Goal: Task Accomplishment & Management: Use online tool/utility

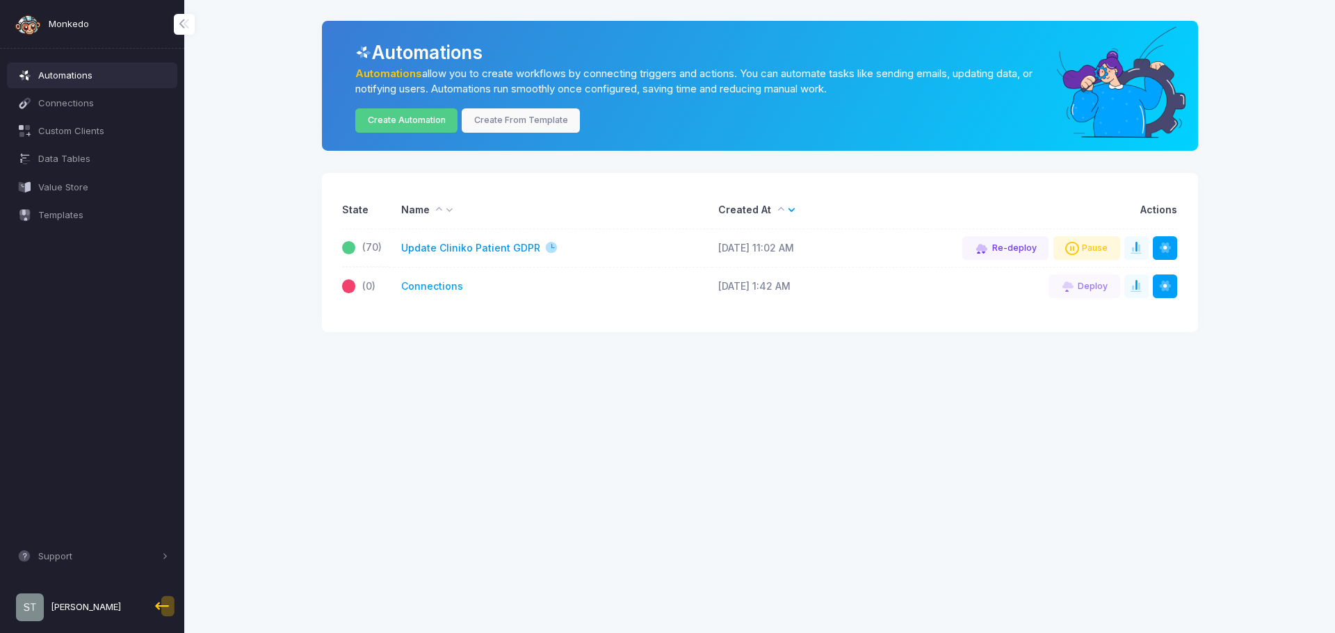
click at [453, 250] on link "Update Cliniko Patient GDPR" at bounding box center [470, 248] width 139 height 15
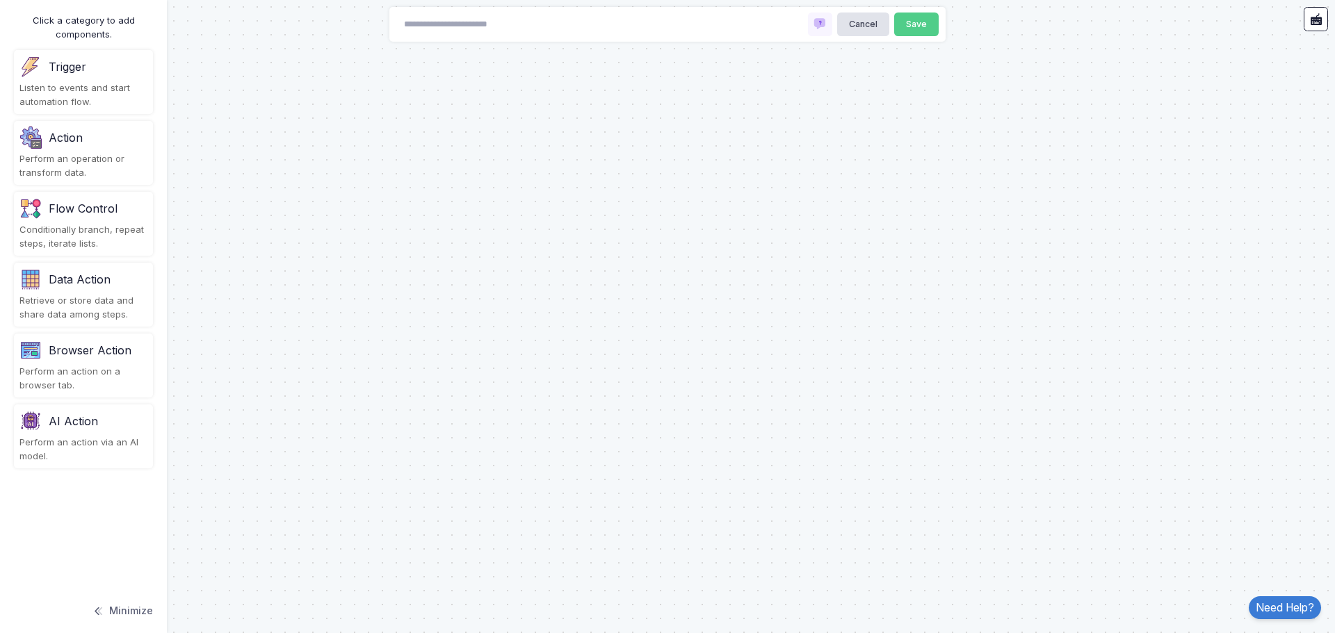
type input "**********"
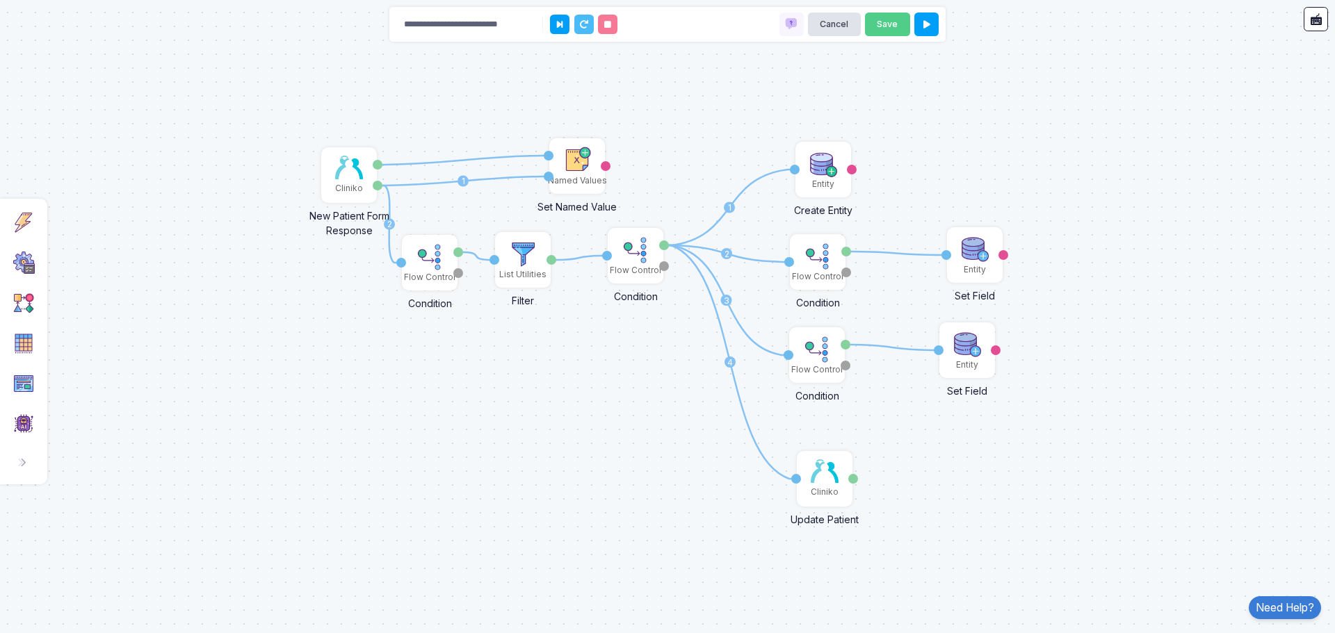
drag, startPoint x: 282, startPoint y: 343, endPoint x: 547, endPoint y: 396, distance: 270.9
click at [547, 396] on div "1 1 2 1 1 1 1 2 3 4 1 Cliniko New Patient Form Response Patient ID Response Nam…" at bounding box center [667, 316] width 1335 height 633
click at [336, 185] on div "Cliniko" at bounding box center [349, 188] width 28 height 13
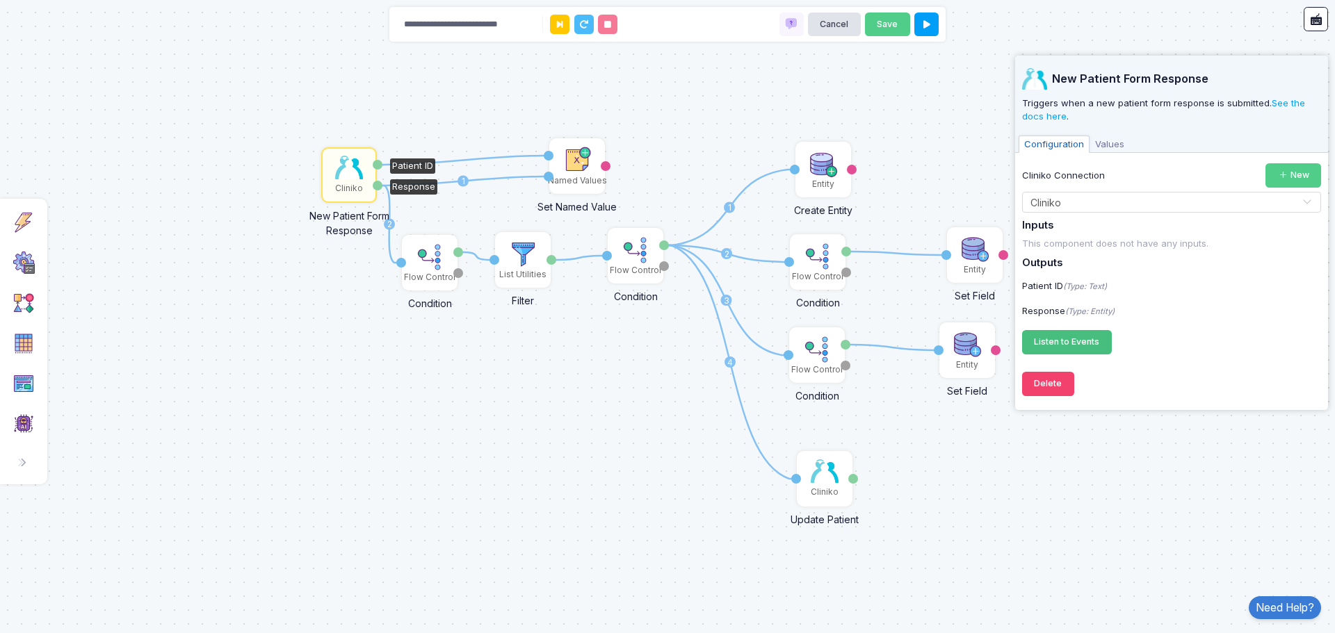
click at [1087, 340] on span "Listen to Events" at bounding box center [1066, 341] width 65 height 10
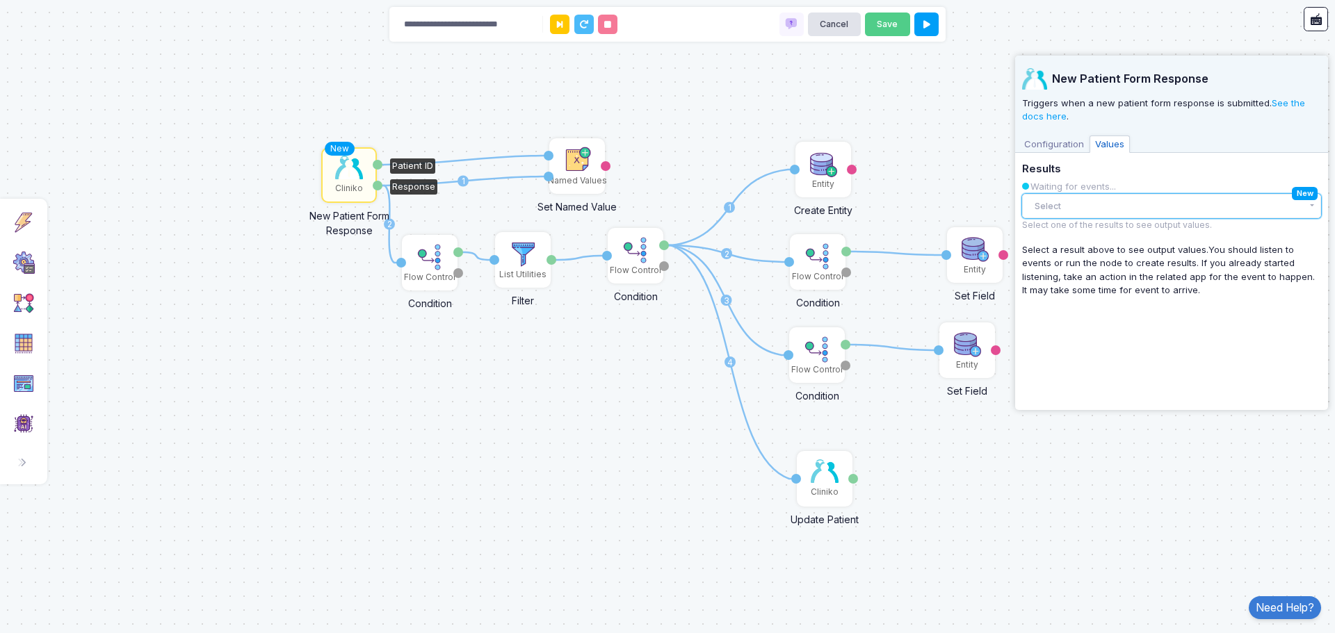
click at [1116, 200] on button "Select" at bounding box center [1171, 206] width 299 height 24
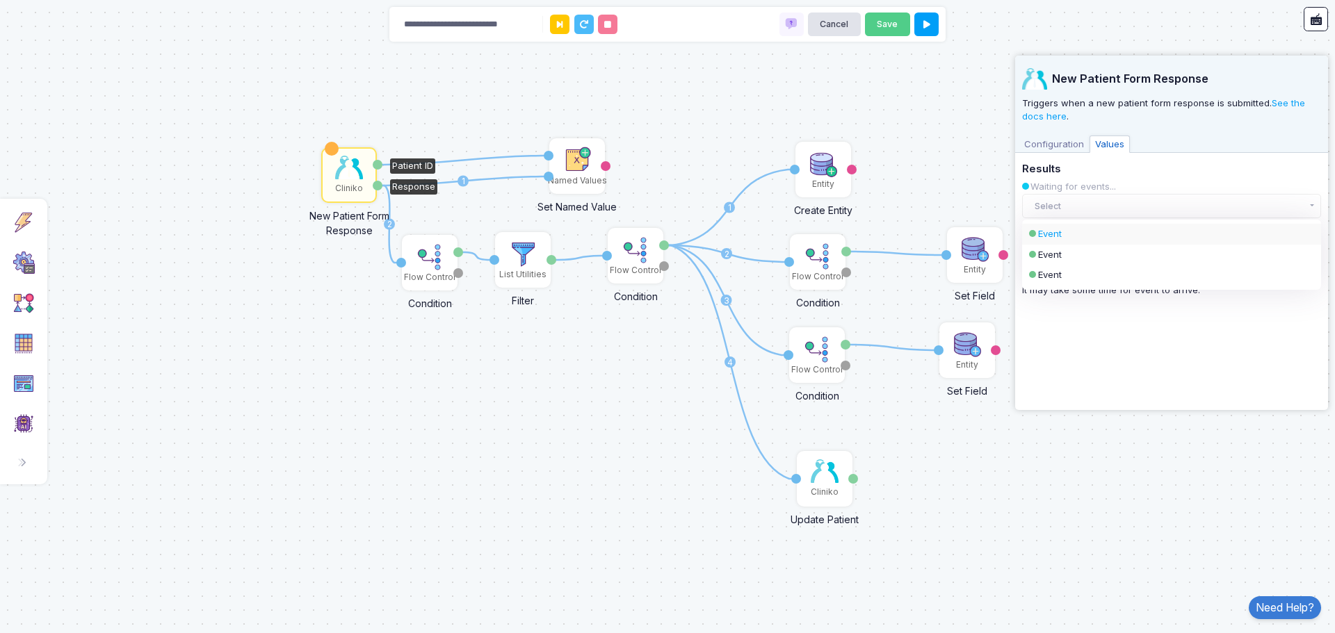
click at [1114, 235] on div "Event" at bounding box center [1159, 234] width 243 height 14
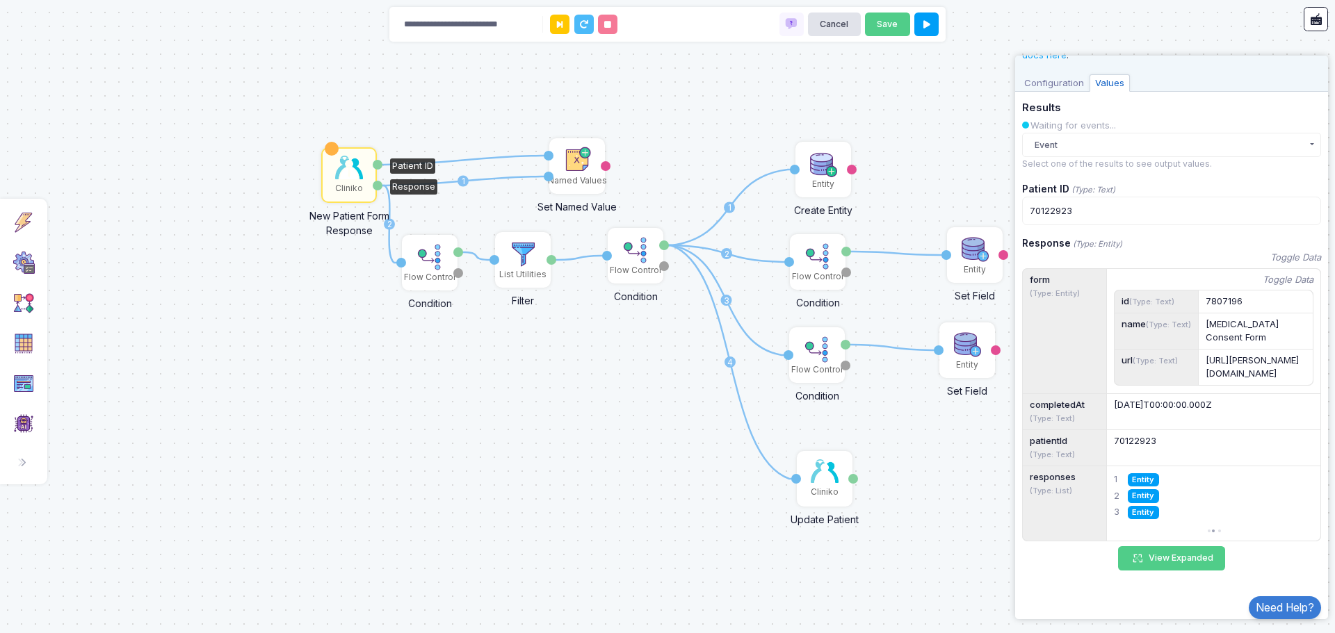
scroll to position [115, 0]
click at [1152, 558] on button "View Expanded" at bounding box center [1171, 558] width 107 height 24
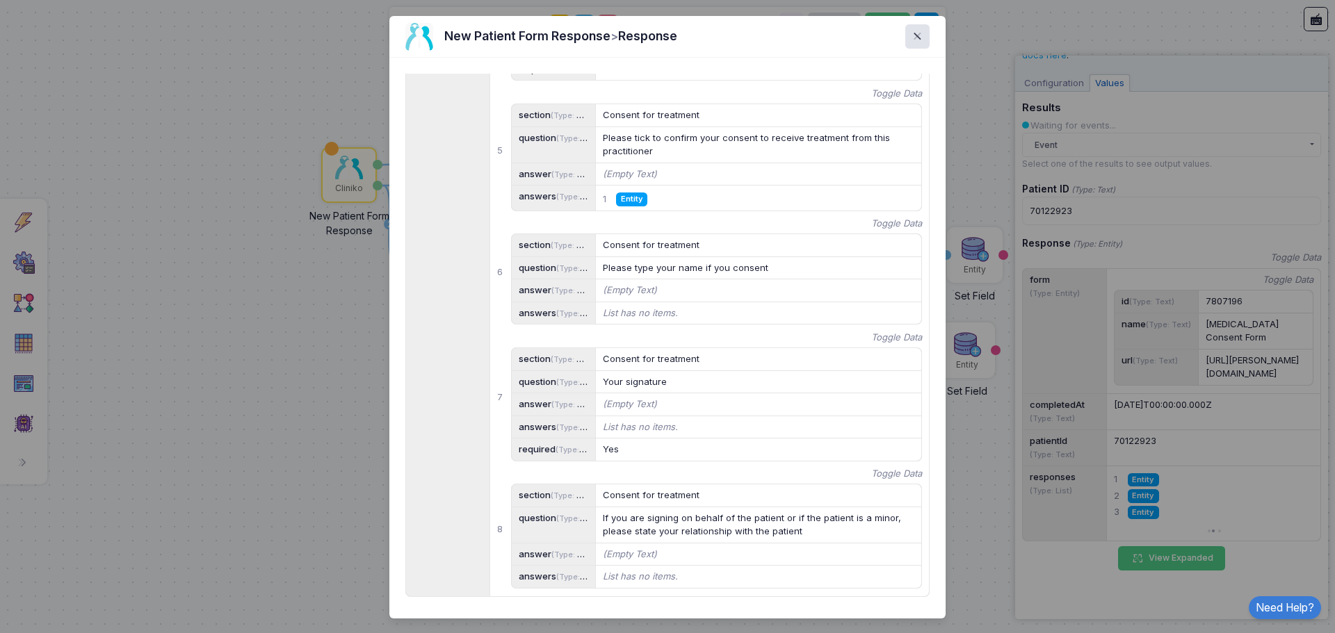
scroll to position [1209, 0]
click at [925, 35] on span at bounding box center [925, 37] width 0 height 16
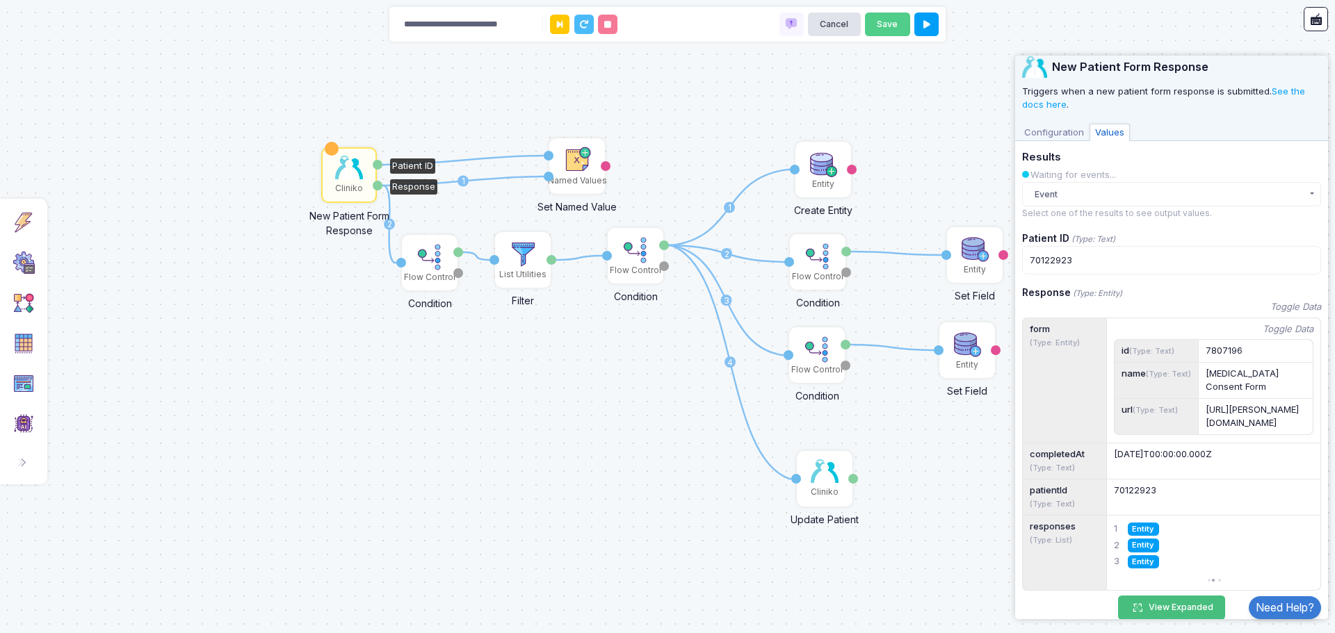
scroll to position [0, 0]
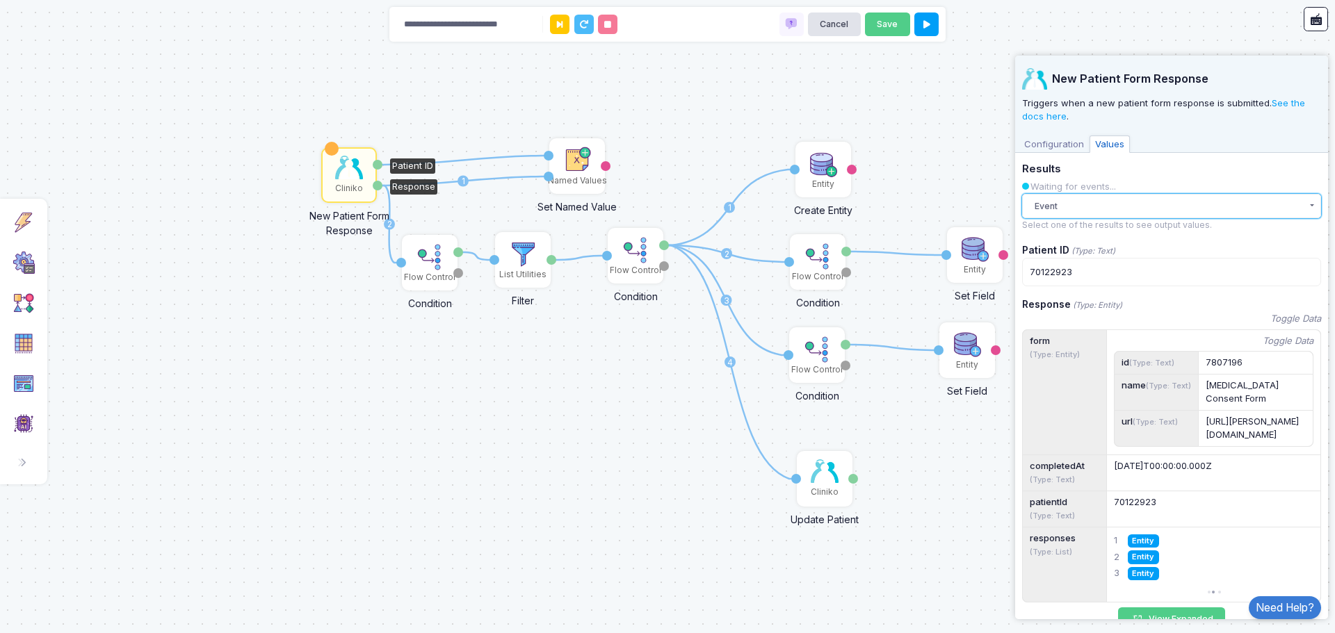
click at [1068, 209] on button "Event" at bounding box center [1171, 206] width 299 height 24
click at [1062, 252] on div "Event" at bounding box center [1159, 255] width 243 height 14
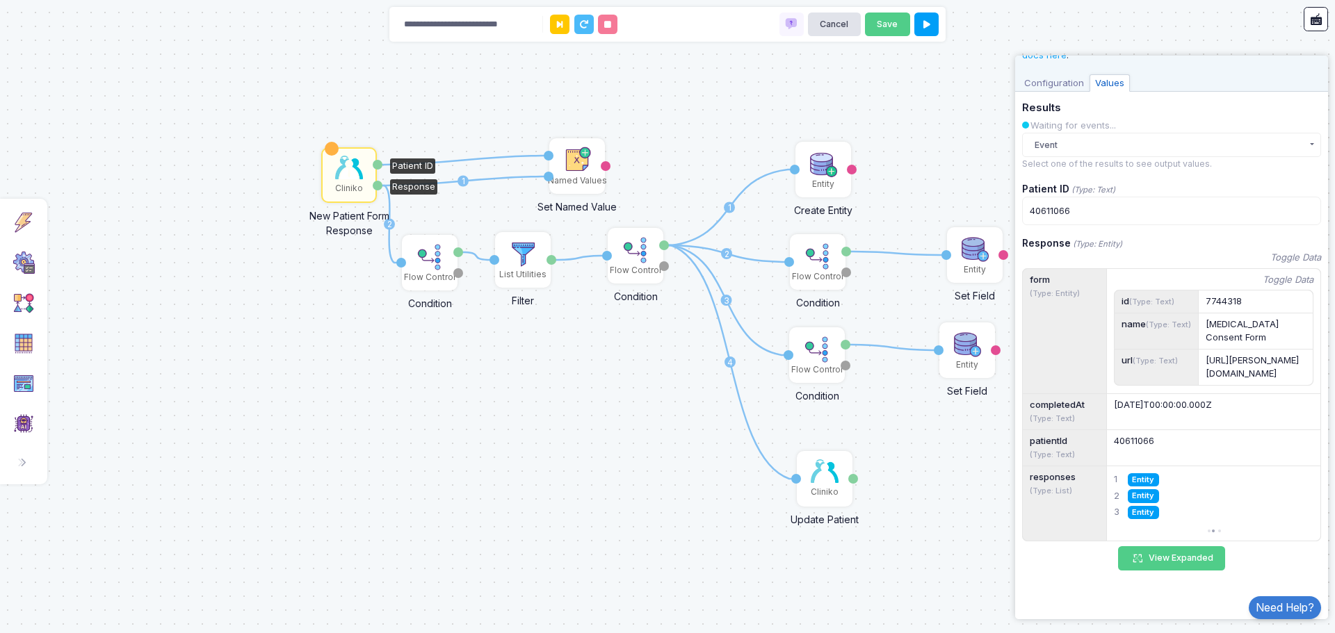
scroll to position [115, 0]
click at [1155, 560] on button "View Expanded" at bounding box center [1171, 558] width 107 height 24
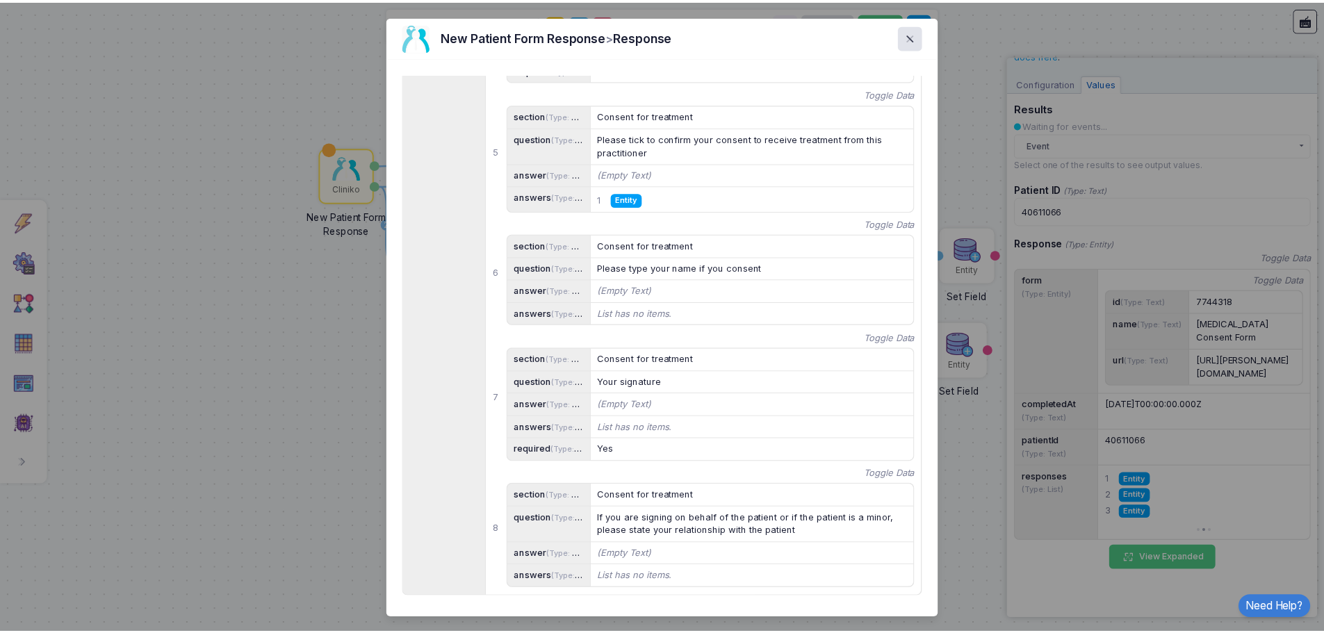
scroll to position [1209, 0]
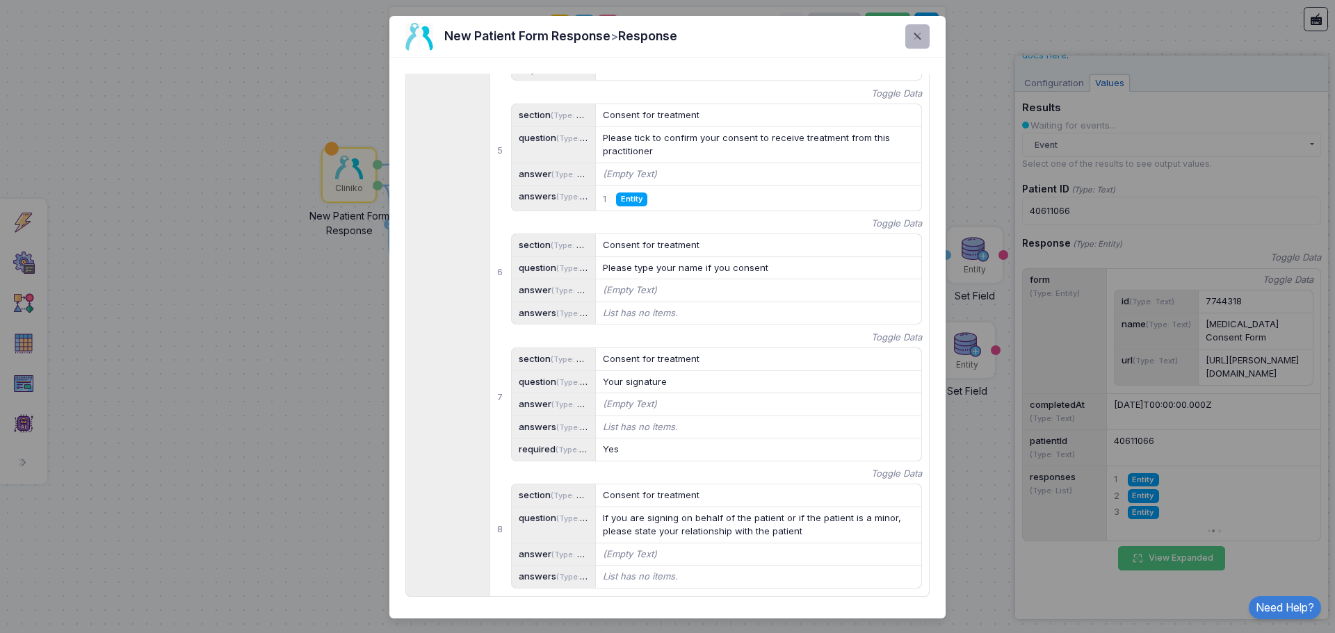
click at [925, 41] on span at bounding box center [925, 37] width 0 height 16
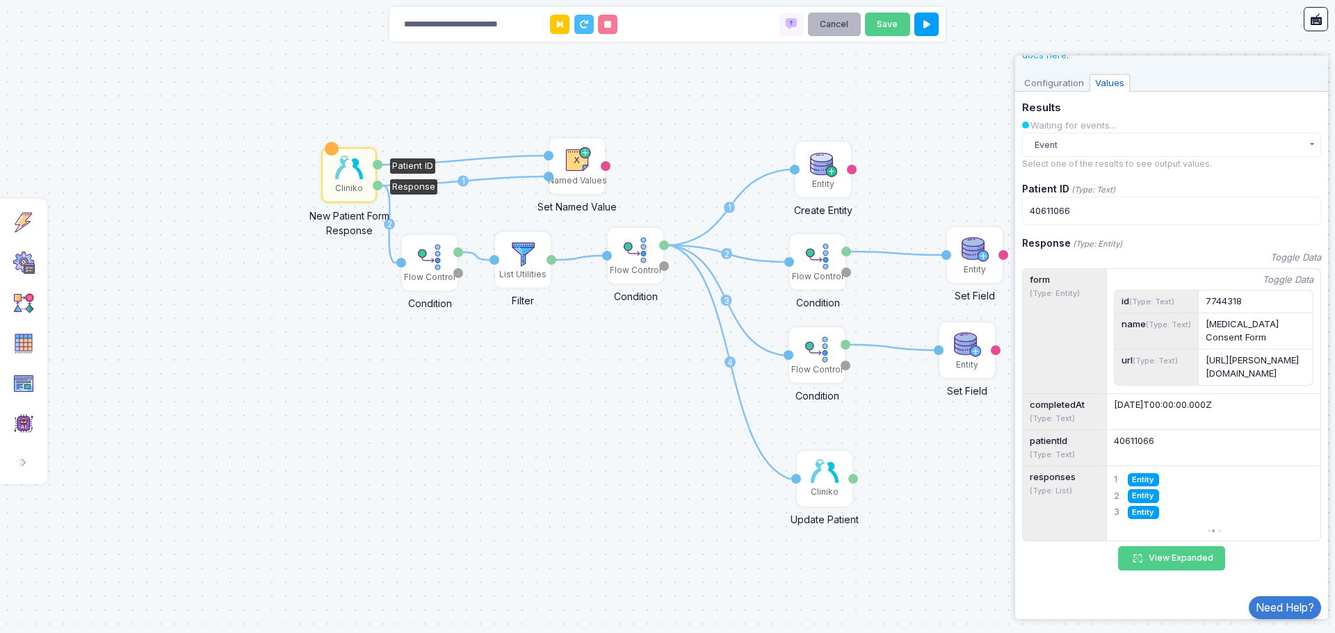
click at [822, 25] on button "Cancel" at bounding box center [834, 25] width 53 height 24
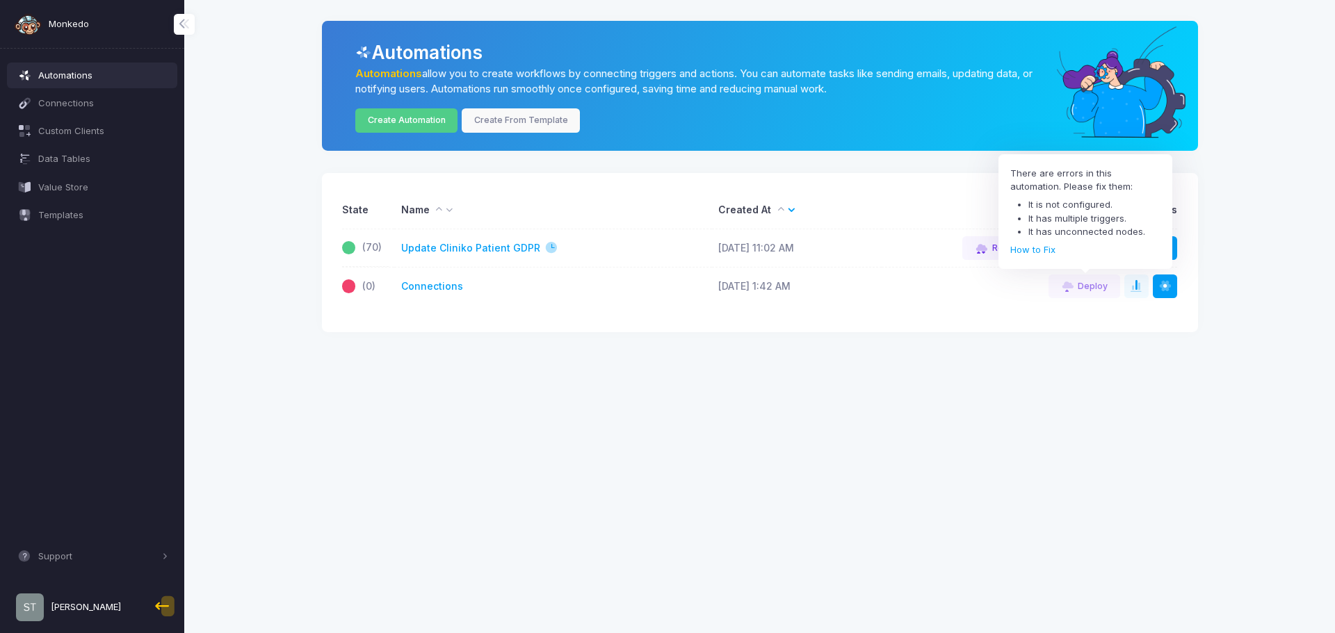
click at [1159, 391] on app-root "Monkedo Automations Connections Custom Clients Data Tables Value Store Template…" at bounding box center [667, 316] width 1335 height 633
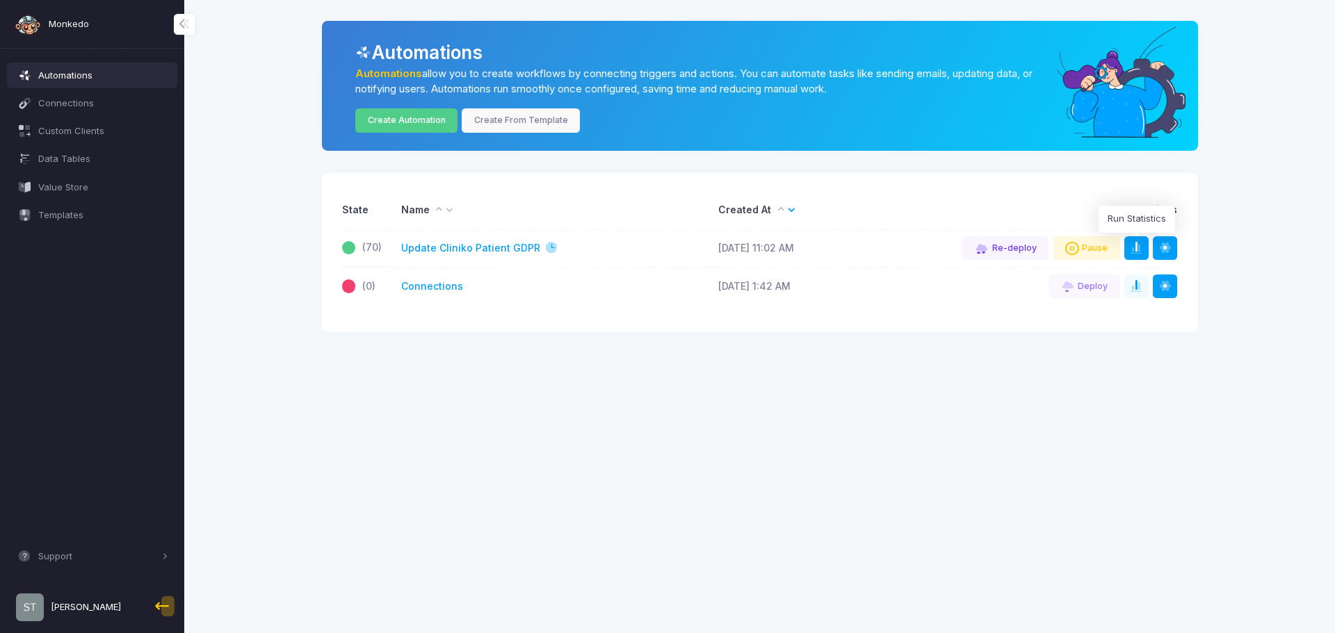
click at [1143, 250] on span at bounding box center [1143, 248] width 1 height 14
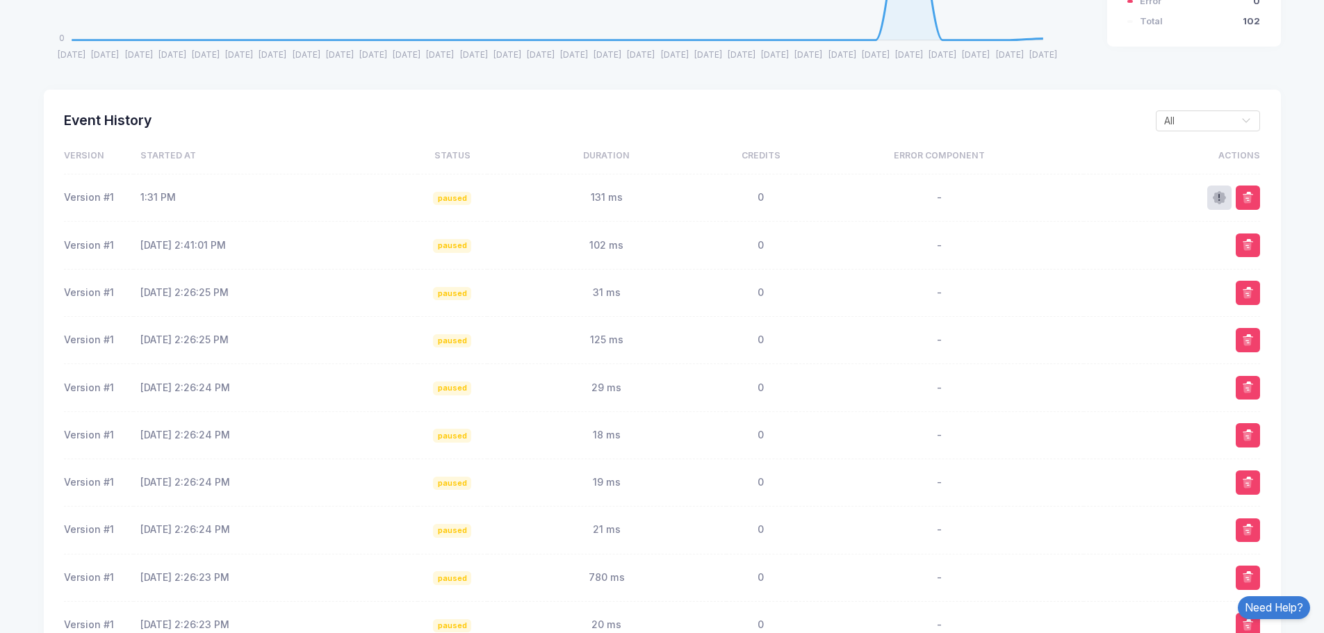
scroll to position [568, 0]
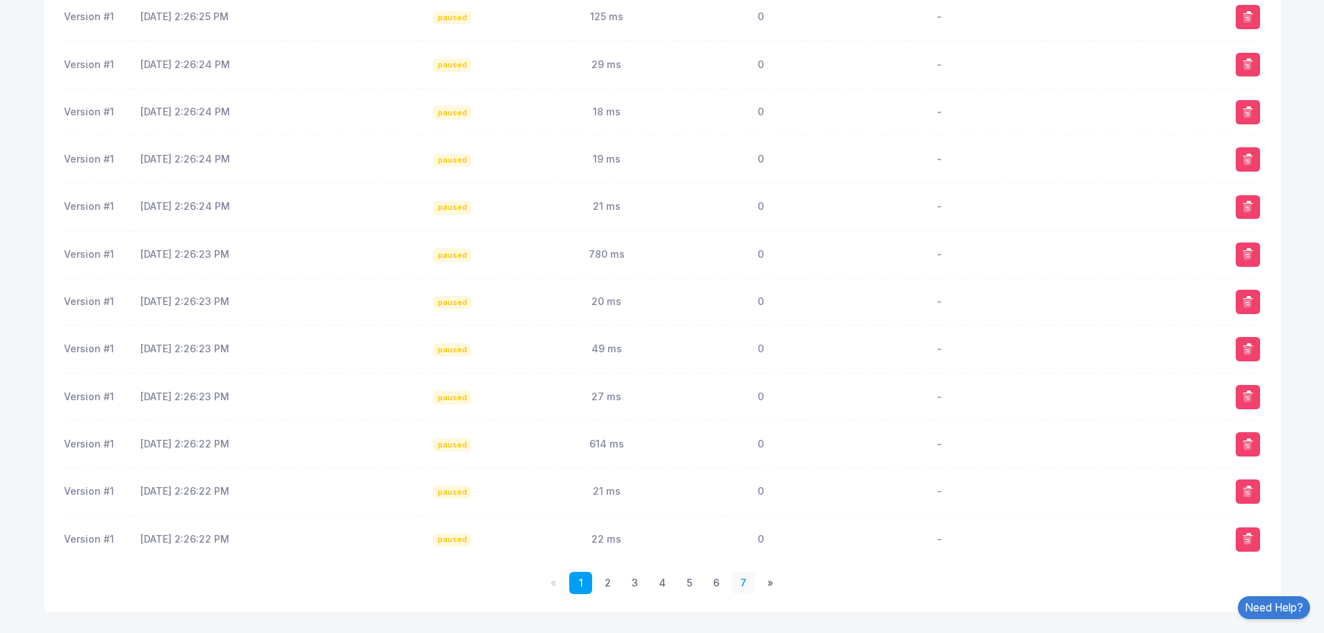
click at [742, 583] on link "7" at bounding box center [743, 583] width 23 height 23
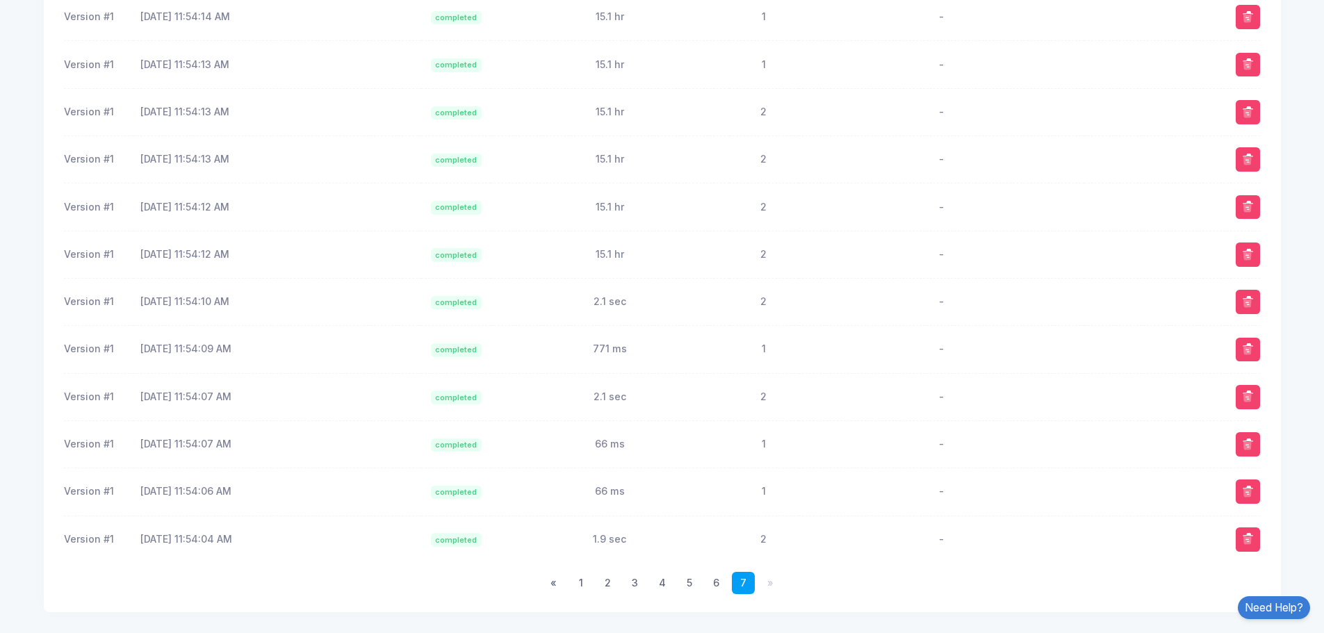
scroll to position [425, 0]
click at [592, 576] on link "1" at bounding box center [580, 583] width 23 height 23
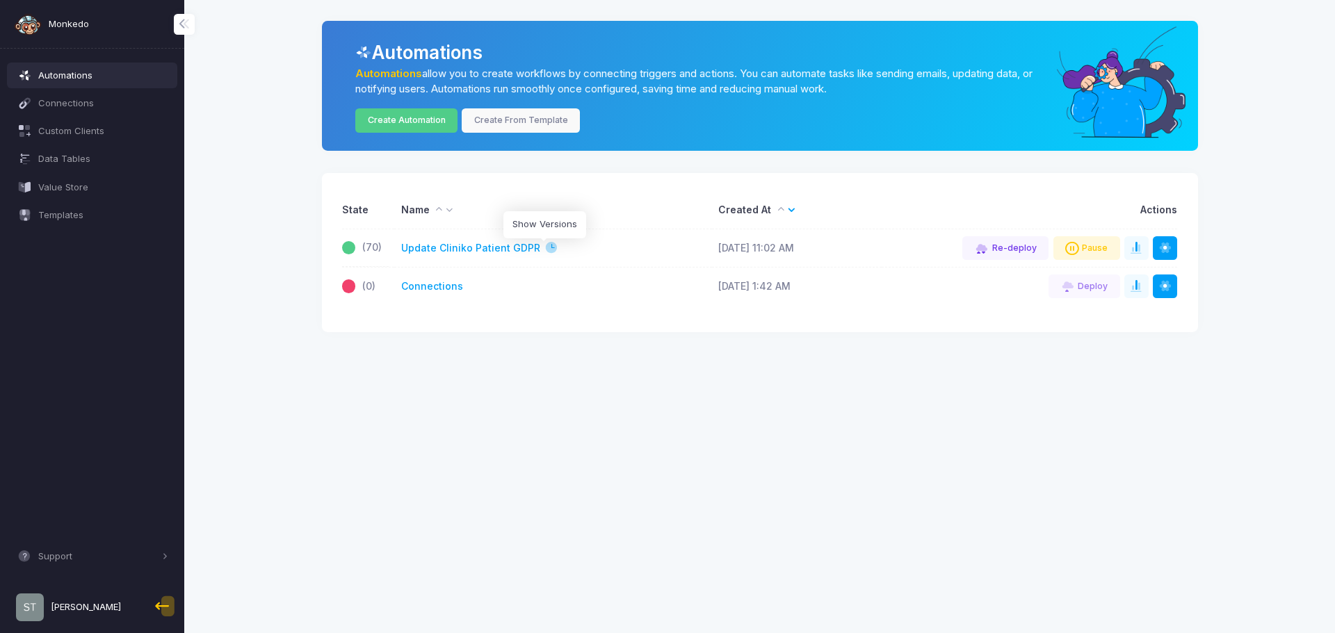
click at [544, 250] on span at bounding box center [551, 248] width 14 height 14
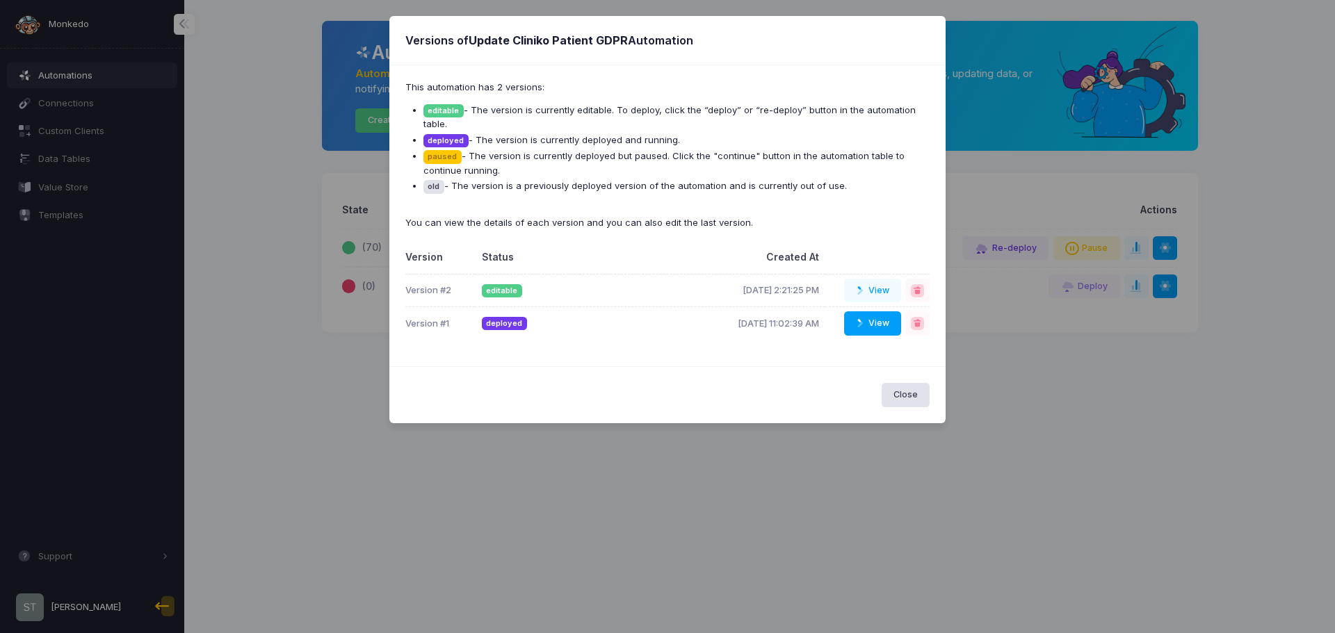
click at [854, 317] on button "View" at bounding box center [872, 323] width 57 height 24
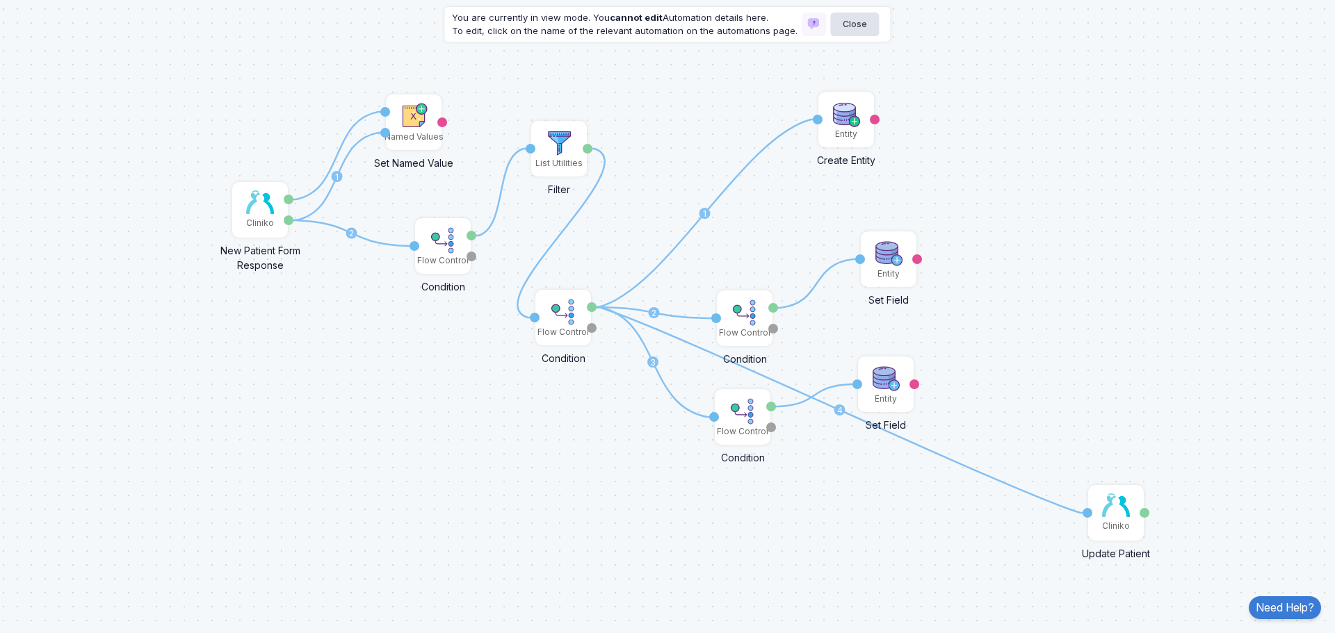
drag, startPoint x: 463, startPoint y: 412, endPoint x: 485, endPoint y: 414, distance: 21.6
click at [485, 414] on div "1 1 2 1 1 1 1 2 3 4 1 Cliniko New Patient Form Response Patient ID Response Nam…" at bounding box center [667, 316] width 1335 height 633
click at [260, 231] on div "Cliniko" at bounding box center [260, 211] width 53 height 53
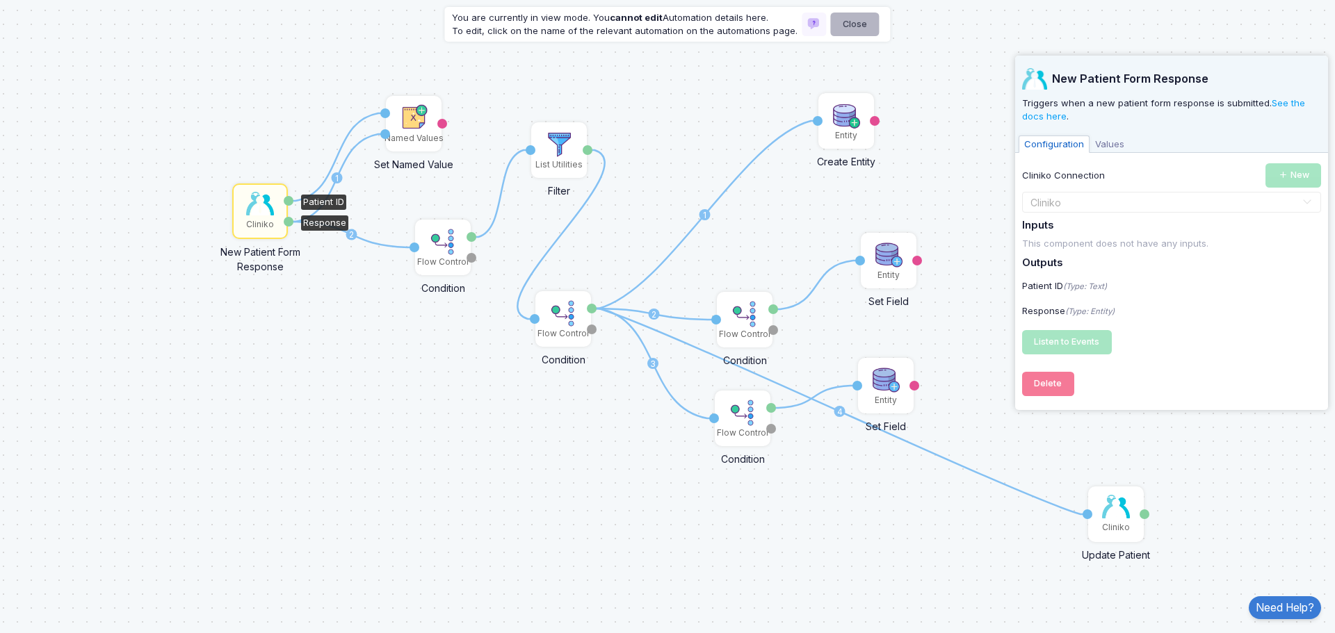
click at [858, 31] on button "Close" at bounding box center [854, 25] width 49 height 24
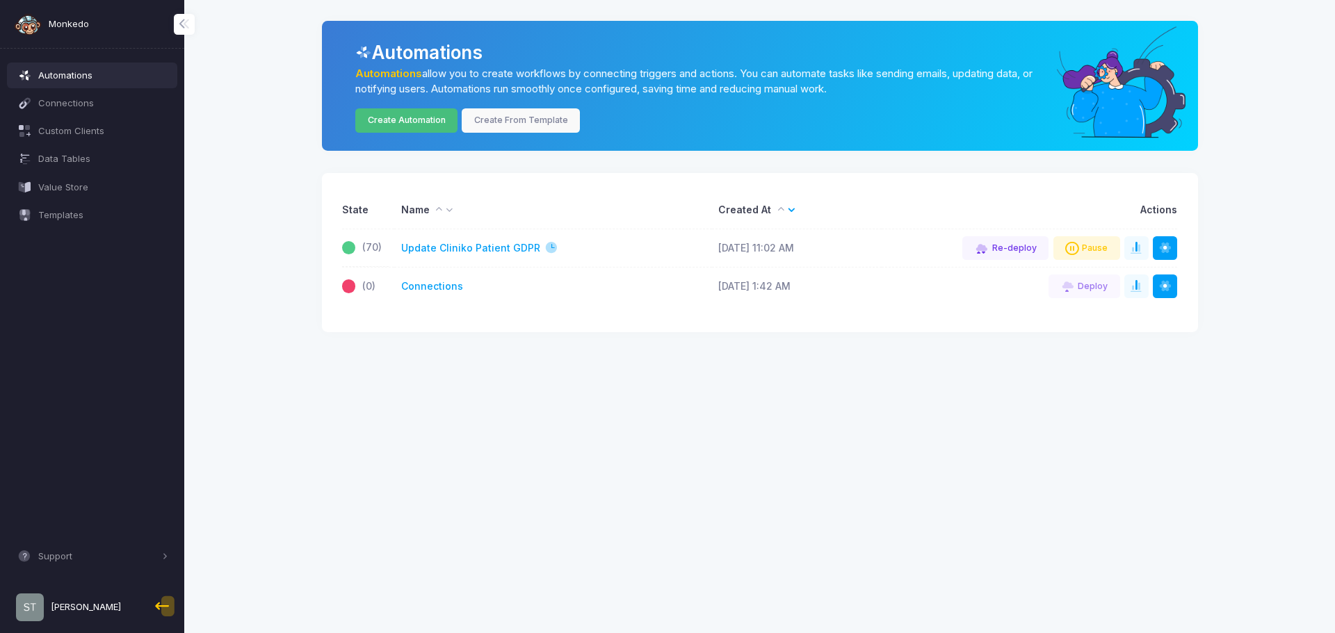
click at [427, 118] on link "Create Automation" at bounding box center [406, 120] width 102 height 24
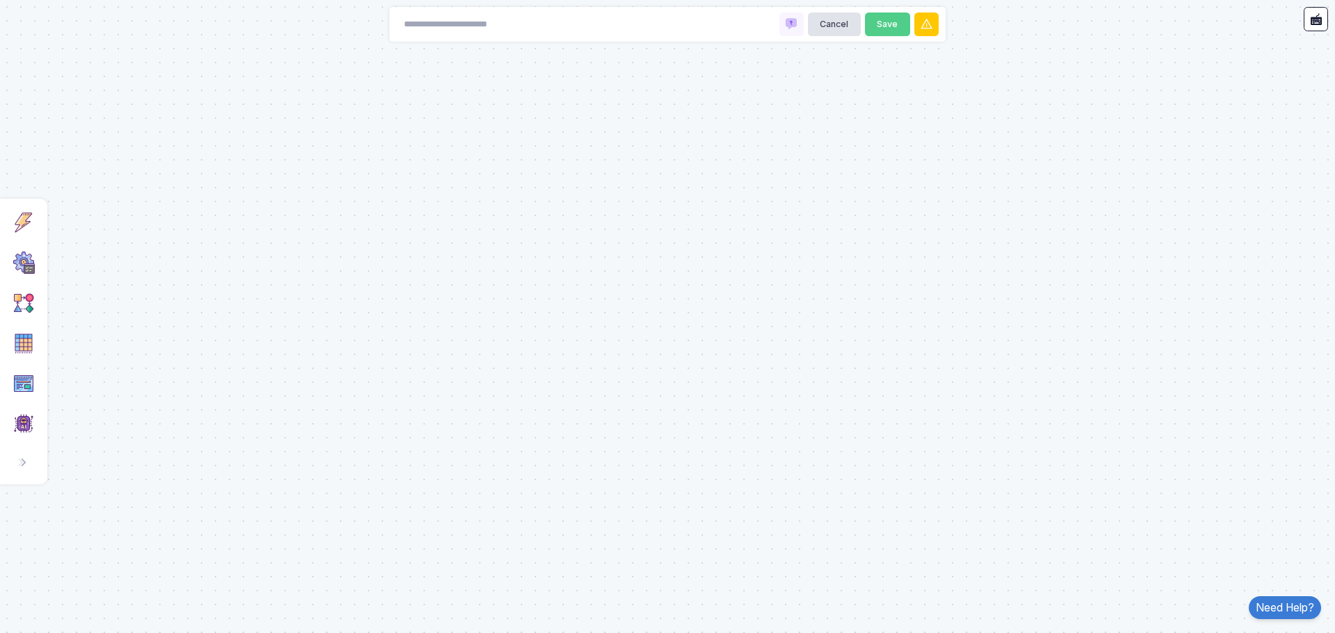
click at [41, 264] on div "Click a category to add components. Trigger Listen to events and start automati…" at bounding box center [23, 342] width 47 height 286
click at [19, 252] on img at bounding box center [24, 263] width 22 height 22
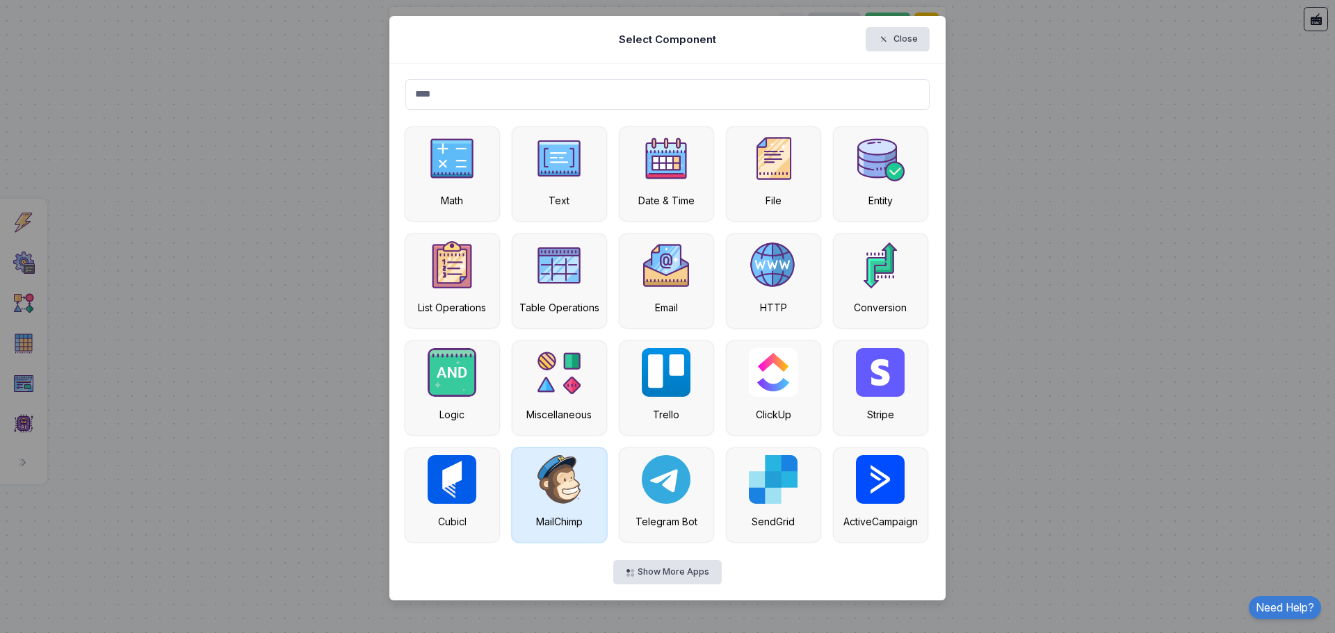
type input "*****"
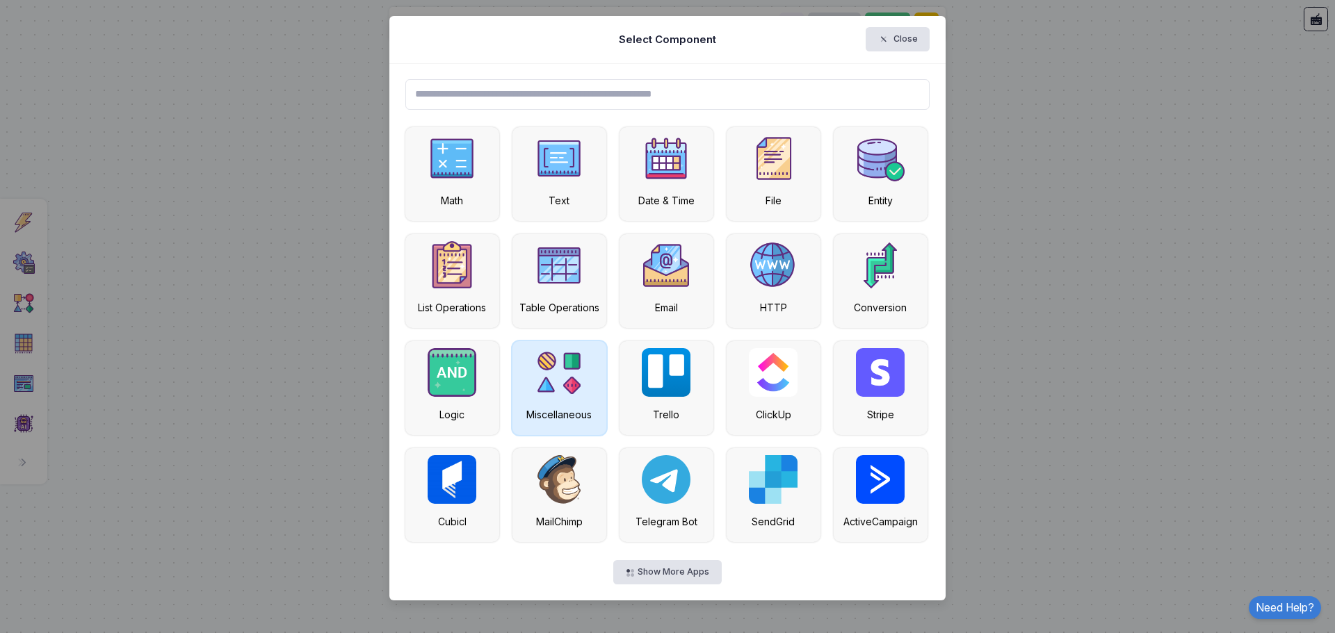
click at [550, 385] on img at bounding box center [559, 372] width 49 height 49
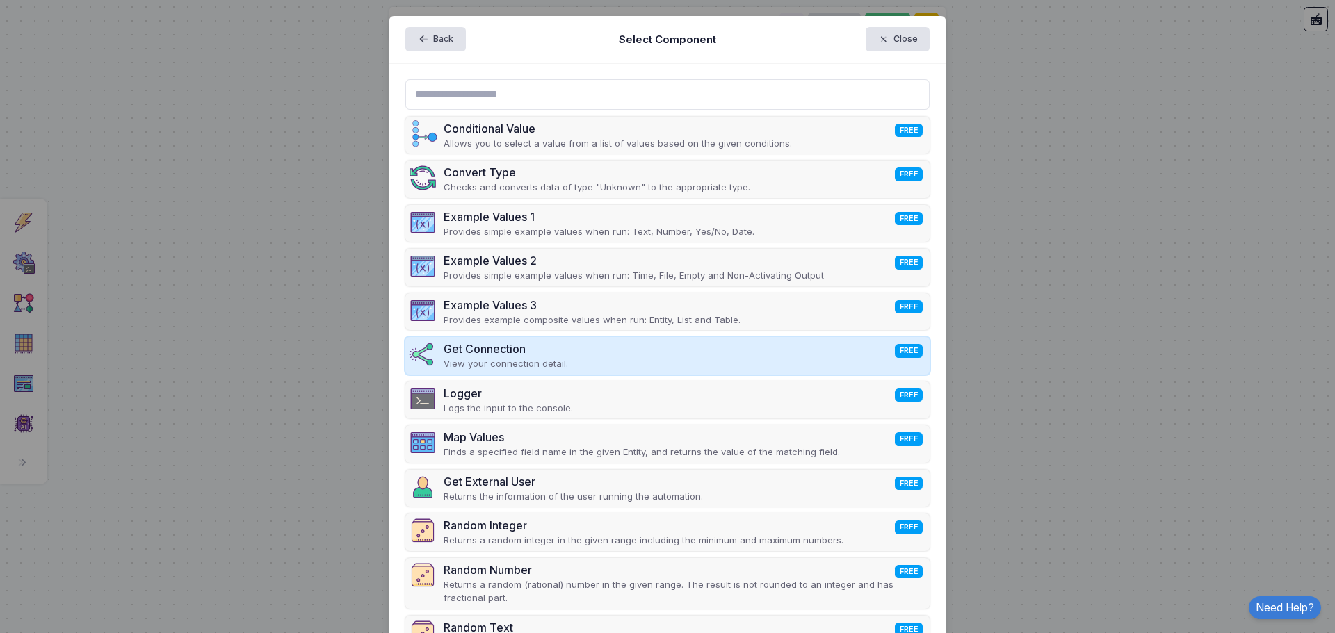
click at [503, 371] on div "Get Connection FREE View your connection detail." at bounding box center [667, 356] width 525 height 38
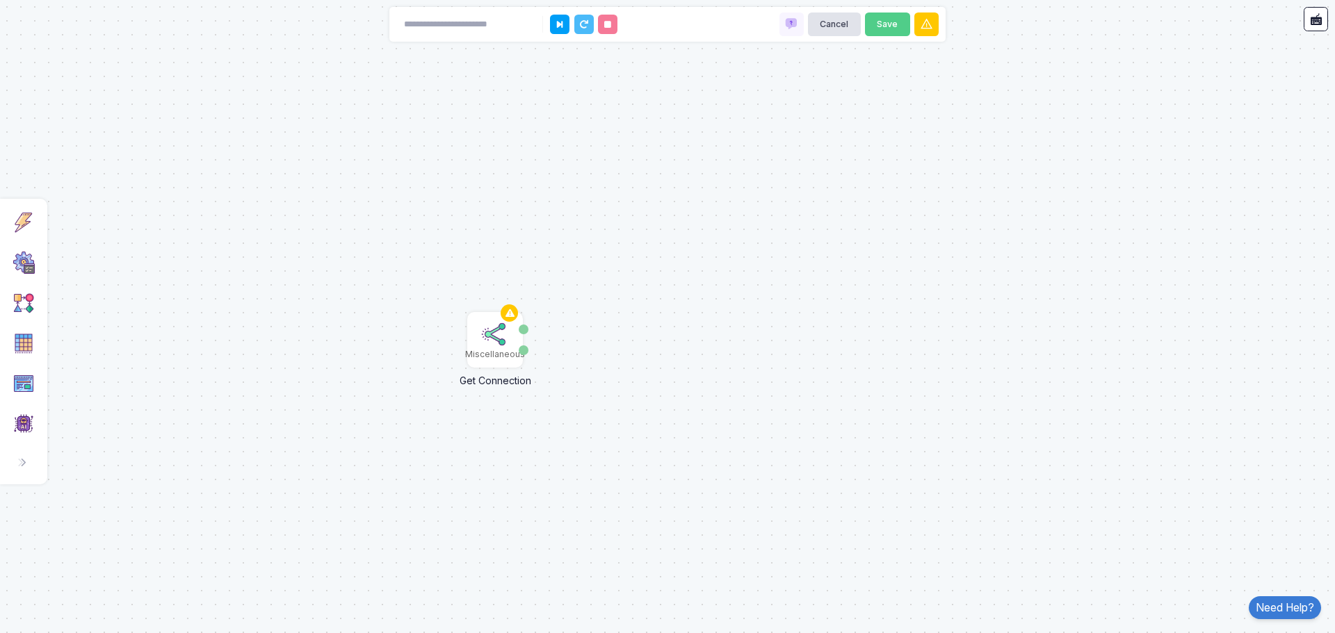
click at [495, 340] on img at bounding box center [495, 334] width 28 height 28
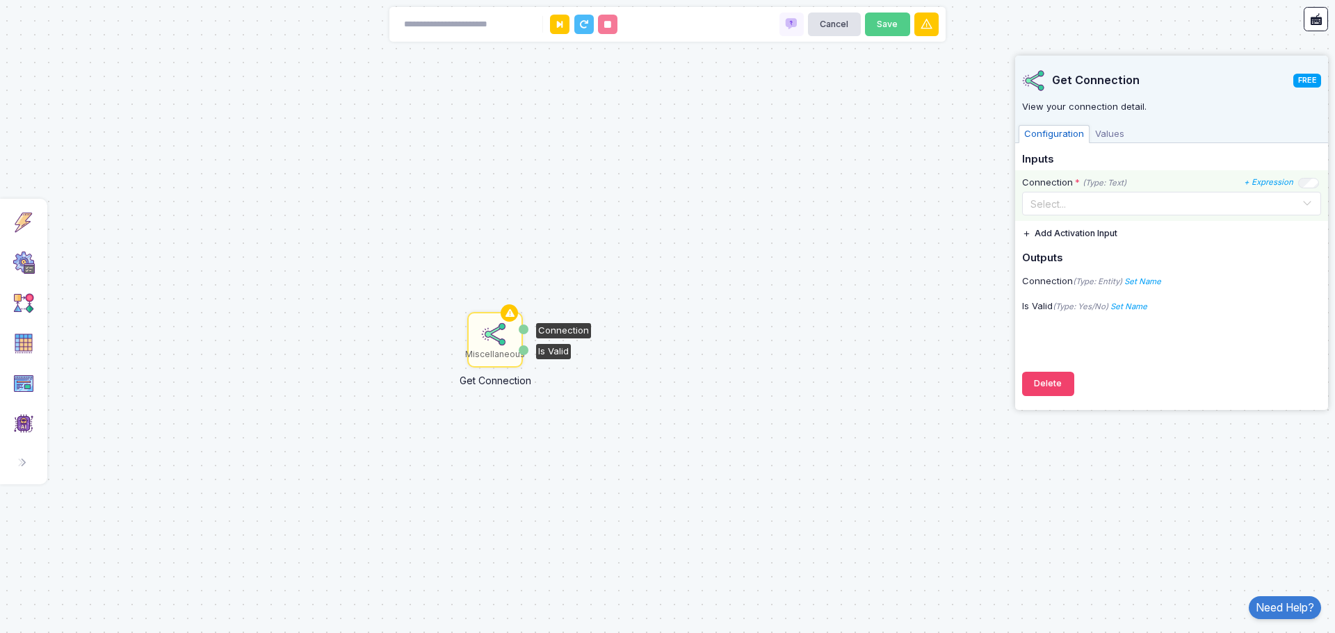
click at [1088, 202] on input "text" at bounding box center [1157, 202] width 256 height 15
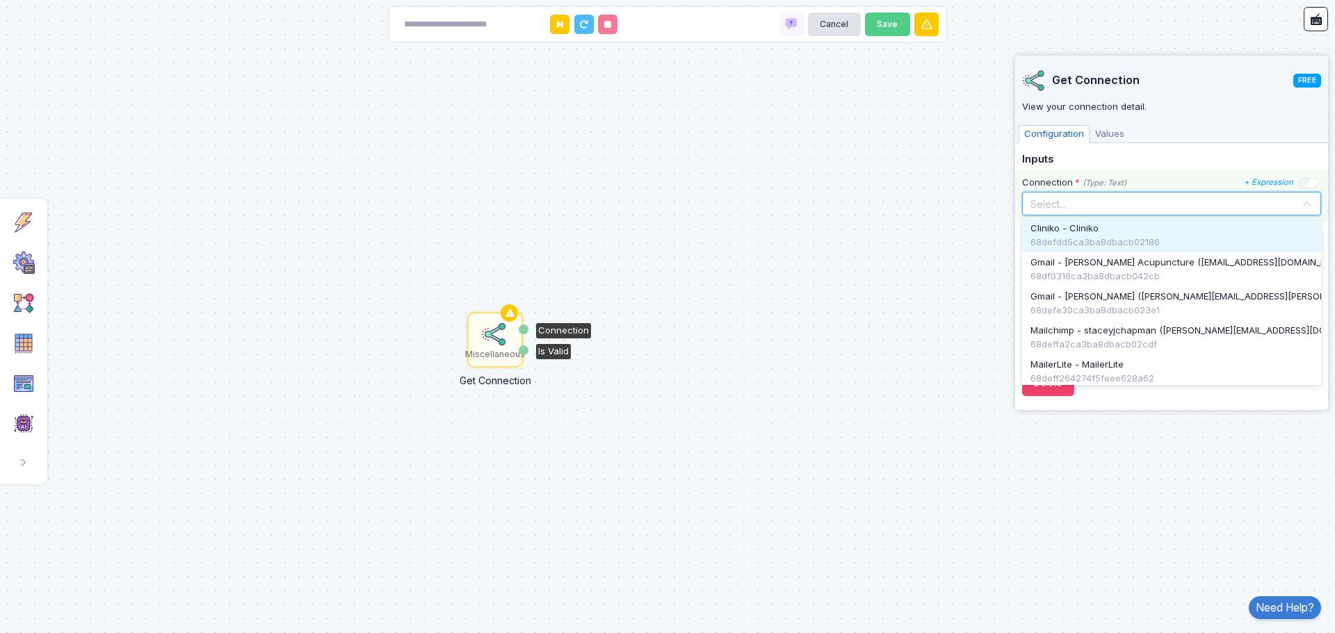
click at [1083, 239] on div "68defdd5ca3ba8dbacb02186" at bounding box center [1171, 243] width 282 height 14
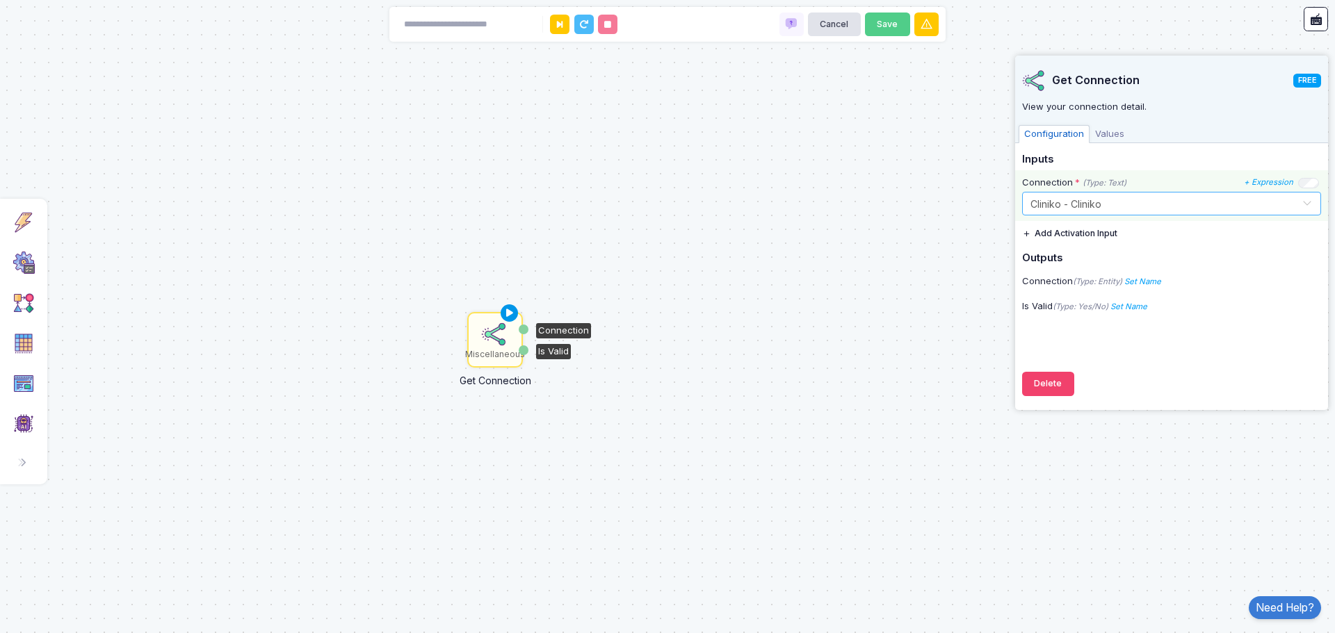
click at [514, 310] on icon at bounding box center [509, 313] width 17 height 19
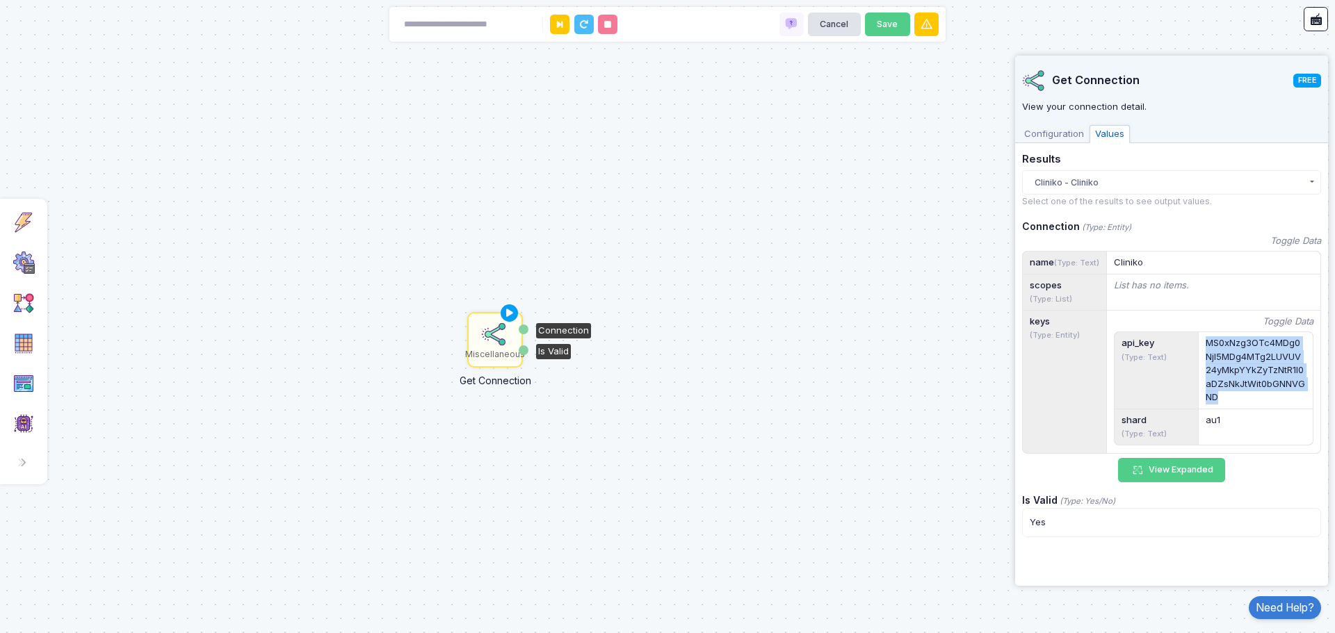
drag, startPoint x: 1239, startPoint y: 412, endPoint x: 1206, endPoint y: 357, distance: 64.9
click at [1206, 357] on div "MS0xNzg3OTc4MDg0NjI5MDg4MTg2LUVUV24yMkpYYkZyTzNtR1l0aDZsNkJtWit0bGNNVGND" at bounding box center [1255, 370] width 100 height 68
copy div "MS0xNzg3OTc4MDg0NjI5MDg4MTg2LUVUV24yMkpYYkZyTzNtR1l0aDZsNkJtWit0bGNNVGND"
click at [829, 34] on button "Cancel" at bounding box center [834, 25] width 53 height 24
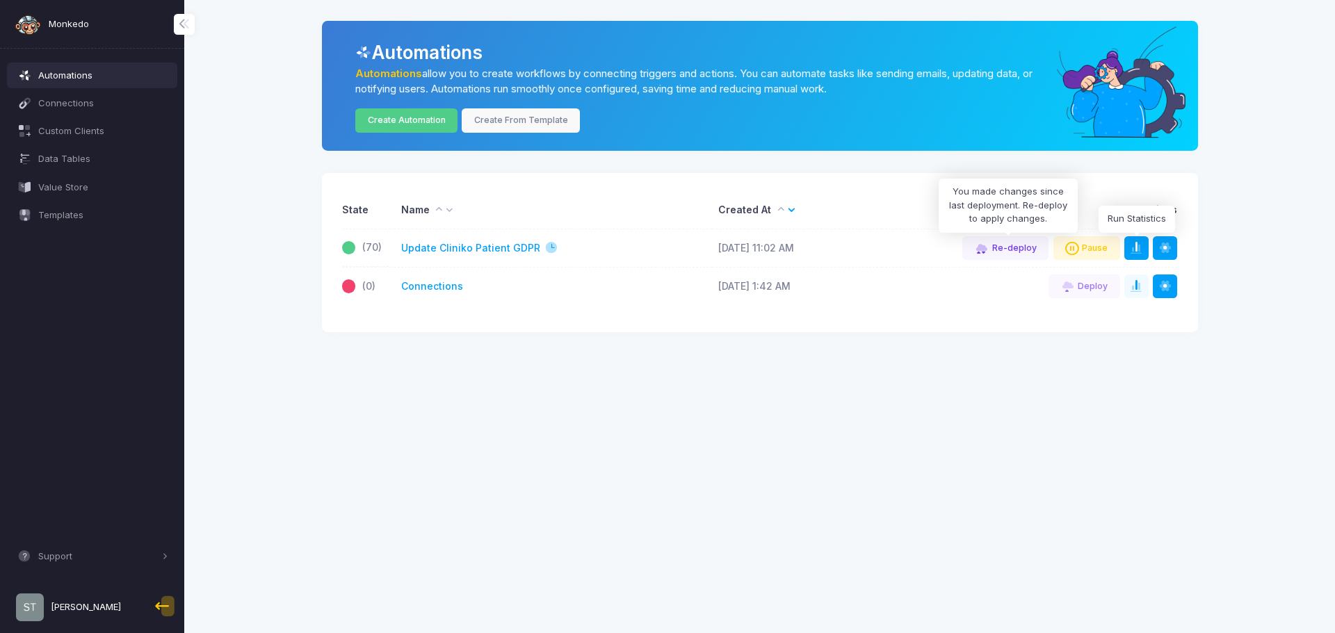
click at [1143, 238] on button at bounding box center [1136, 248] width 24 height 24
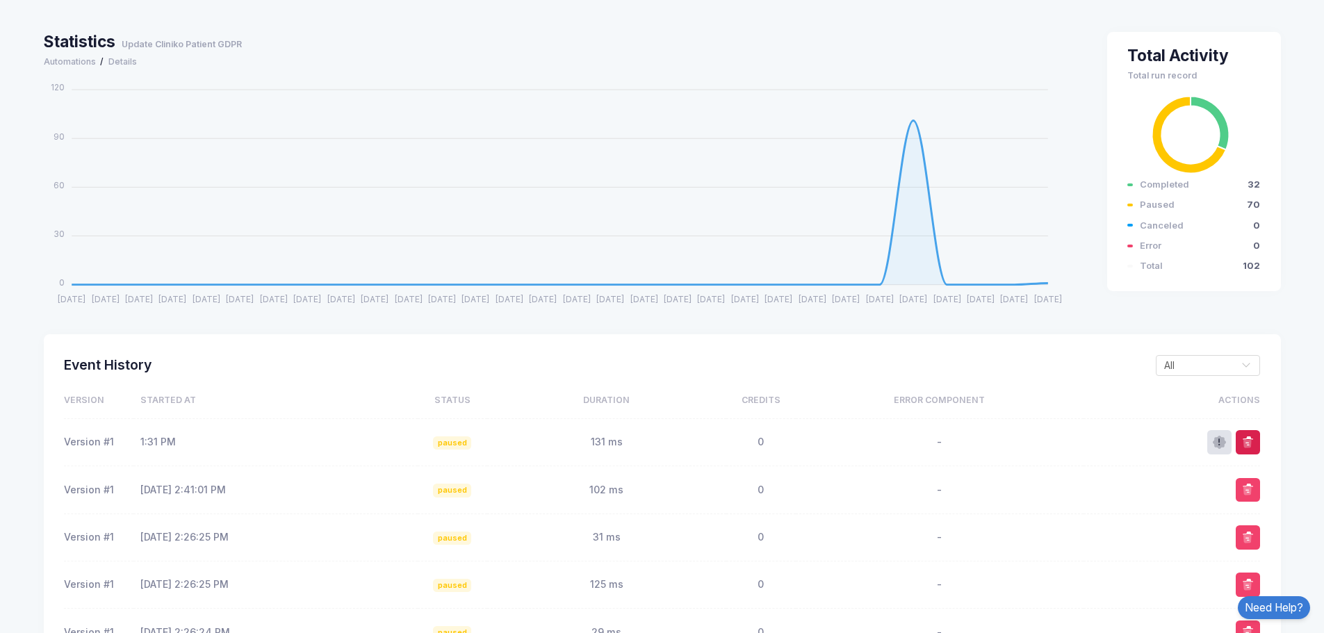
click at [1250, 439] on span at bounding box center [1248, 443] width 14 height 14
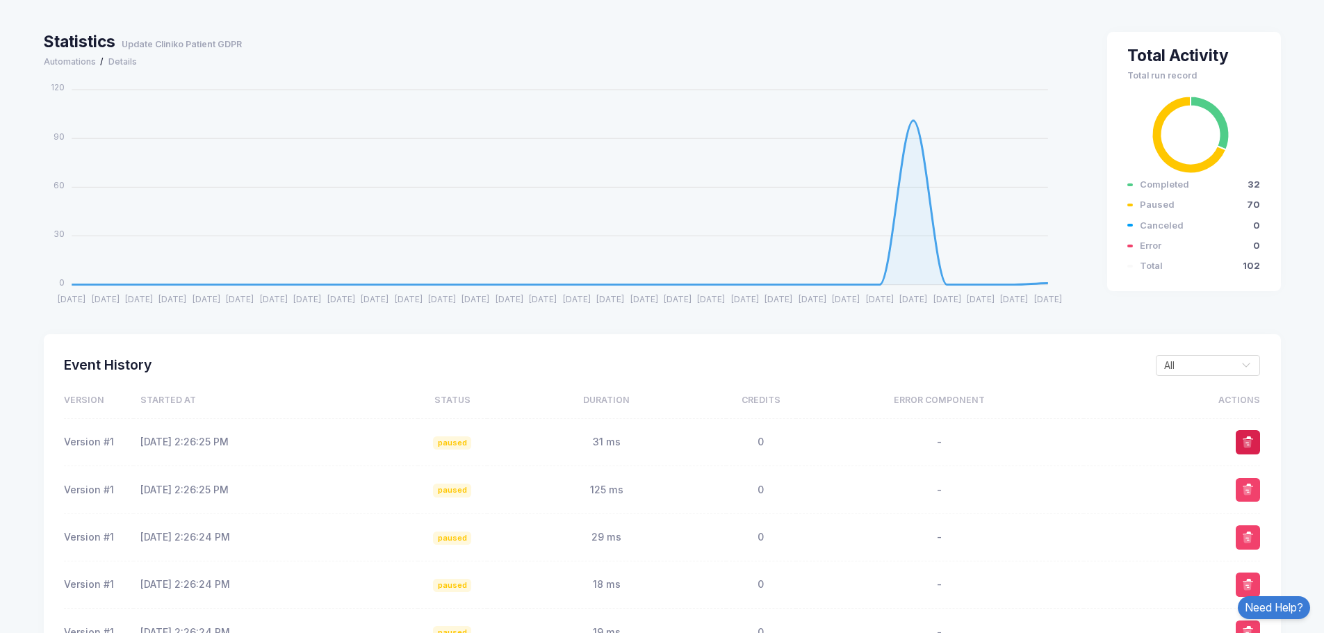
click at [1250, 439] on span at bounding box center [1248, 443] width 14 height 14
click at [1242, 452] on button at bounding box center [1248, 442] width 24 height 24
click at [1248, 445] on span at bounding box center [1248, 443] width 14 height 14
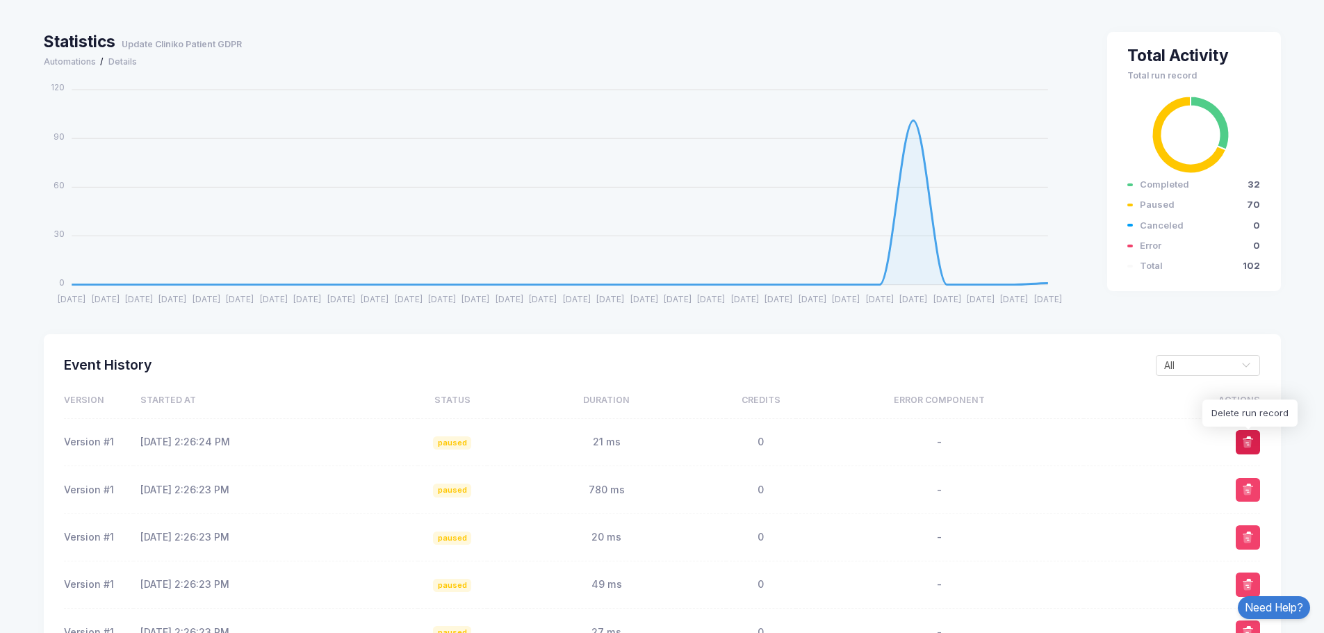
click at [1248, 445] on span at bounding box center [1248, 443] width 14 height 14
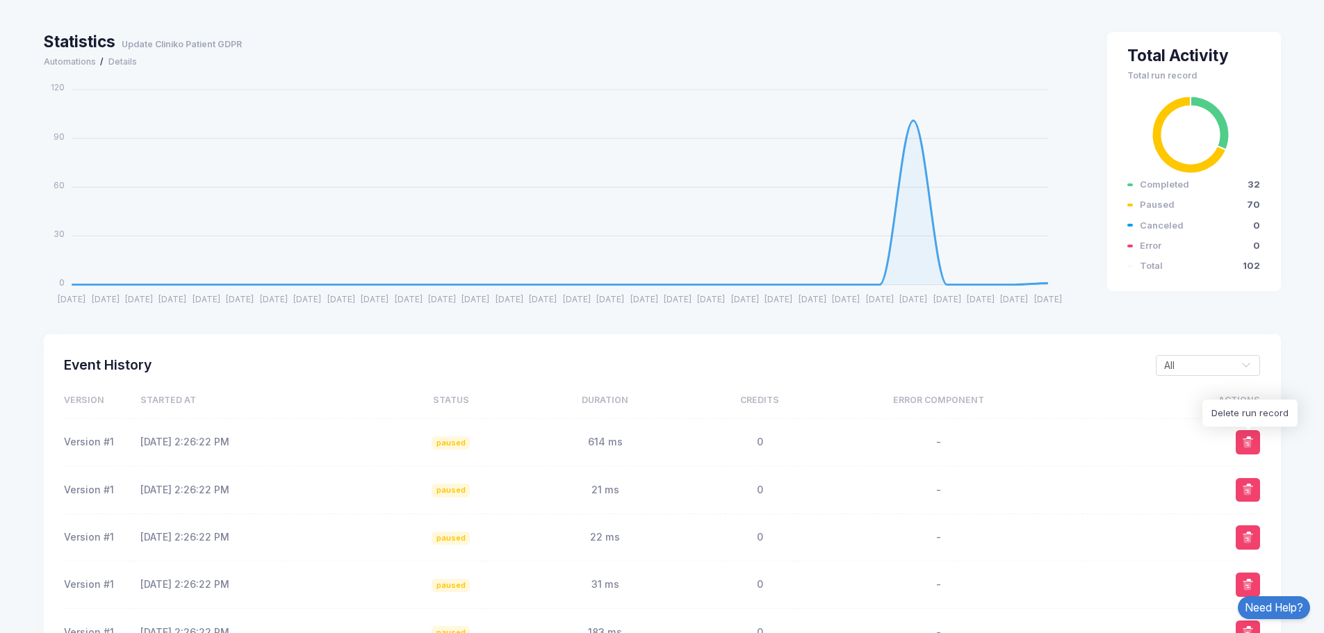
click at [1248, 445] on span at bounding box center [1248, 443] width 14 height 14
click at [1248, 489] on span at bounding box center [1248, 490] width 14 height 14
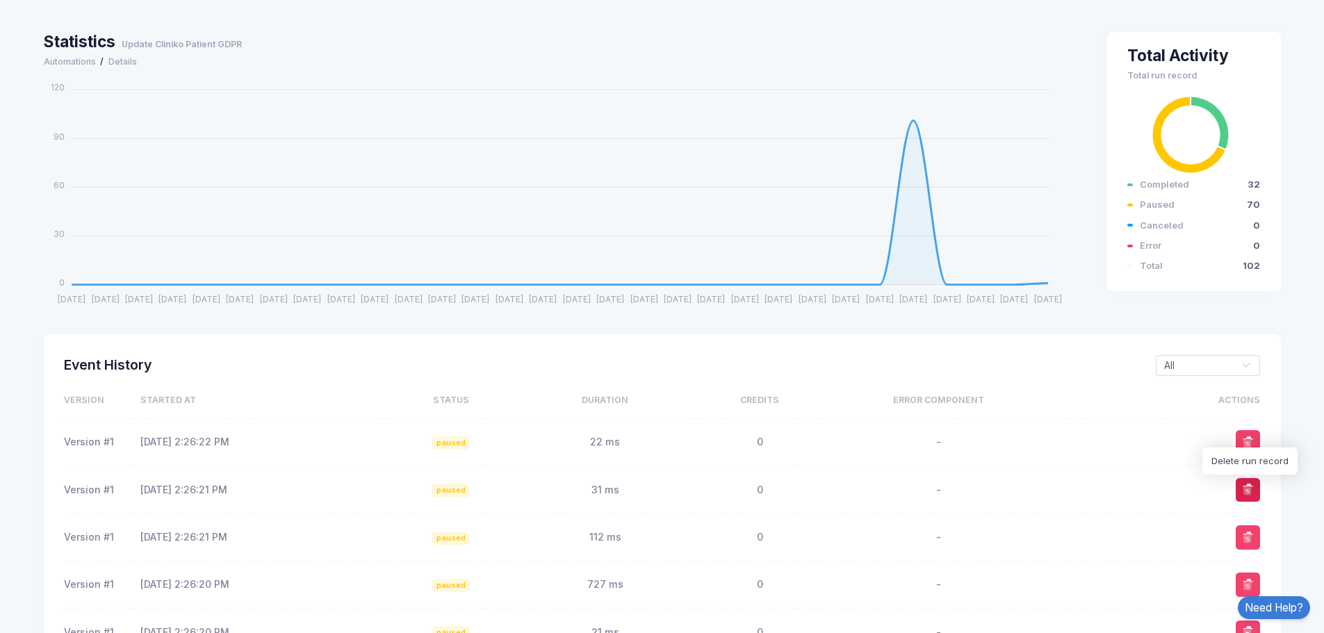
click at [1248, 489] on span at bounding box center [1248, 490] width 14 height 14
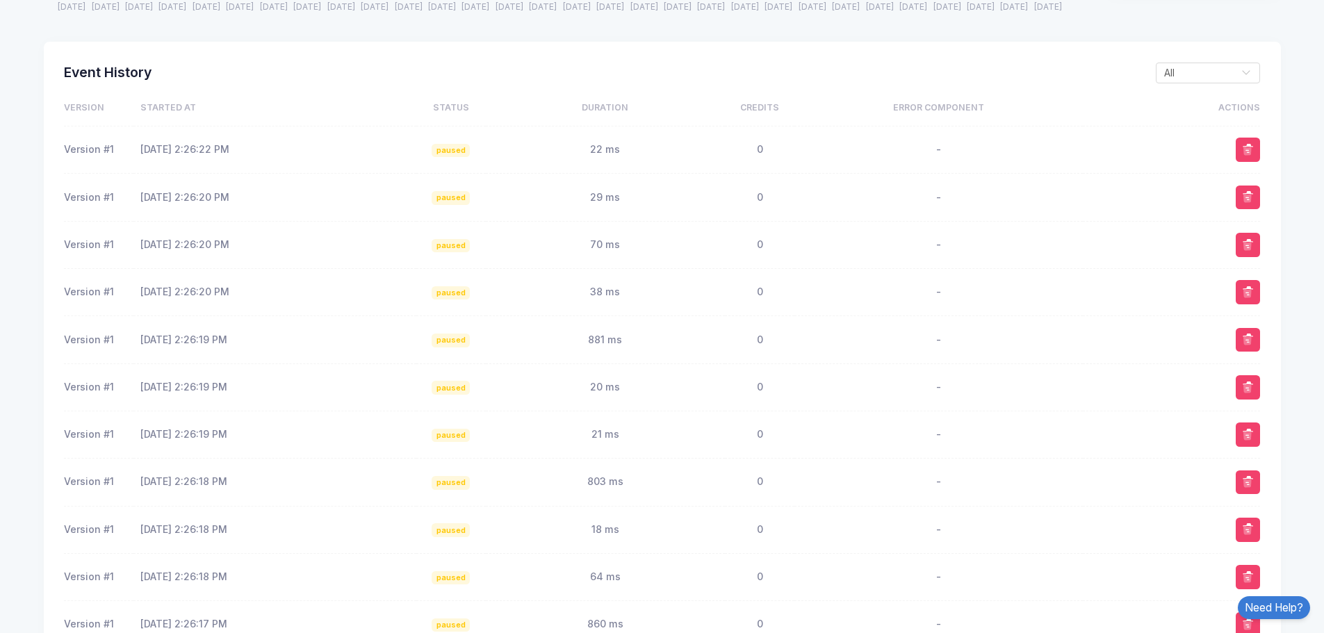
scroll to position [417, 0]
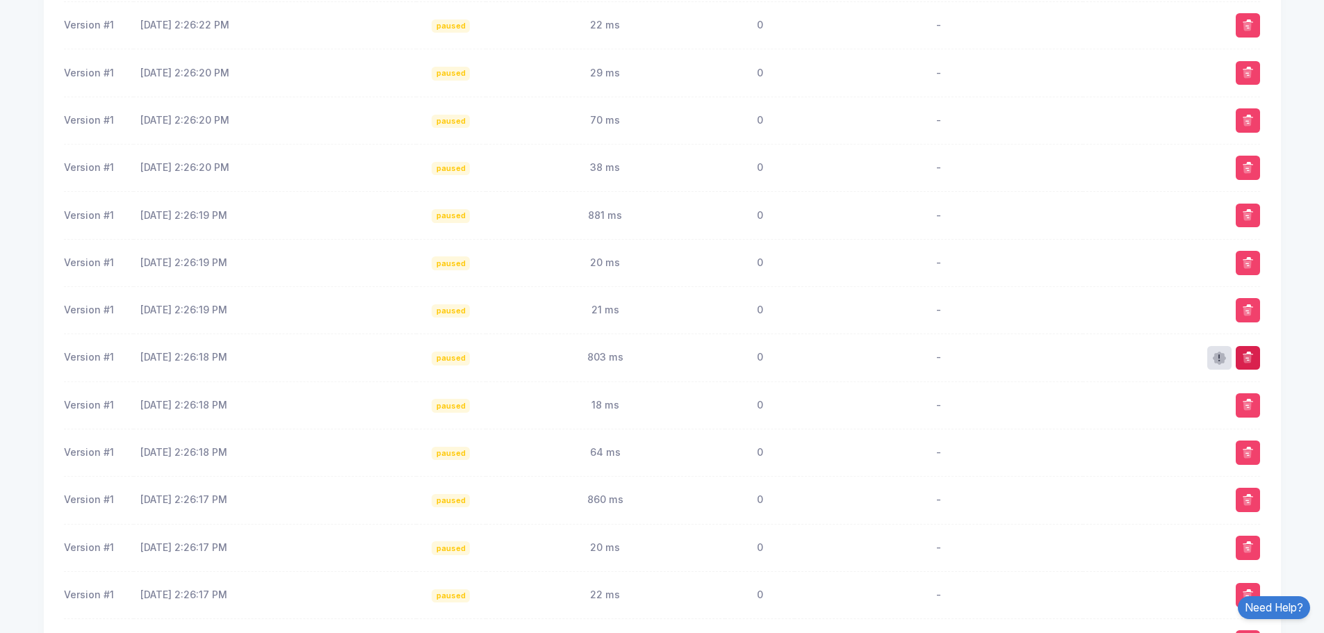
click at [1252, 360] on span at bounding box center [1248, 358] width 14 height 14
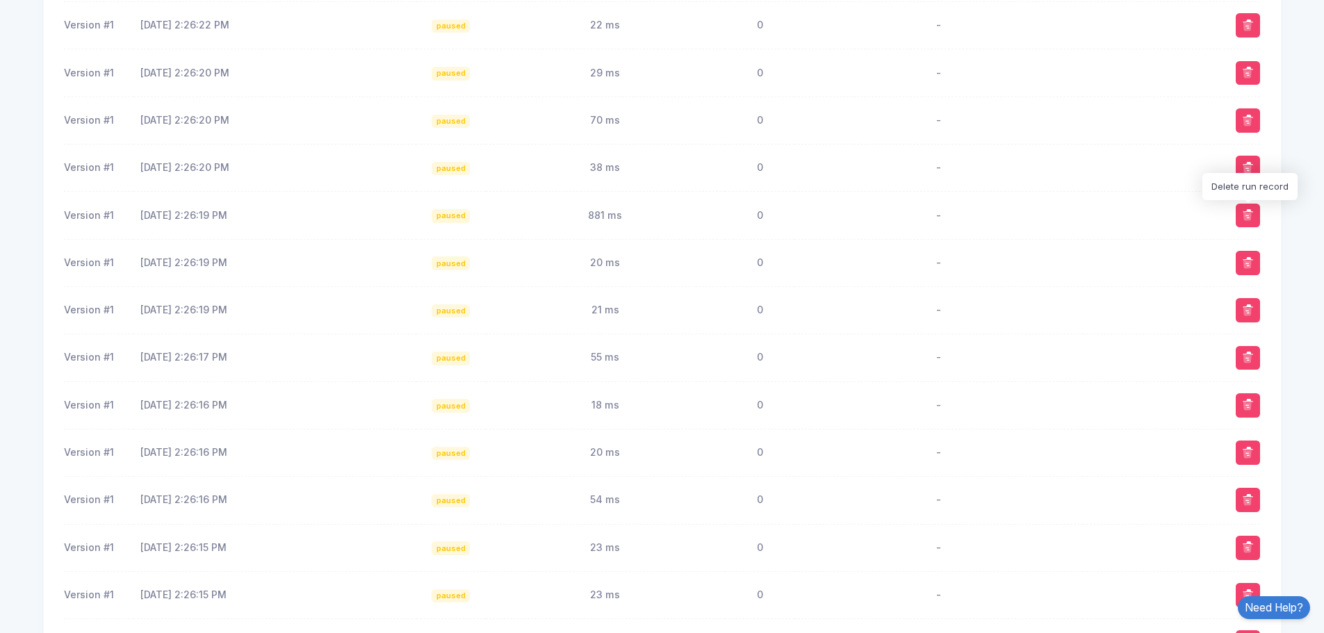
click at [1242, 210] on span at bounding box center [1248, 216] width 14 height 14
click at [1250, 166] on span at bounding box center [1248, 168] width 14 height 14
click at [1255, 70] on button at bounding box center [1248, 73] width 24 height 24
click at [1251, 170] on span at bounding box center [1248, 168] width 14 height 14
click at [1247, 272] on button at bounding box center [1248, 263] width 24 height 24
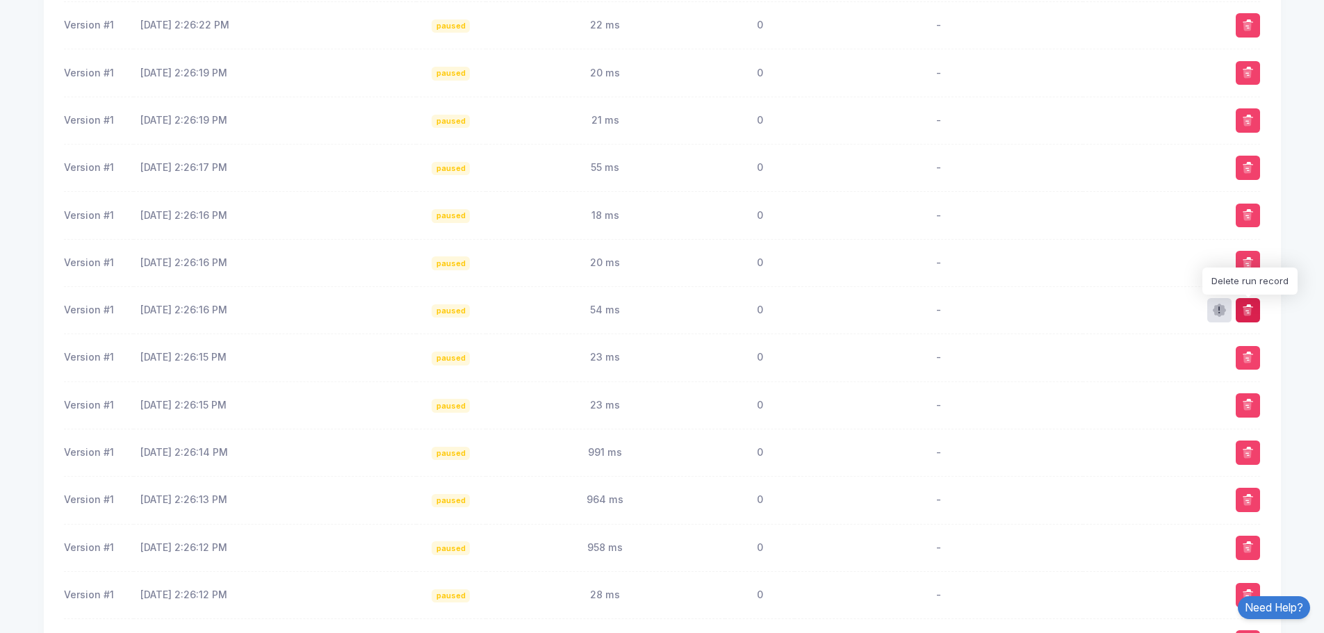
click at [1247, 309] on span at bounding box center [1248, 311] width 14 height 14
click at [1248, 359] on span at bounding box center [1248, 358] width 14 height 14
click at [1254, 401] on span at bounding box center [1248, 405] width 14 height 14
click at [1247, 457] on span at bounding box center [1248, 453] width 14 height 14
click at [1247, 497] on span at bounding box center [1248, 501] width 14 height 14
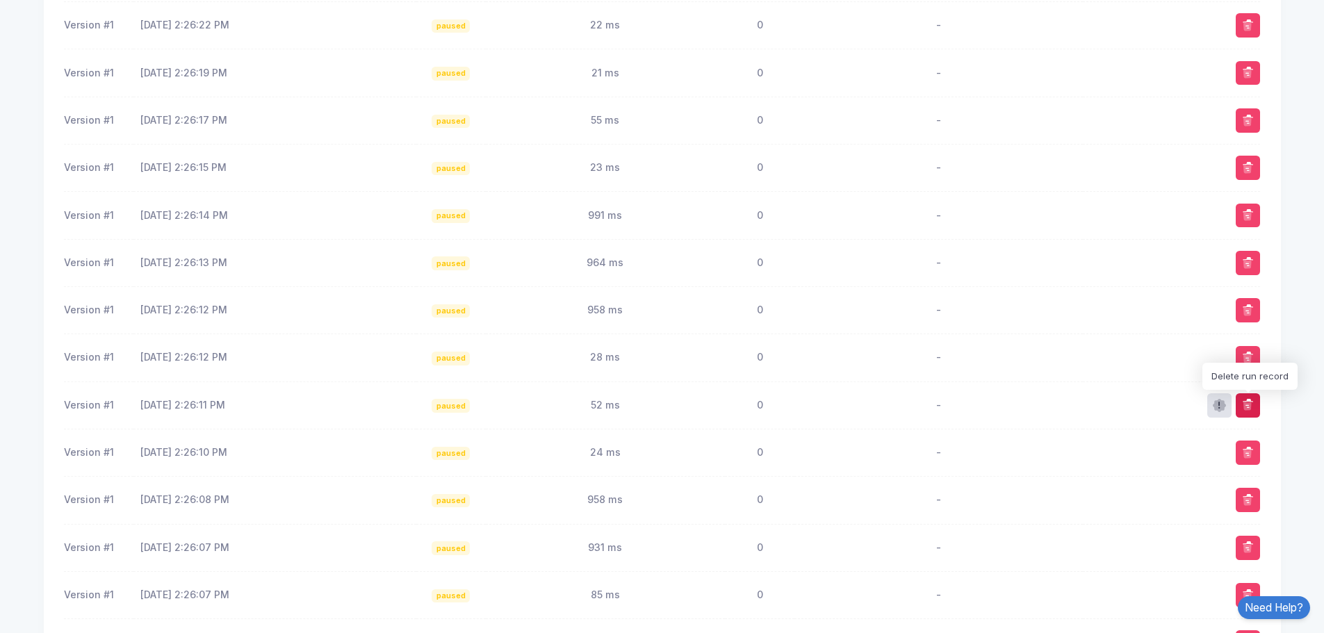
click at [1250, 404] on span at bounding box center [1248, 405] width 14 height 14
click at [1247, 356] on span at bounding box center [1248, 358] width 14 height 14
click at [1241, 293] on td "Delete run record" at bounding box center [1171, 309] width 177 height 47
click at [1245, 311] on span at bounding box center [1248, 311] width 14 height 14
click at [1251, 222] on button at bounding box center [1248, 216] width 24 height 24
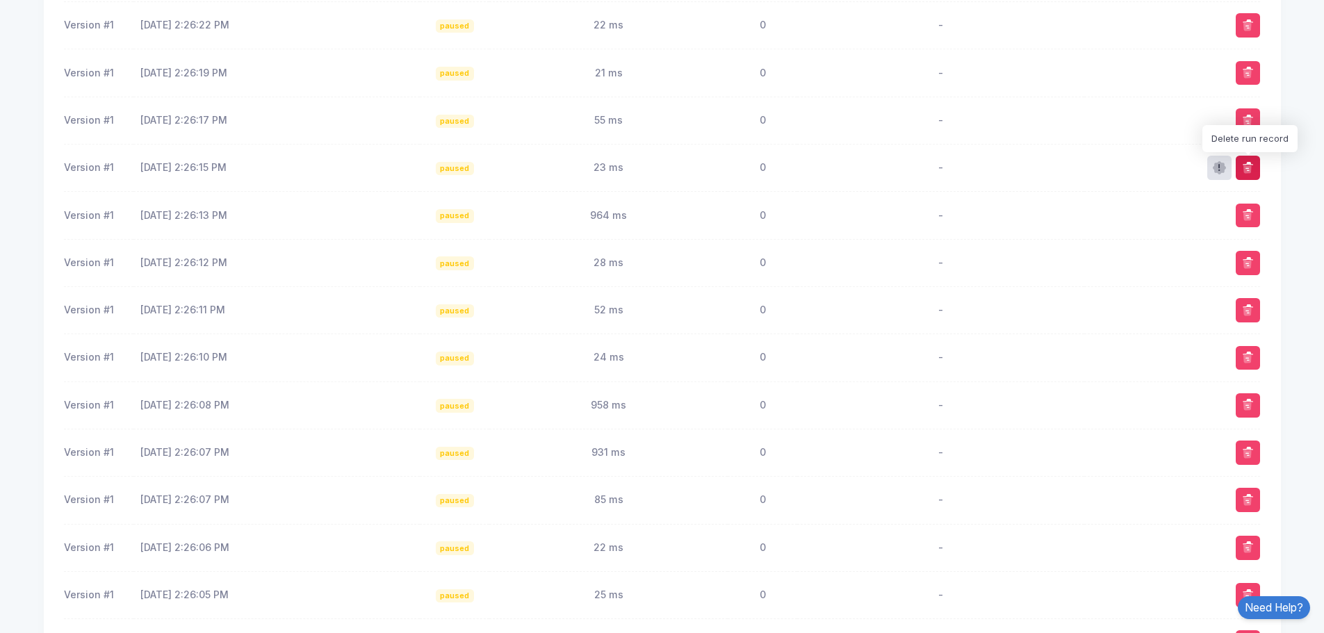
click at [1247, 163] on span at bounding box center [1248, 168] width 14 height 14
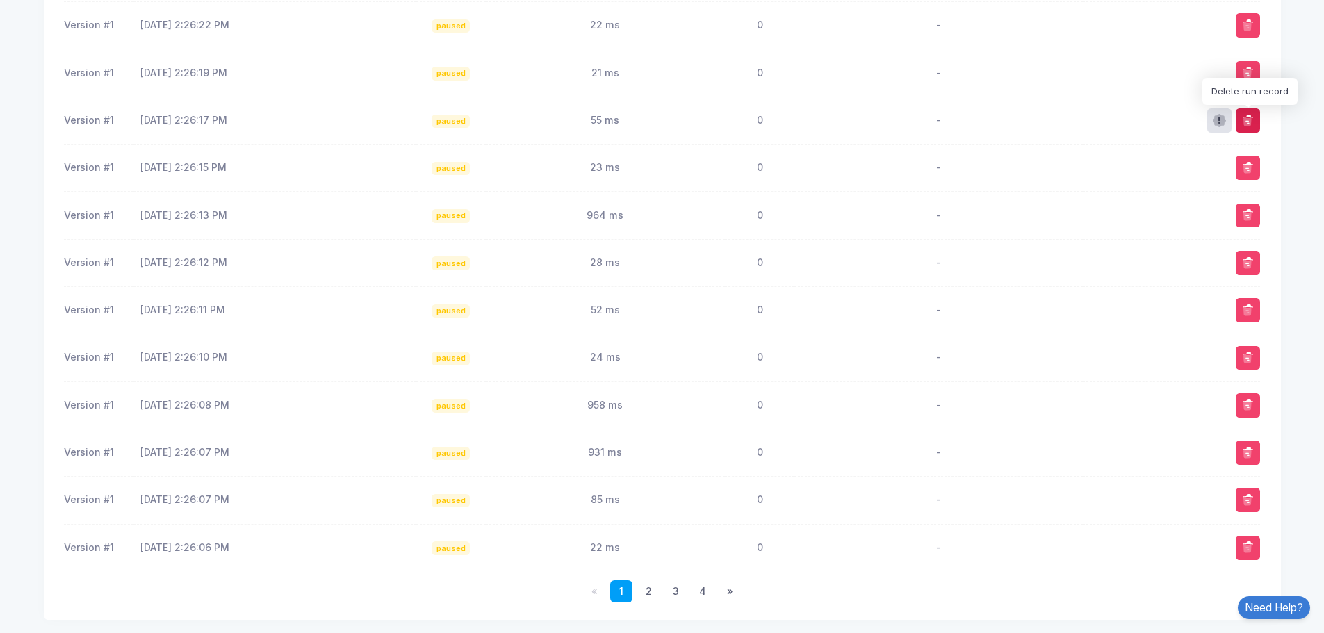
click at [1252, 122] on span at bounding box center [1248, 121] width 14 height 14
click at [1252, 81] on button at bounding box center [1248, 73] width 24 height 24
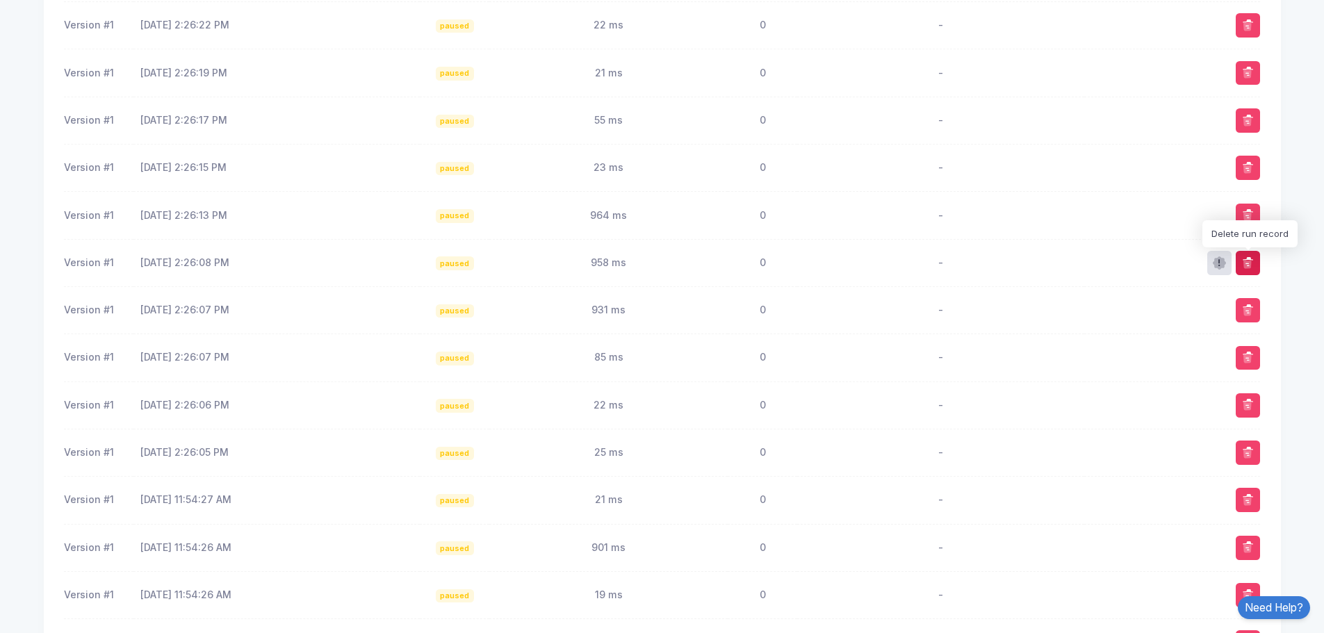
click at [1250, 258] on span at bounding box center [1248, 264] width 14 height 14
click at [1249, 218] on span at bounding box center [1248, 216] width 14 height 14
click at [1252, 158] on button at bounding box center [1248, 168] width 24 height 24
click at [1250, 74] on span at bounding box center [1248, 73] width 14 height 14
click at [1252, 74] on span at bounding box center [1248, 73] width 14 height 14
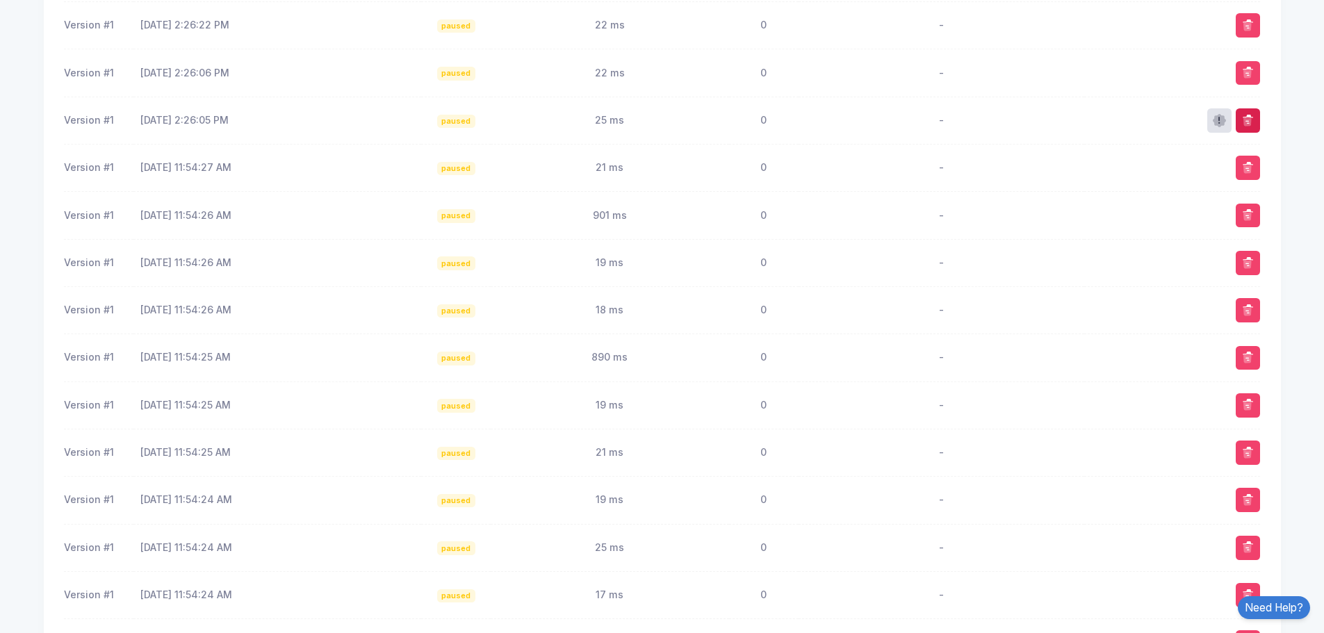
click at [1254, 114] on span at bounding box center [1248, 121] width 14 height 14
click at [1258, 170] on button at bounding box center [1248, 168] width 24 height 24
click at [1258, 211] on button at bounding box center [1248, 216] width 24 height 24
click at [1247, 309] on span at bounding box center [1248, 311] width 14 height 14
click at [1254, 453] on span at bounding box center [1248, 453] width 14 height 14
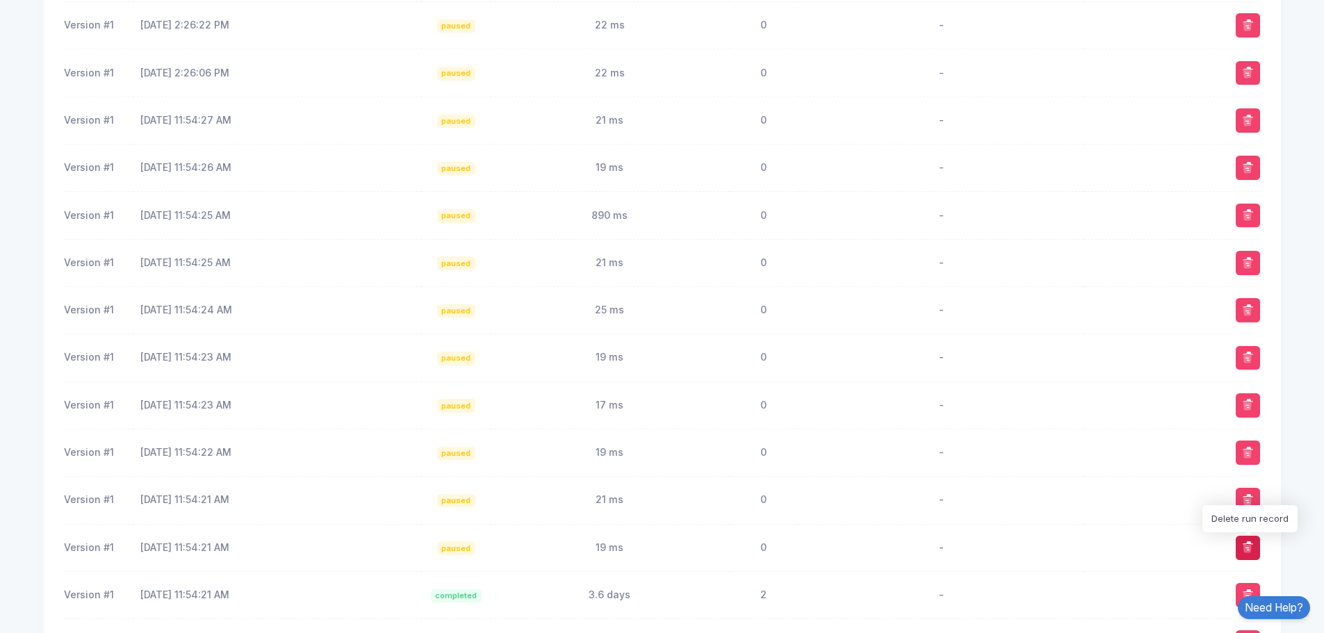
click at [1251, 549] on span at bounding box center [1248, 548] width 14 height 14
click at [1246, 462] on button at bounding box center [1248, 453] width 24 height 24
click at [1252, 406] on span at bounding box center [1248, 405] width 14 height 14
click at [1247, 371] on td at bounding box center [1172, 357] width 176 height 47
click at [1247, 345] on td at bounding box center [1172, 357] width 176 height 47
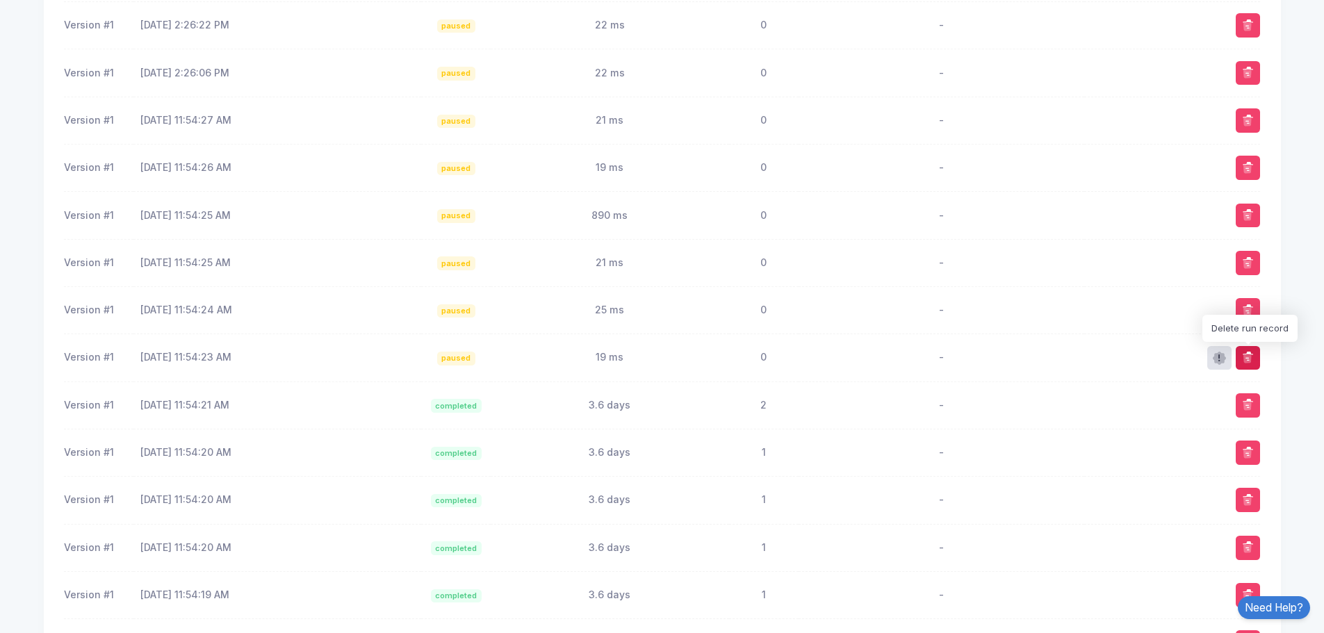
click at [1247, 355] on span at bounding box center [1248, 358] width 14 height 14
click at [1247, 260] on span at bounding box center [1248, 264] width 14 height 14
drag, startPoint x: 1247, startPoint y: 253, endPoint x: 1241, endPoint y: 211, distance: 42.9
click at [1241, 211] on button at bounding box center [1248, 216] width 24 height 24
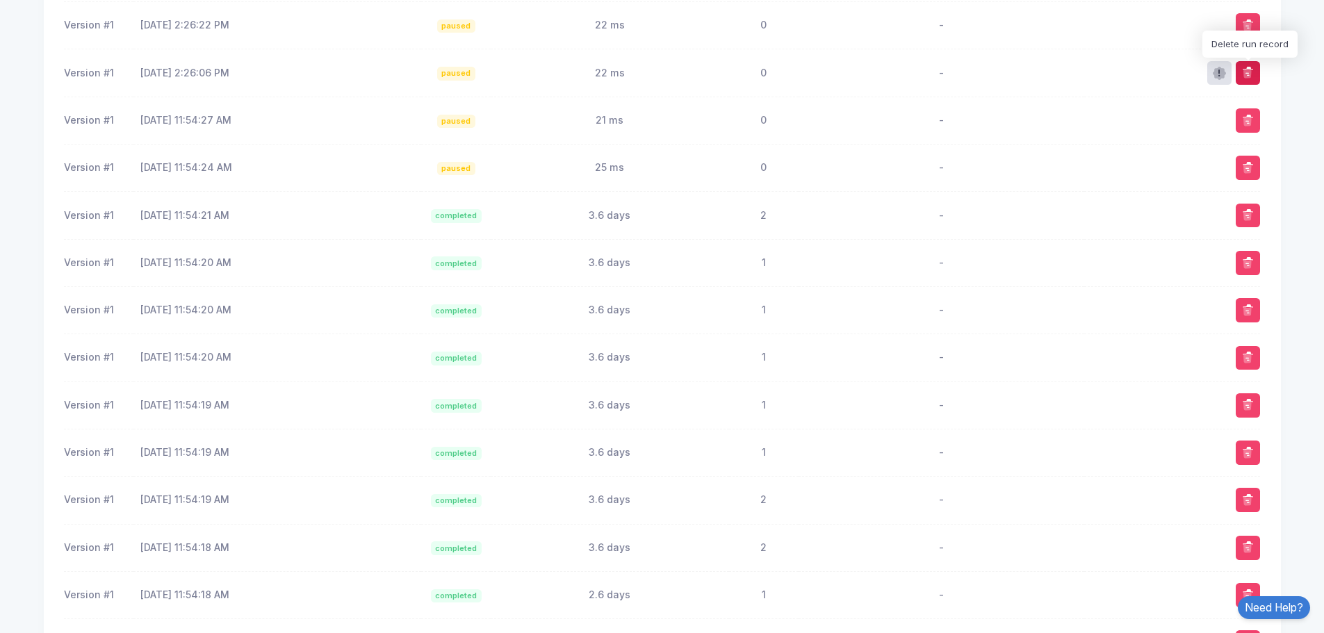
click at [1250, 72] on span at bounding box center [1248, 73] width 14 height 14
click at [1250, 120] on span at bounding box center [1248, 121] width 14 height 14
click at [1255, 211] on button at bounding box center [1248, 216] width 24 height 24
click at [1254, 316] on span at bounding box center [1248, 311] width 14 height 14
click at [1247, 361] on span at bounding box center [1248, 358] width 14 height 14
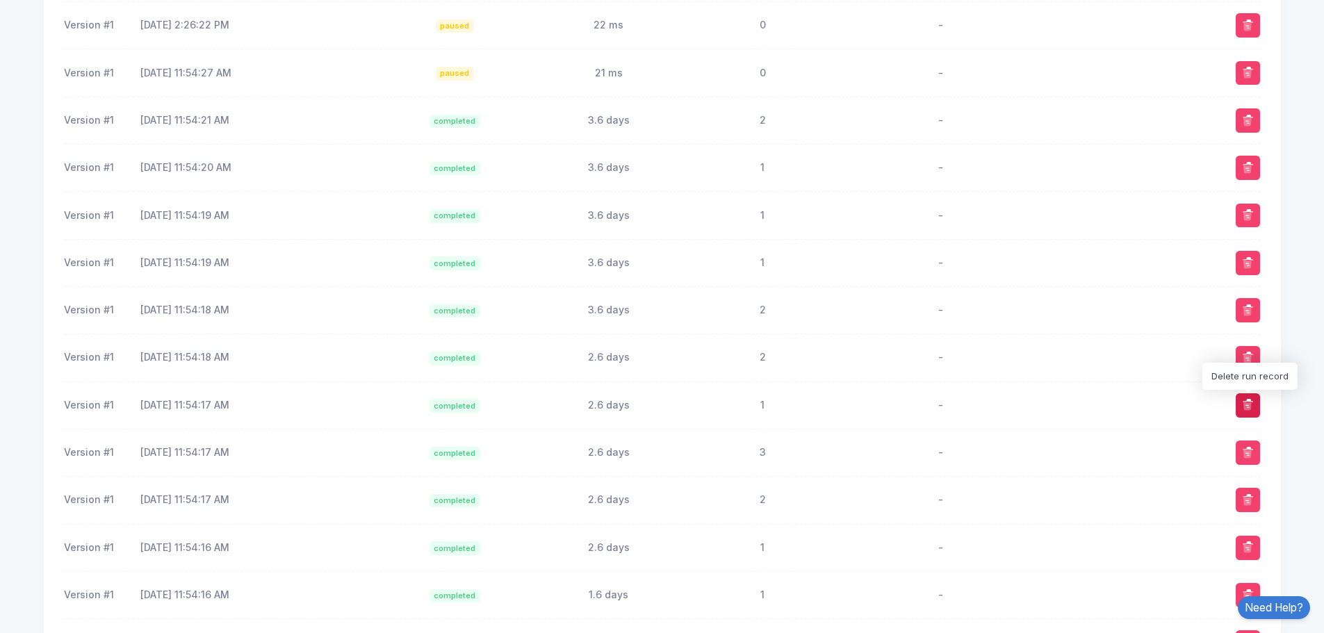
click at [1250, 401] on span at bounding box center [1248, 405] width 14 height 14
click at [1258, 445] on button at bounding box center [1248, 453] width 24 height 24
click at [1249, 446] on span at bounding box center [1248, 453] width 14 height 14
click at [1247, 312] on span at bounding box center [1248, 311] width 14 height 14
click at [1247, 272] on button at bounding box center [1248, 263] width 24 height 24
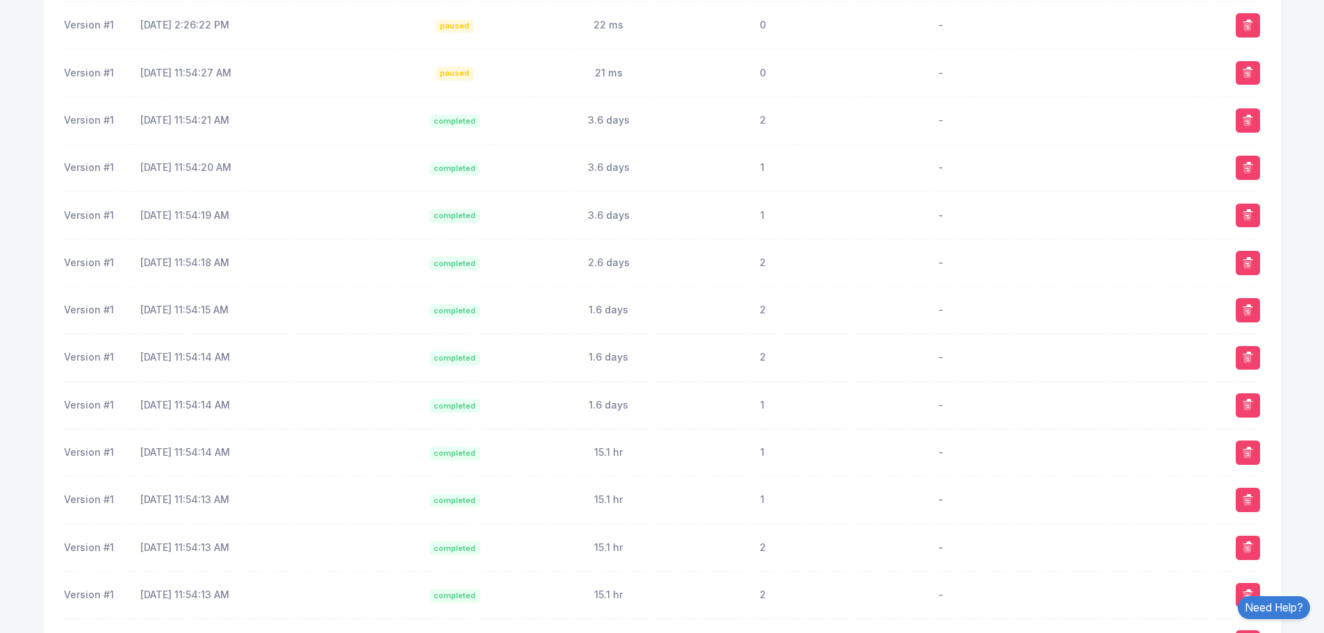
click at [1243, 229] on td at bounding box center [1172, 215] width 176 height 47
click at [1245, 216] on span at bounding box center [1248, 216] width 14 height 14
click at [1239, 164] on button at bounding box center [1248, 168] width 24 height 24
click at [1247, 120] on span at bounding box center [1248, 121] width 14 height 14
click at [1250, 76] on span at bounding box center [1248, 73] width 14 height 14
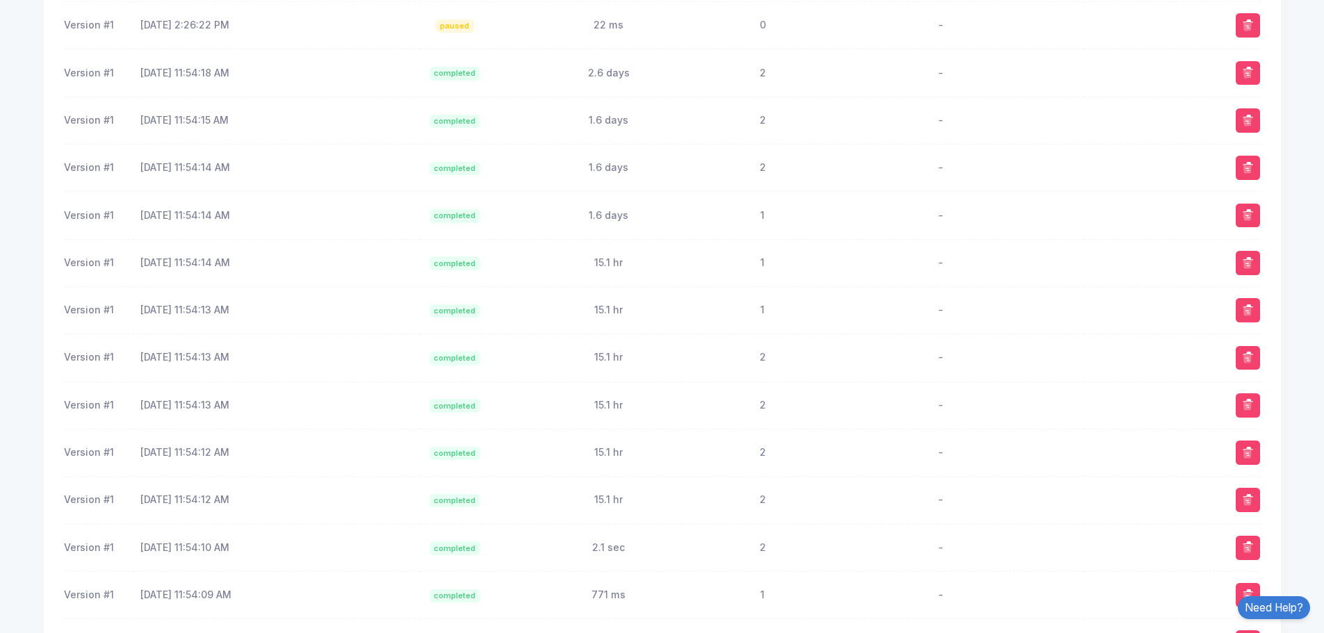
click at [1251, 31] on span at bounding box center [1248, 26] width 14 height 14
click at [1252, 65] on button at bounding box center [1248, 73] width 24 height 24
click at [1251, 159] on button at bounding box center [1248, 168] width 24 height 24
click at [1249, 212] on span at bounding box center [1248, 216] width 14 height 14
click at [1253, 257] on span at bounding box center [1248, 264] width 14 height 14
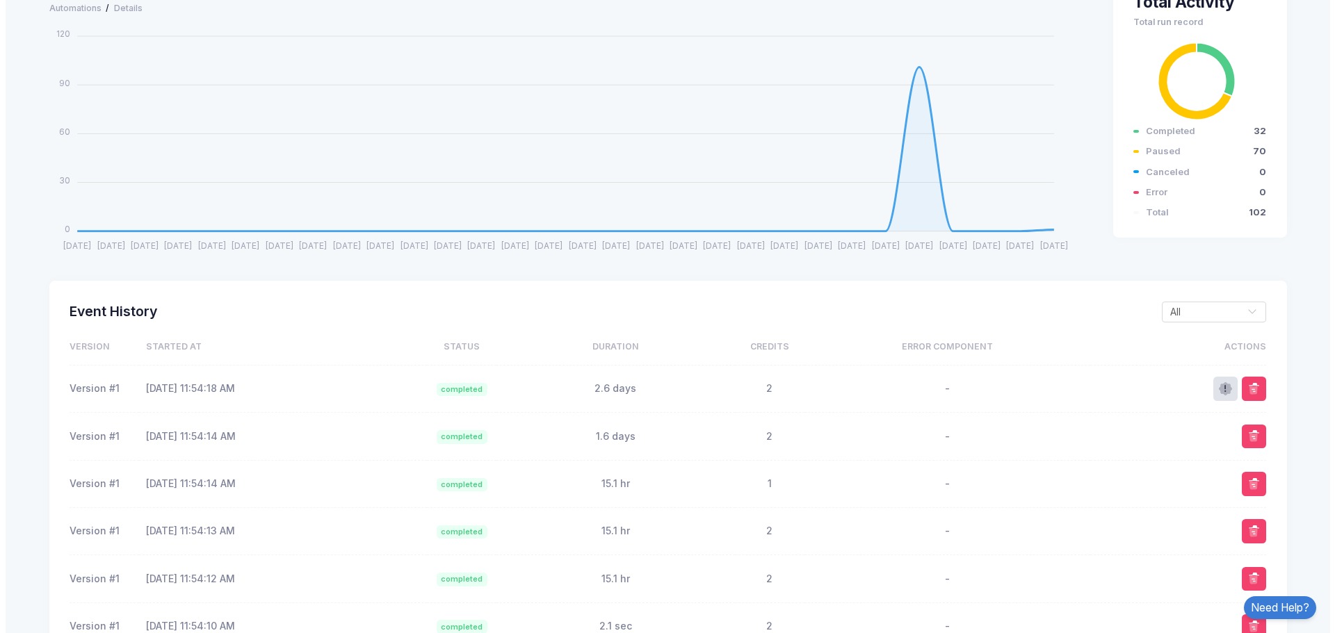
scroll to position [0, 0]
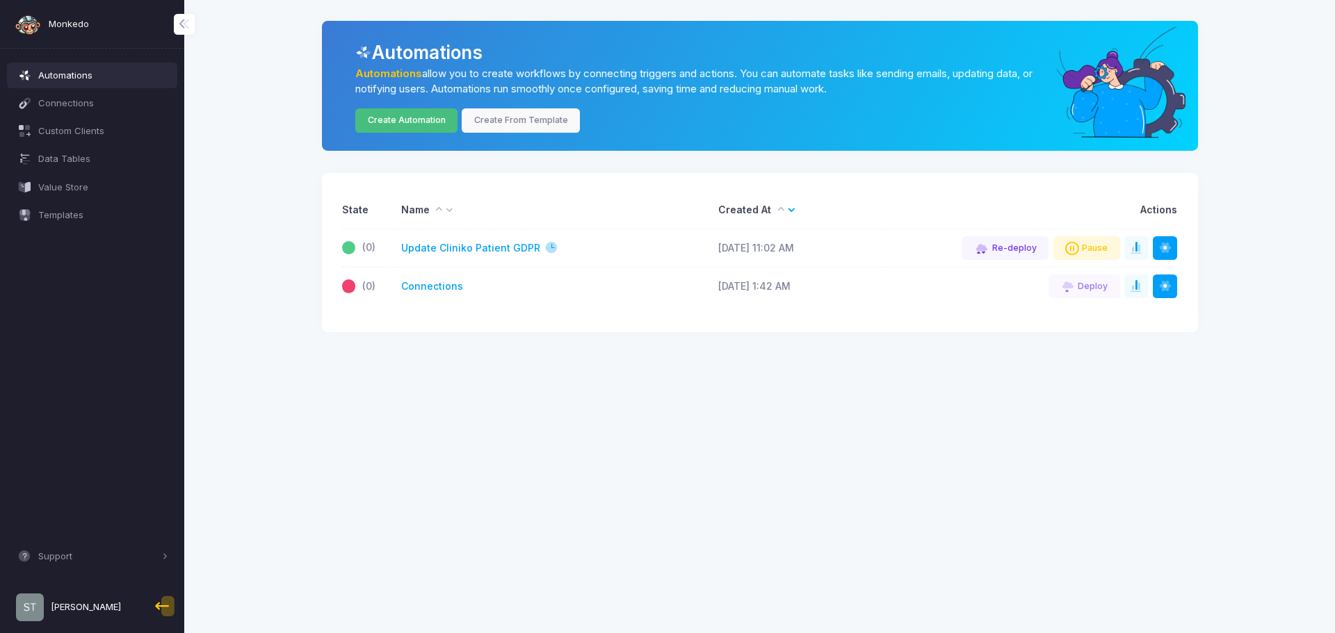
click at [408, 123] on link "Create Automation" at bounding box center [406, 120] width 102 height 24
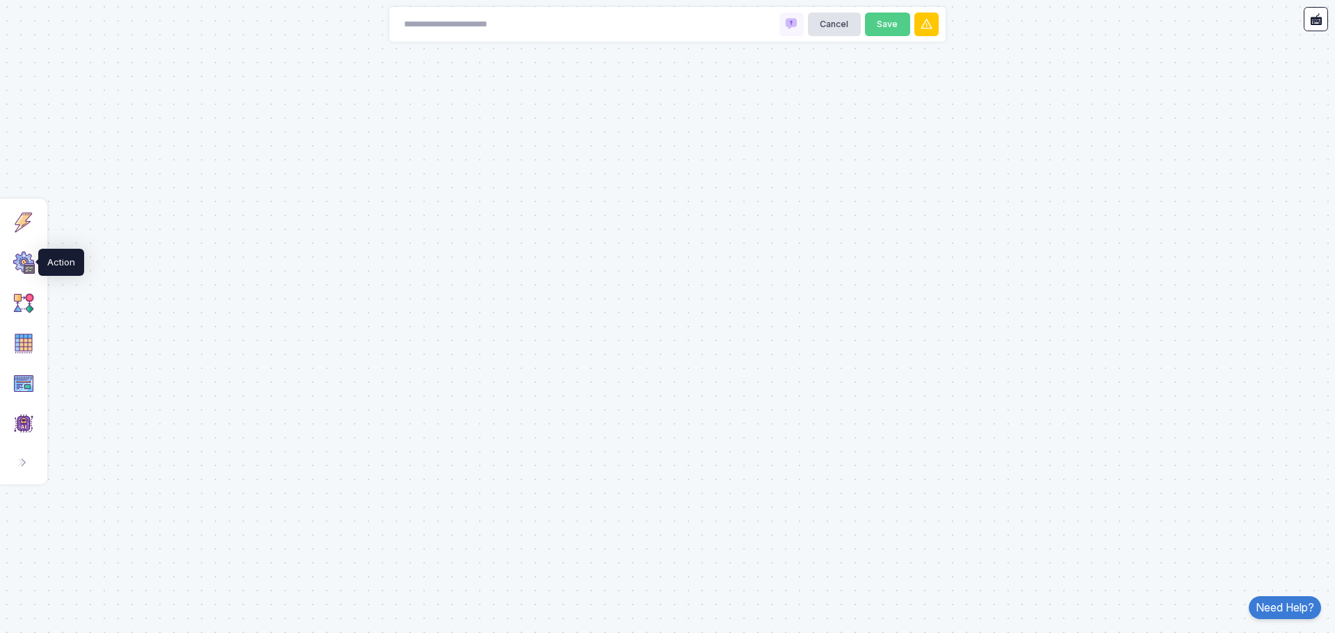
click at [33, 262] on img at bounding box center [24, 263] width 22 height 22
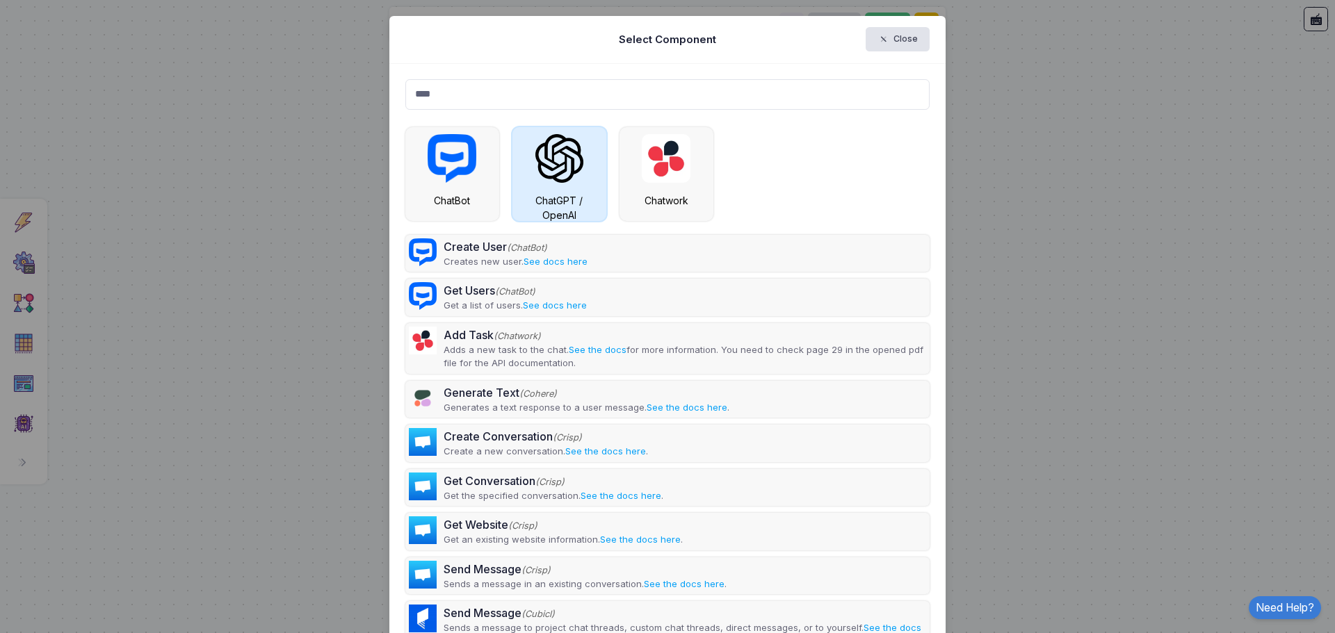
type input "****"
click at [532, 193] on div "ChatGPT / OpenAI" at bounding box center [559, 207] width 80 height 29
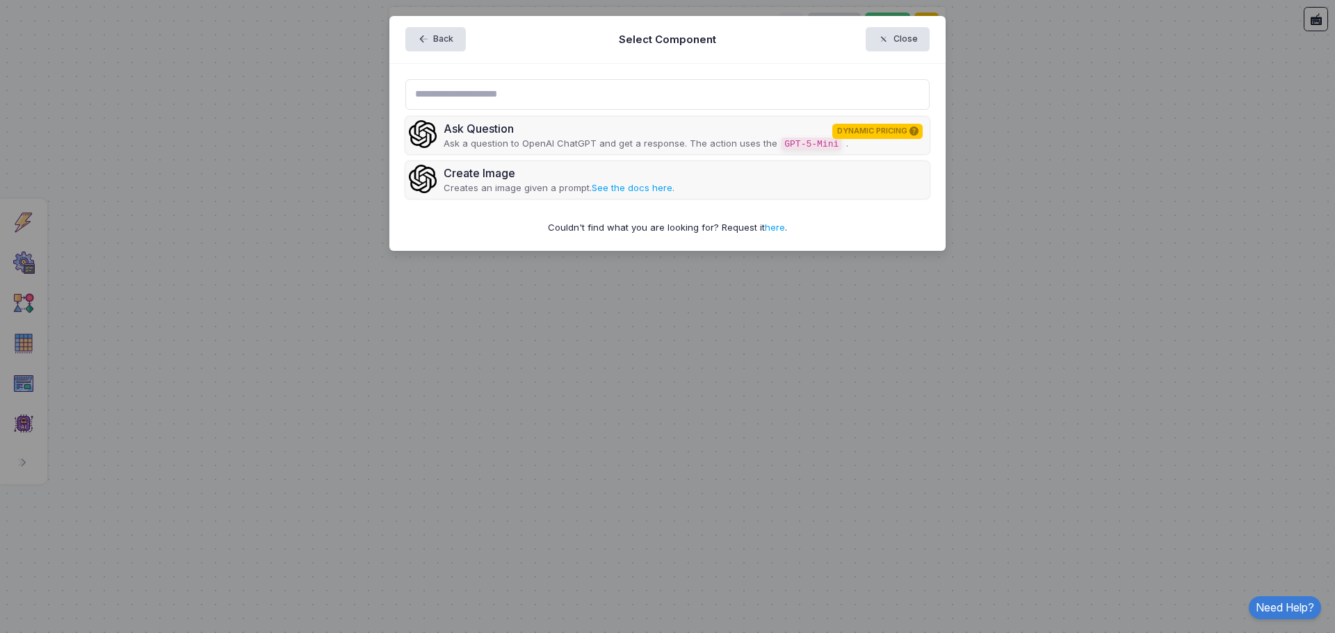
click at [285, 197] on ngb-modal-window "Back Select Component Close Ask Question DYNAMIC PRICING Ask a question to Open…" at bounding box center [667, 316] width 1335 height 633
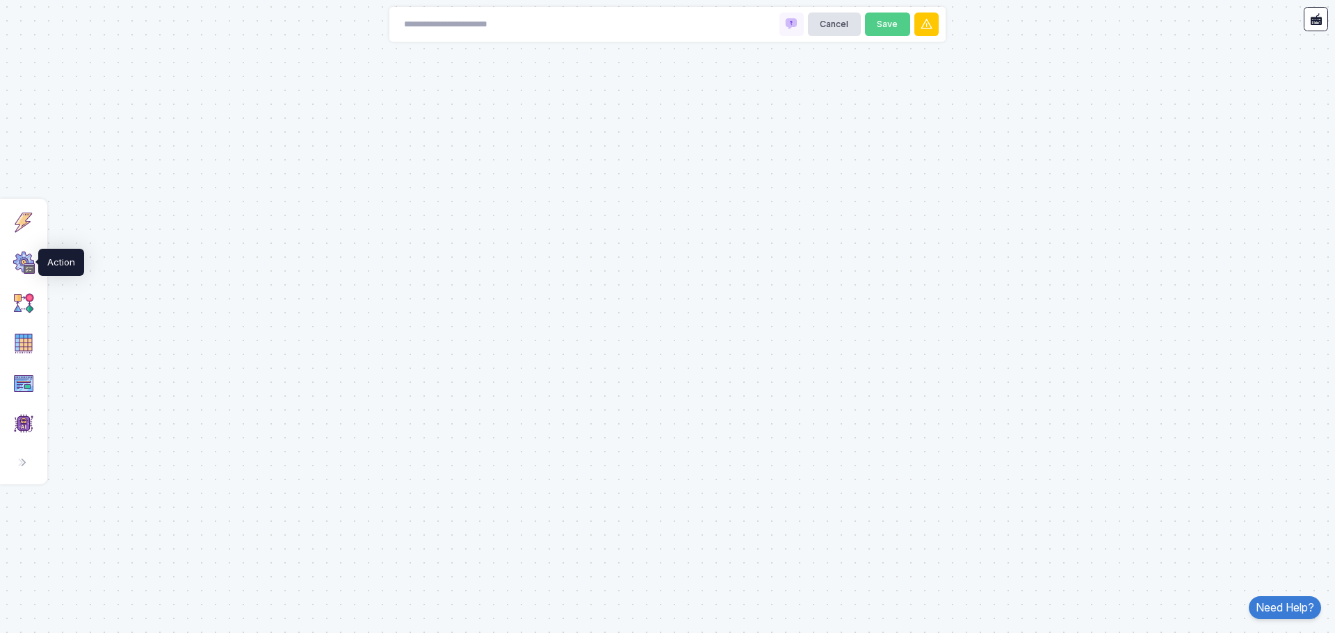
click at [29, 268] on img at bounding box center [24, 263] width 22 height 22
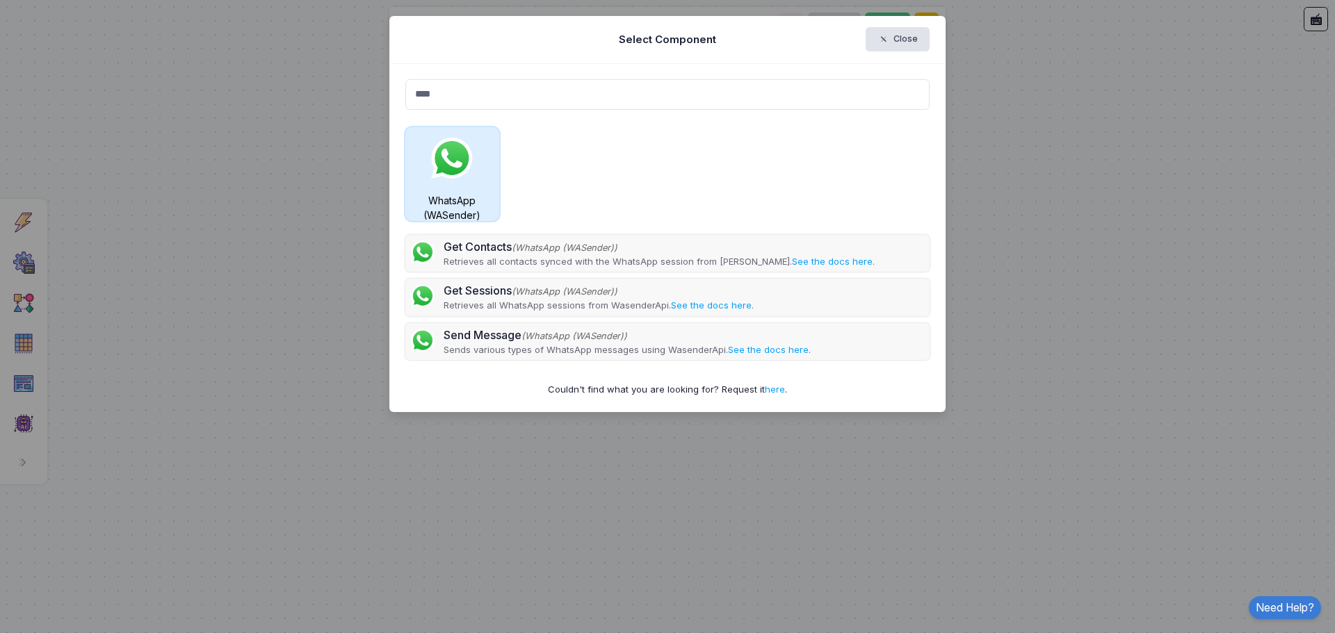
type input "****"
click at [436, 158] on img at bounding box center [452, 158] width 49 height 49
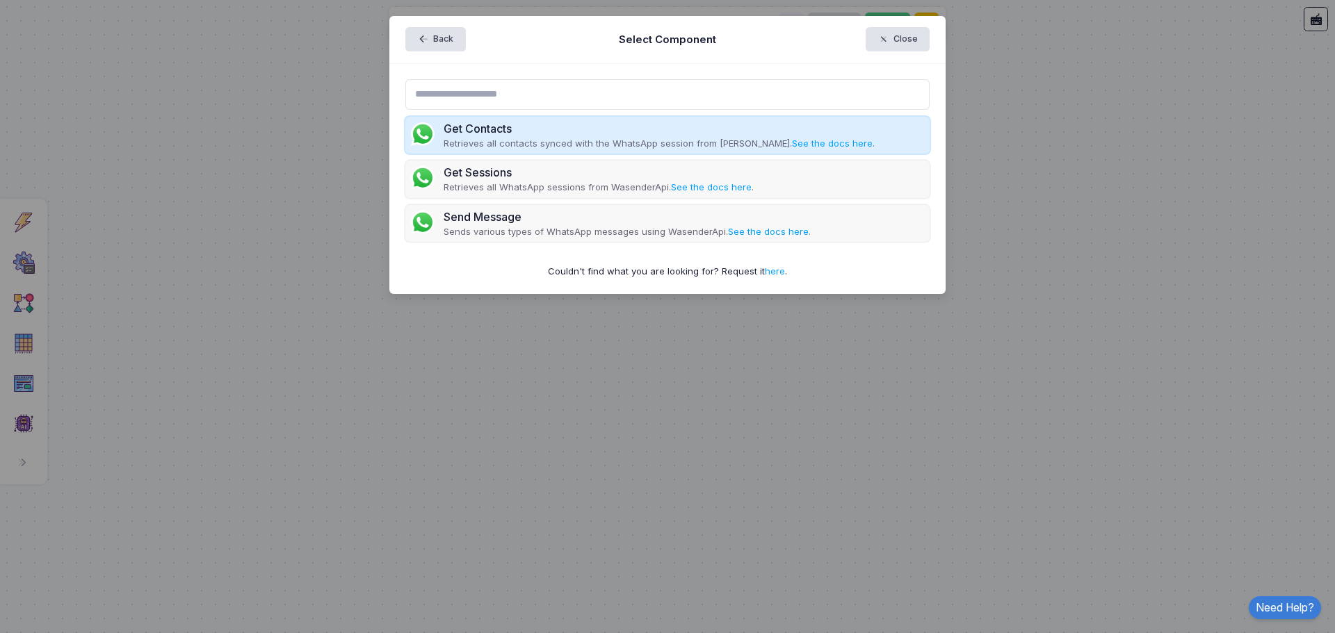
click at [467, 131] on div "Get Contacts" at bounding box center [658, 128] width 431 height 17
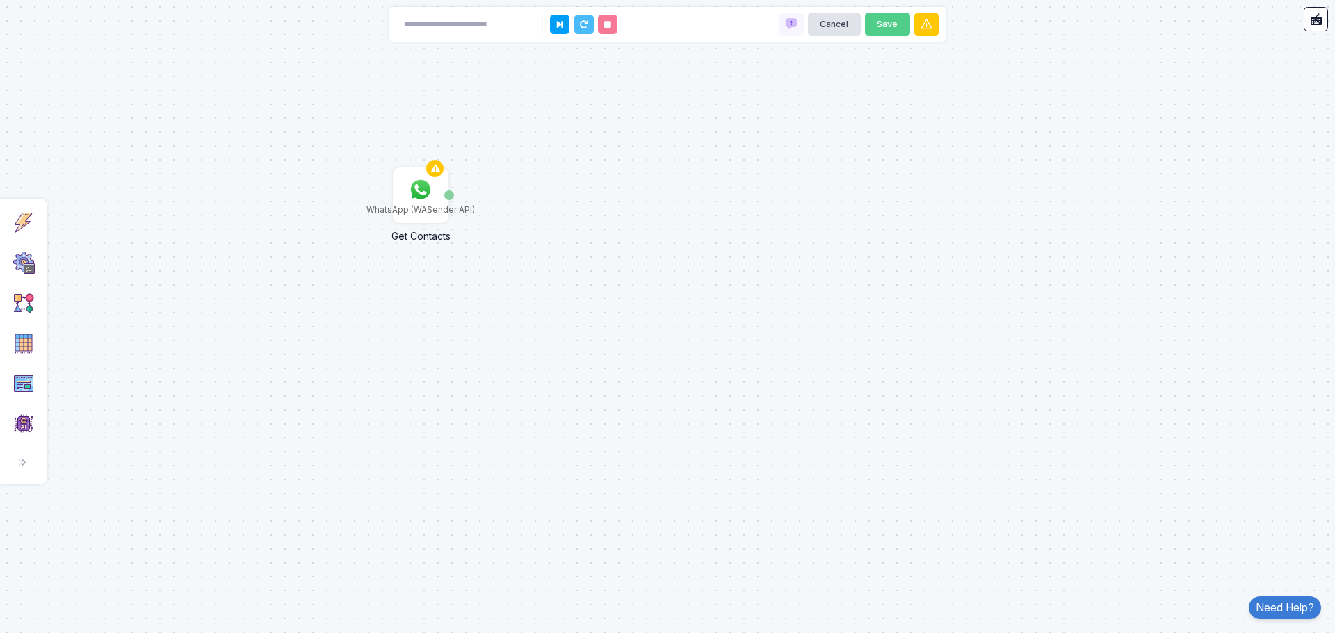
click at [421, 195] on img at bounding box center [421, 190] width 28 height 28
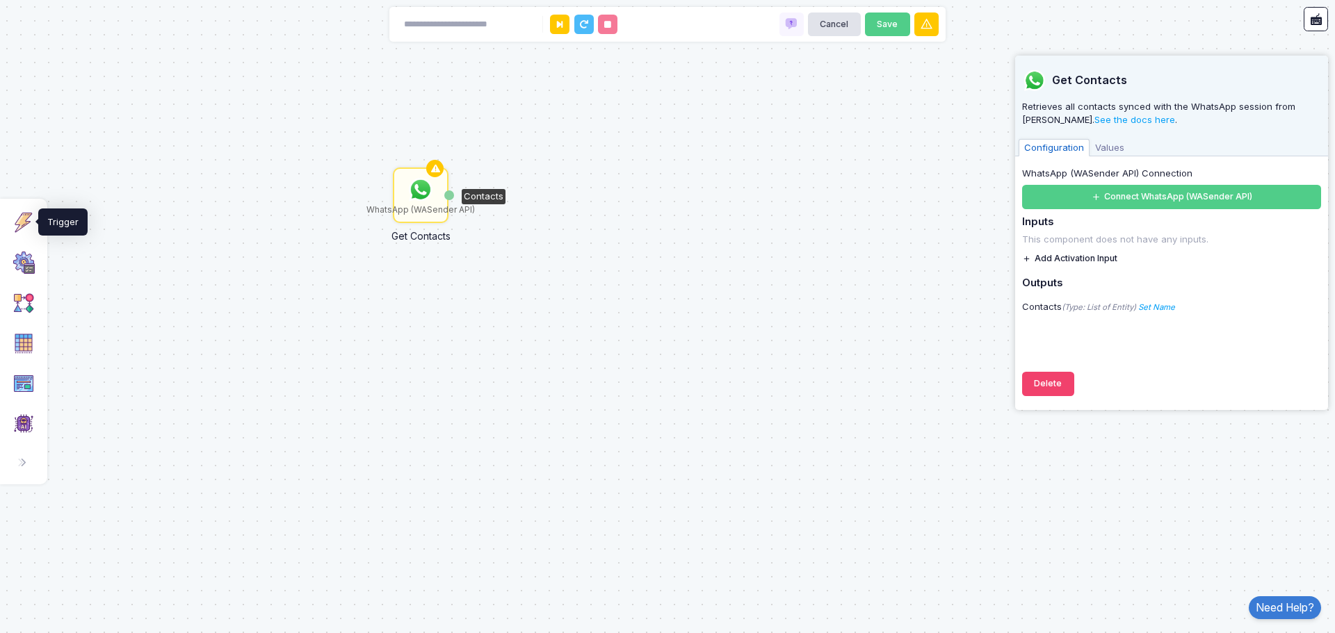
click at [29, 222] on img at bounding box center [24, 222] width 22 height 22
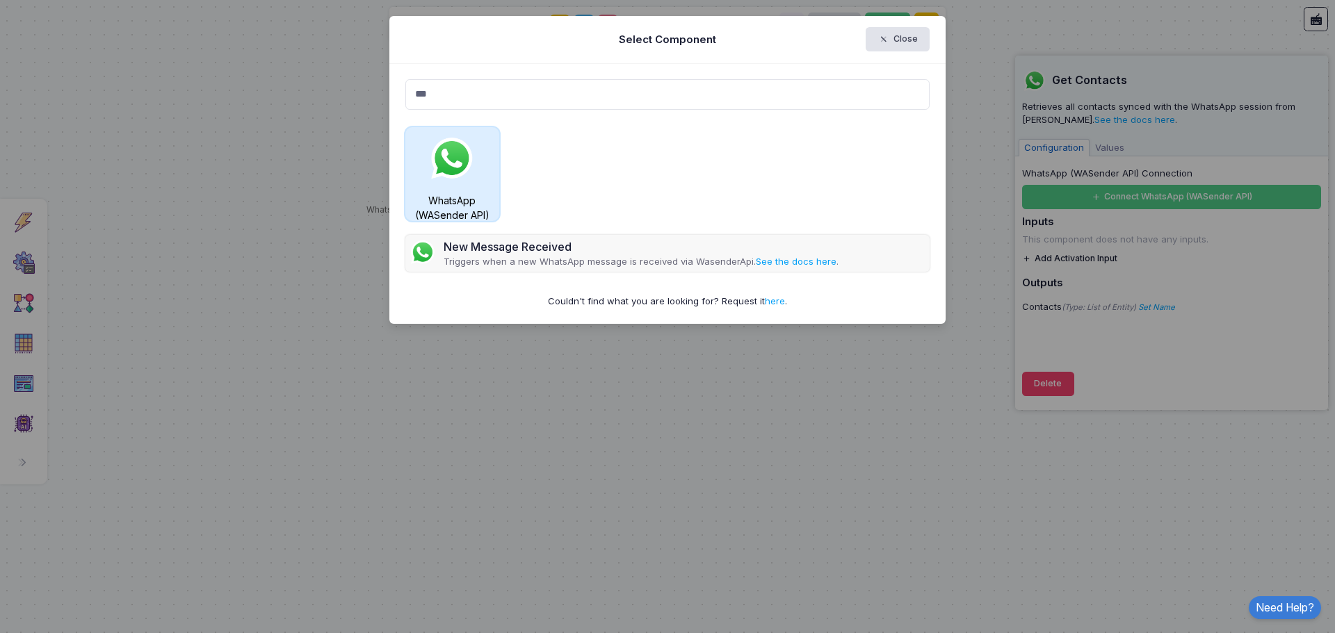
type input "***"
click at [453, 166] on img at bounding box center [452, 158] width 49 height 49
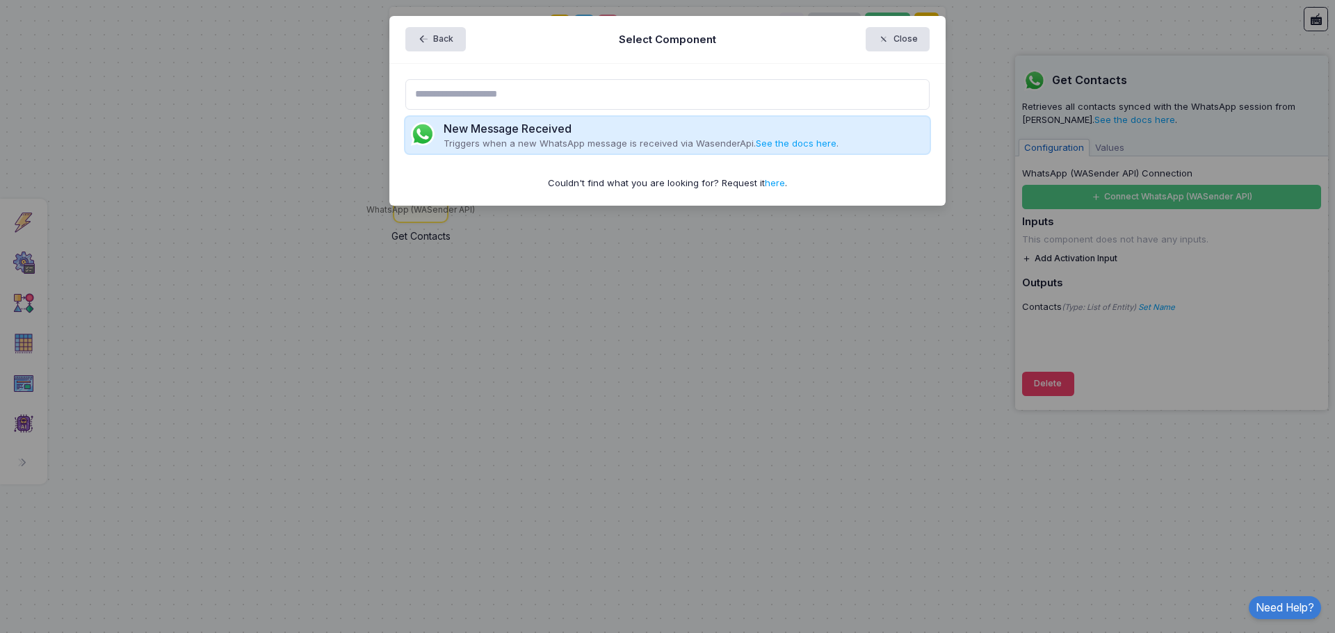
click at [490, 131] on div "New Message Received" at bounding box center [640, 128] width 395 height 17
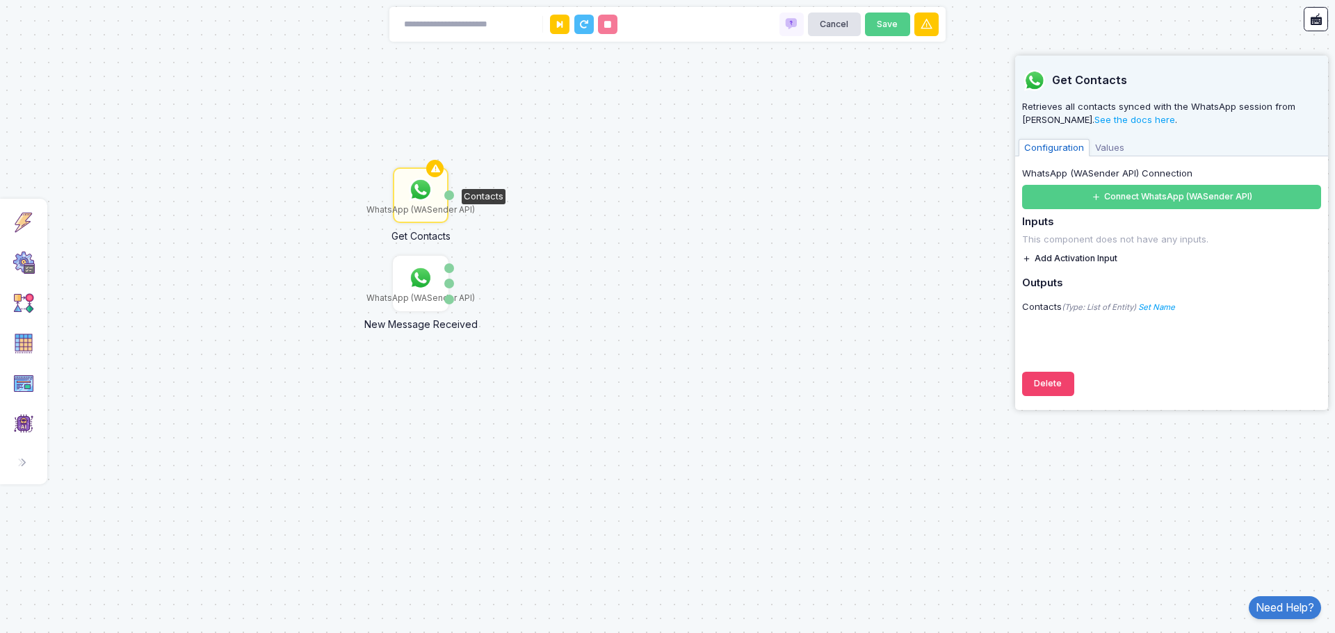
click at [421, 284] on img at bounding box center [421, 278] width 28 height 28
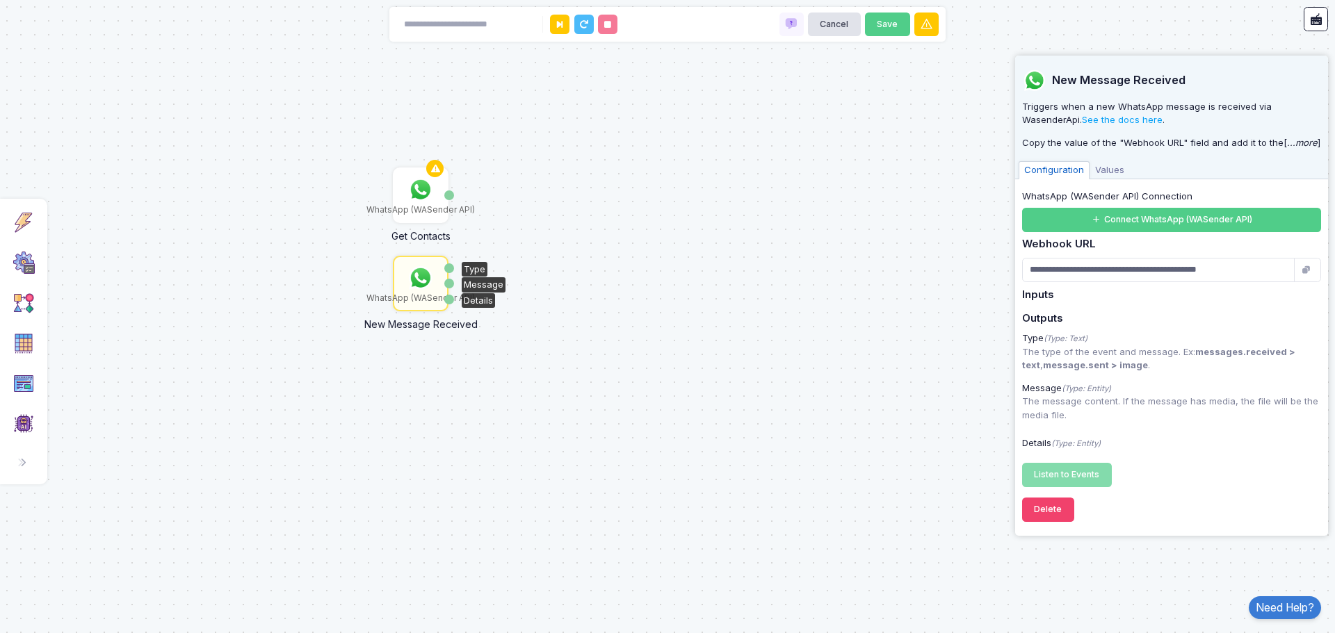
click at [596, 358] on div "WhatsApp (WASender API) Get Contacts Contacts WhatsApp (WASender API) New Messa…" at bounding box center [667, 316] width 1335 height 633
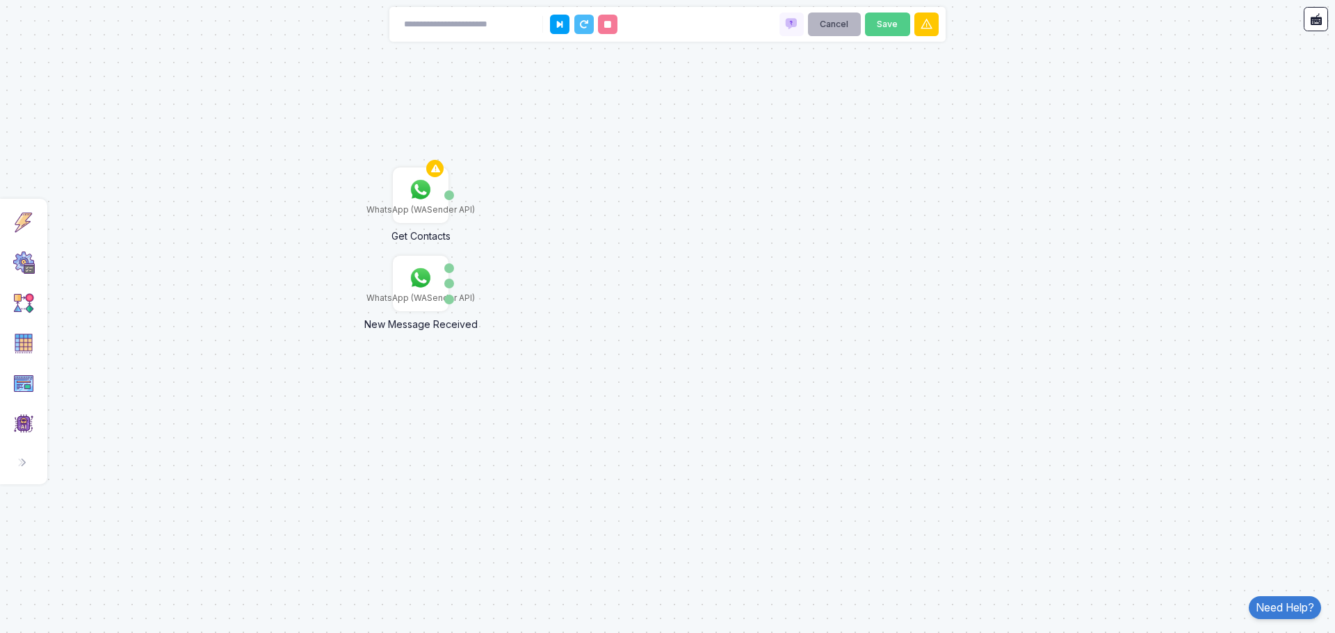
click at [836, 16] on button "Cancel" at bounding box center [834, 25] width 53 height 24
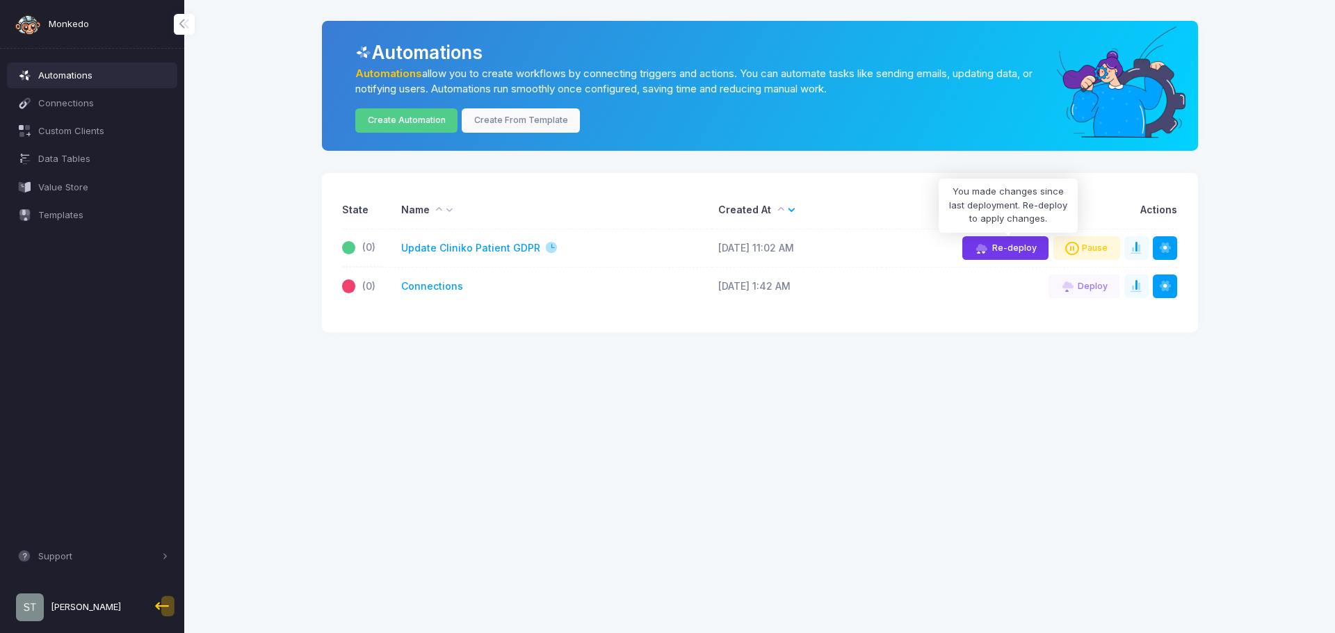
click at [1018, 250] on span "Re-deploy" at bounding box center [1014, 248] width 44 height 10
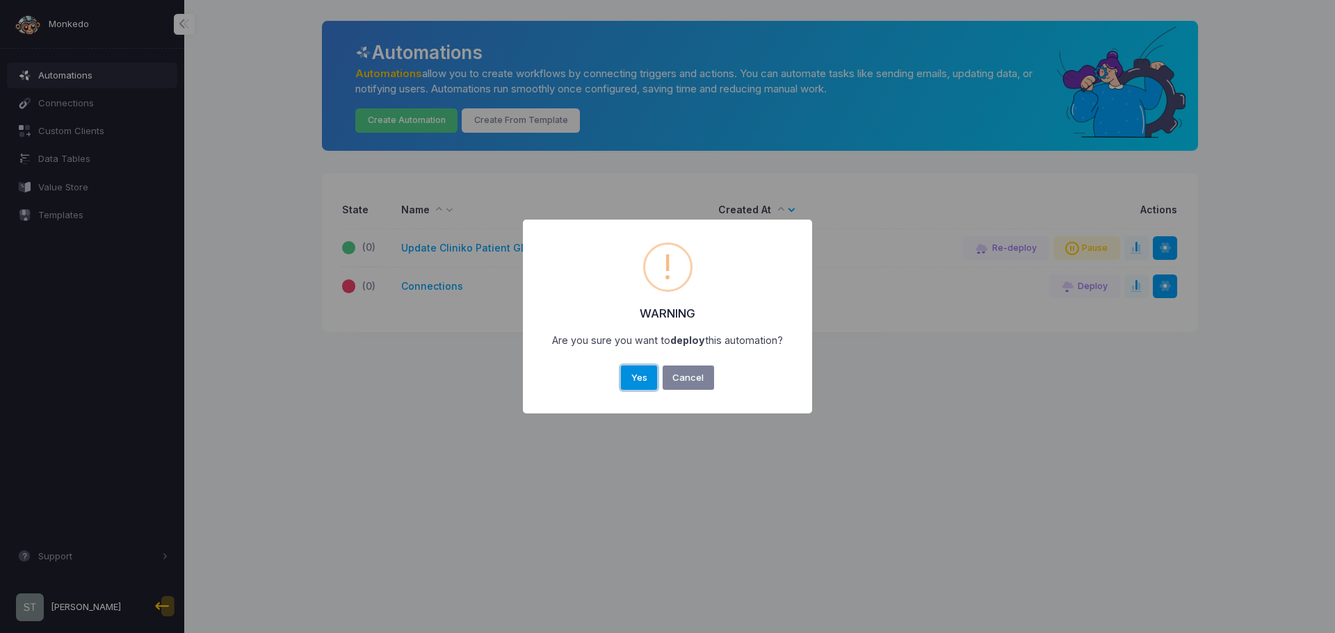
click at [634, 367] on button "Yes" at bounding box center [639, 378] width 36 height 25
click at [660, 380] on button "OK" at bounding box center [667, 378] width 33 height 25
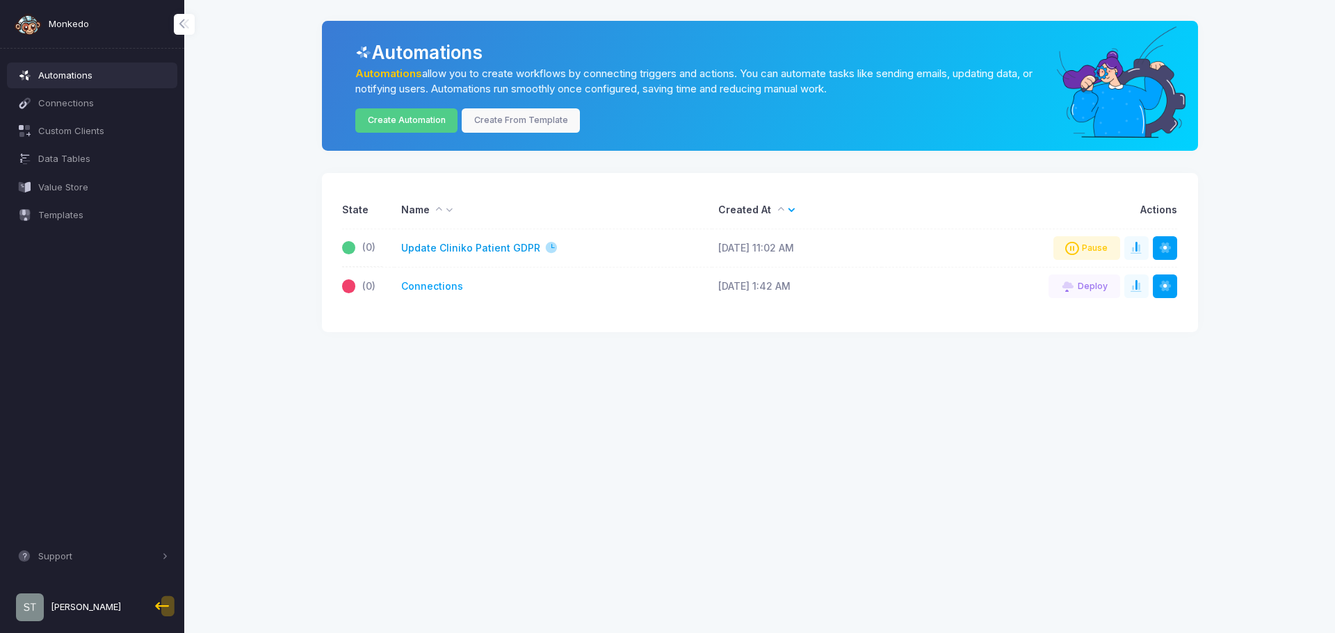
click at [485, 250] on link "Update Cliniko Patient GDPR" at bounding box center [470, 248] width 139 height 15
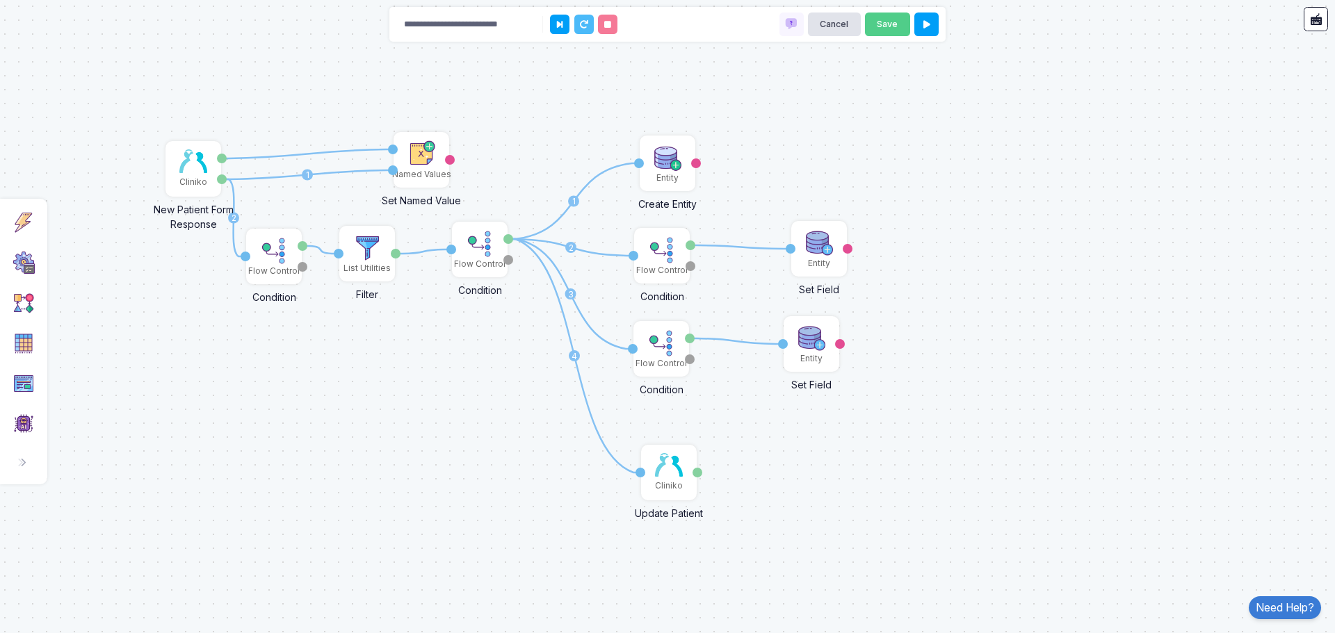
drag, startPoint x: 671, startPoint y: 228, endPoint x: 902, endPoint y: 308, distance: 244.2
click at [902, 308] on div "1 1 2 1 1 1 1 2 3 4 1 Cliniko New Patient Form Response Patient ID Response Nam…" at bounding box center [667, 316] width 1335 height 633
click at [193, 183] on div "Cliniko" at bounding box center [193, 182] width 28 height 13
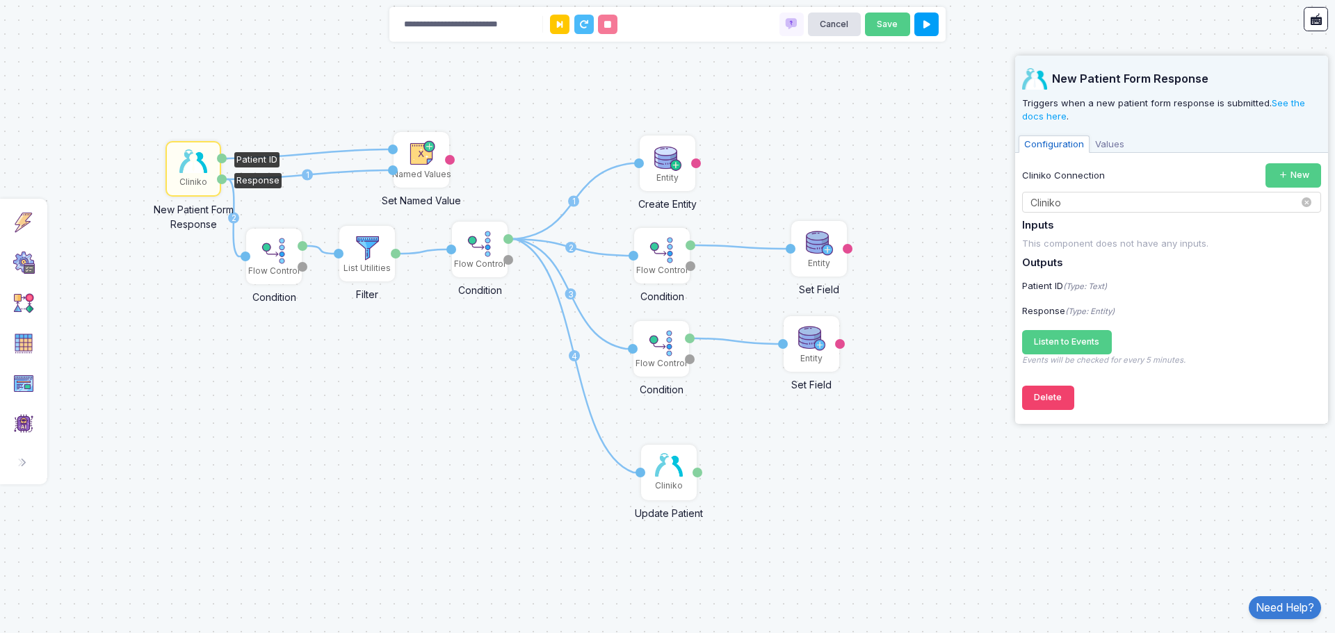
click at [1095, 203] on input "text" at bounding box center [1157, 202] width 256 height 15
click at [1134, 172] on div "Cliniko Connection New" at bounding box center [1171, 175] width 299 height 24
click at [1067, 347] on span "Listen to Events" at bounding box center [1066, 341] width 65 height 10
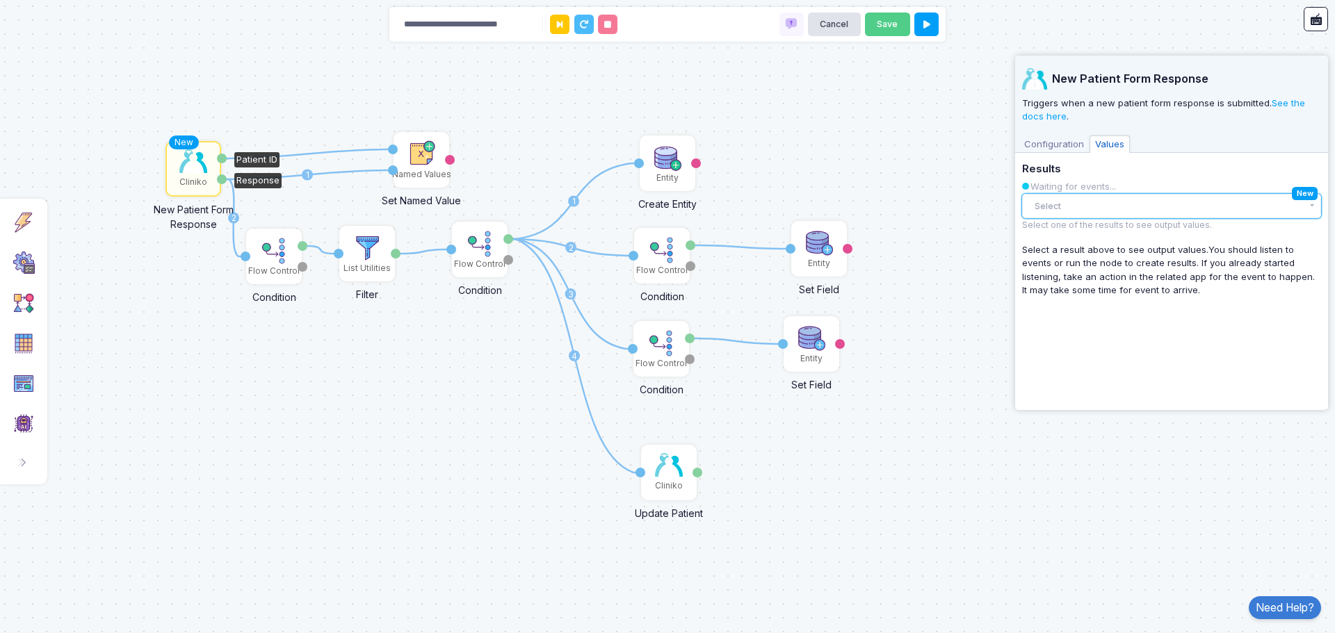
click at [1115, 195] on button "Select" at bounding box center [1171, 206] width 299 height 24
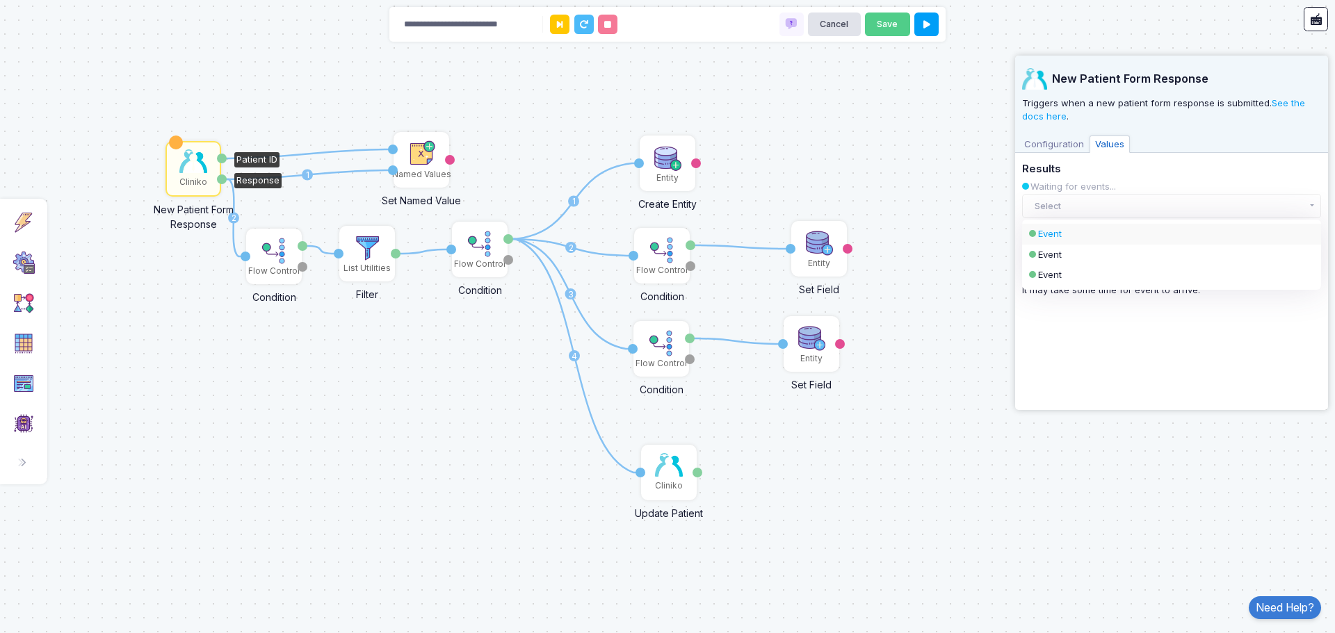
click at [1109, 226] on div "Event" at bounding box center [1171, 234] width 299 height 21
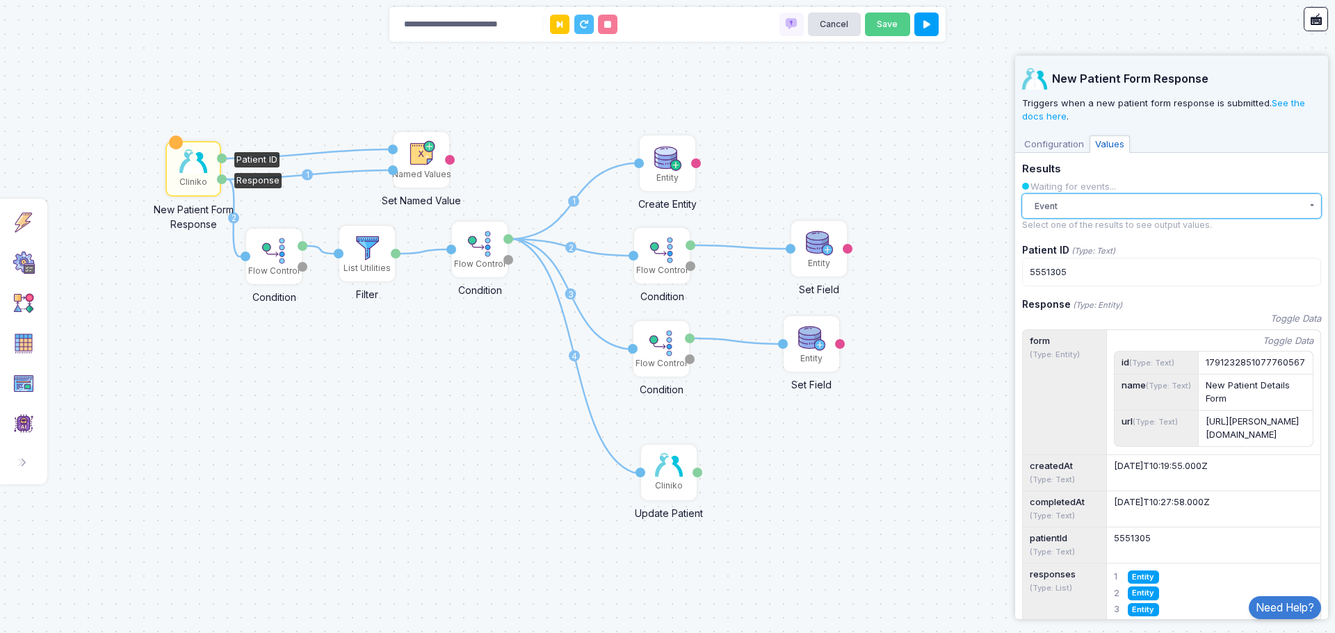
click at [1094, 206] on button "Event" at bounding box center [1171, 206] width 299 height 24
click at [1086, 251] on div "Event" at bounding box center [1159, 255] width 243 height 14
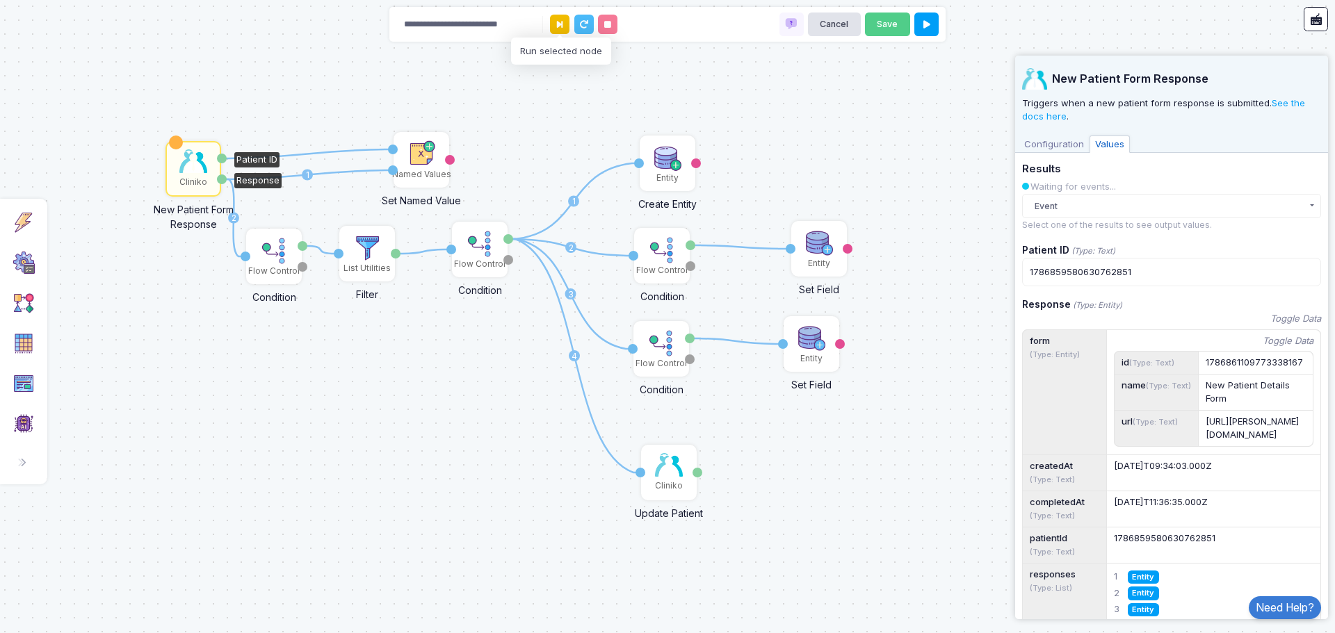
click at [560, 24] on icon at bounding box center [560, 24] width 6 height 9
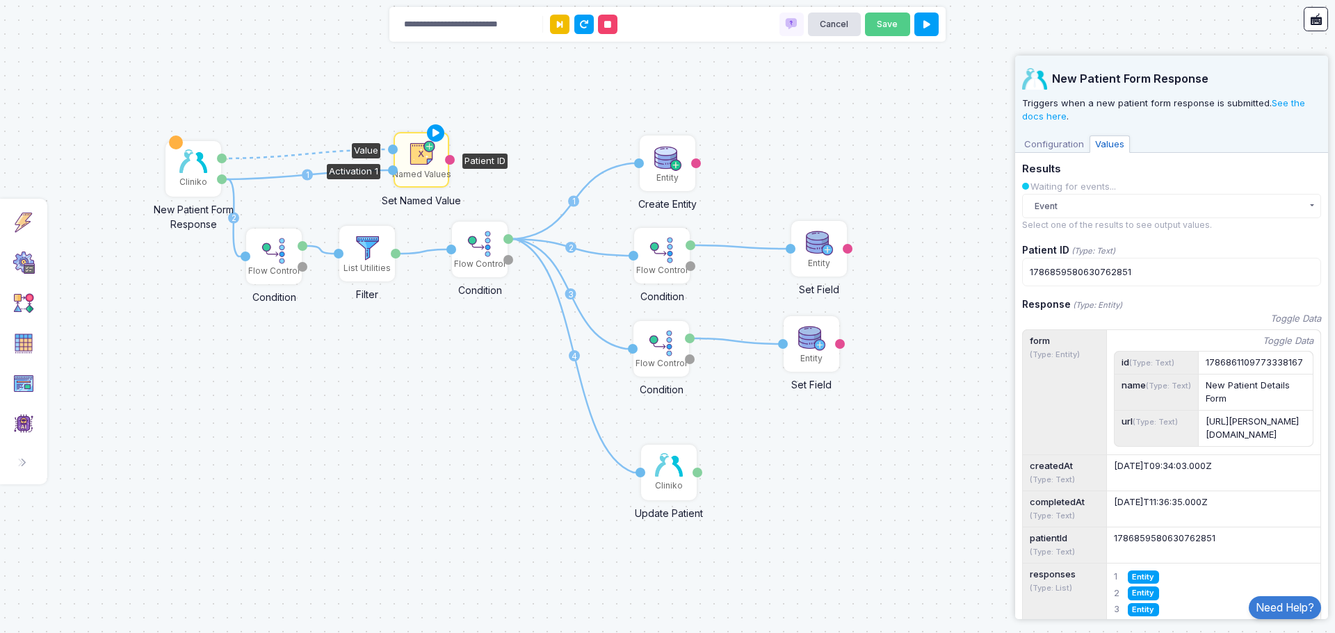
click at [560, 24] on icon at bounding box center [560, 24] width 6 height 9
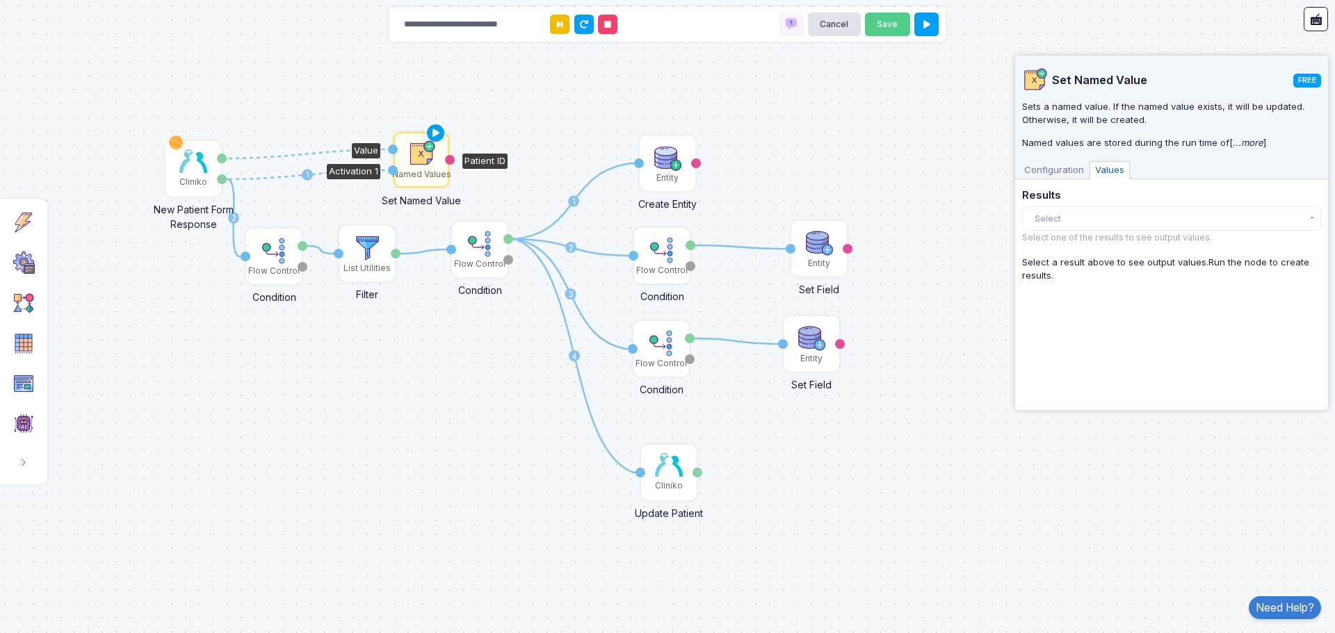
click at [560, 24] on icon at bounding box center [560, 24] width 6 height 9
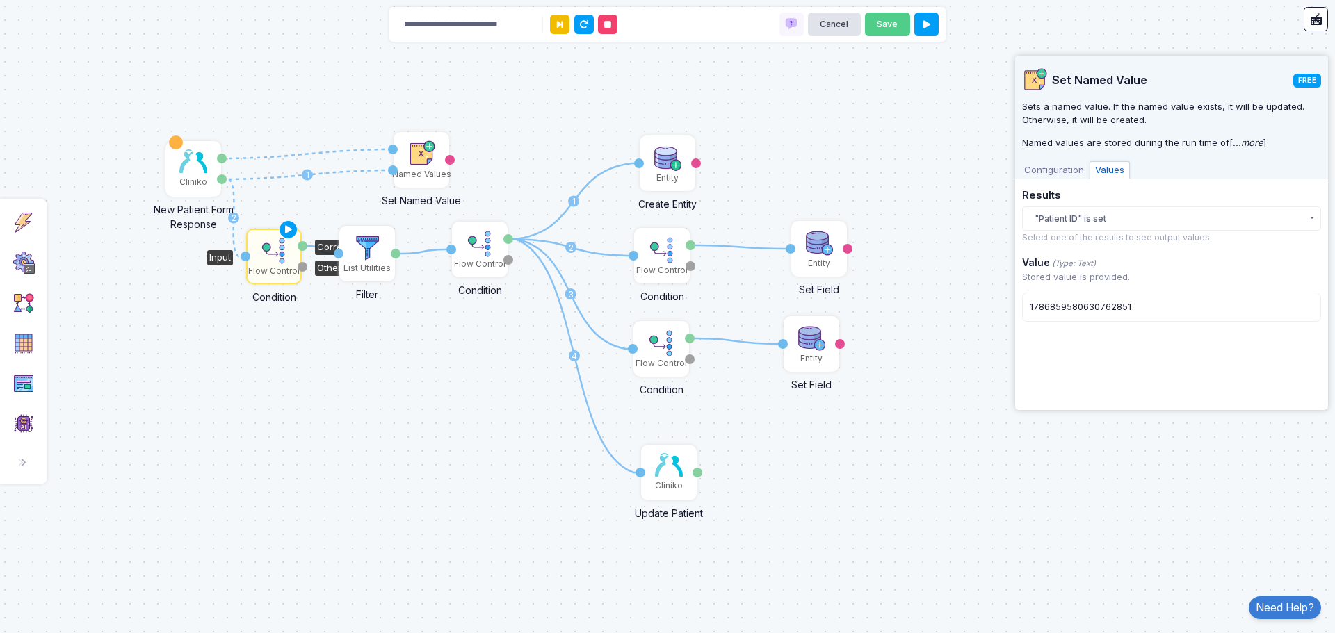
click at [560, 24] on icon at bounding box center [560, 24] width 6 height 9
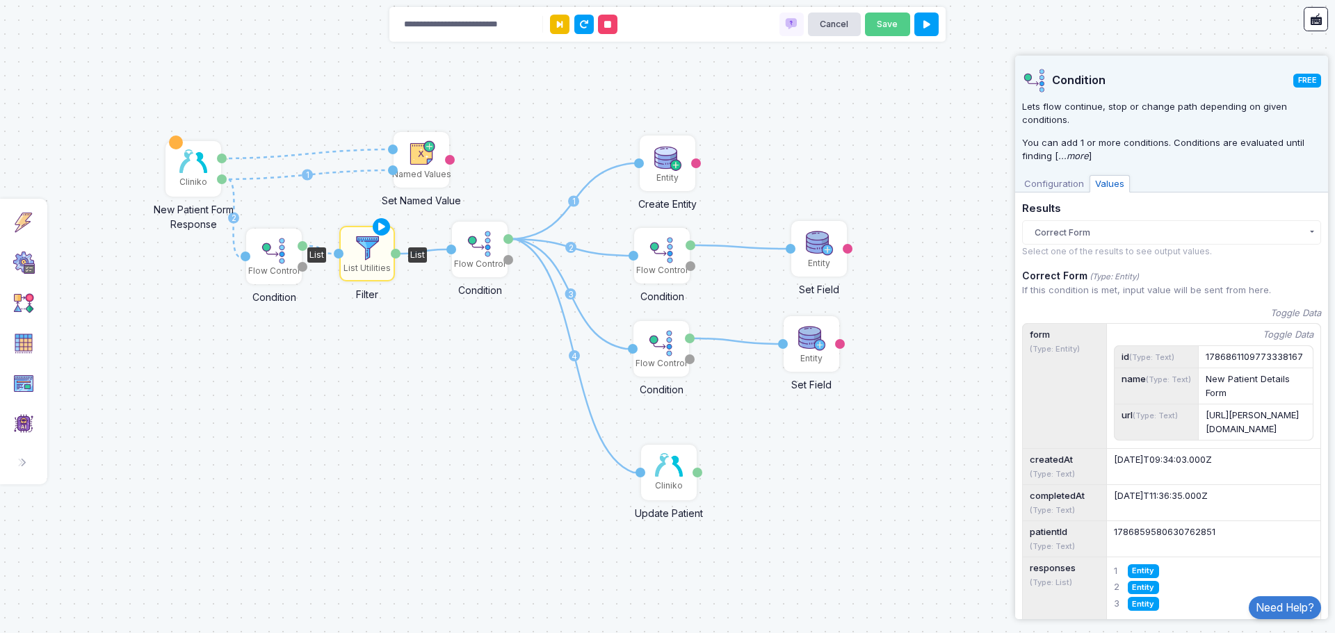
click at [560, 24] on icon at bounding box center [560, 24] width 6 height 9
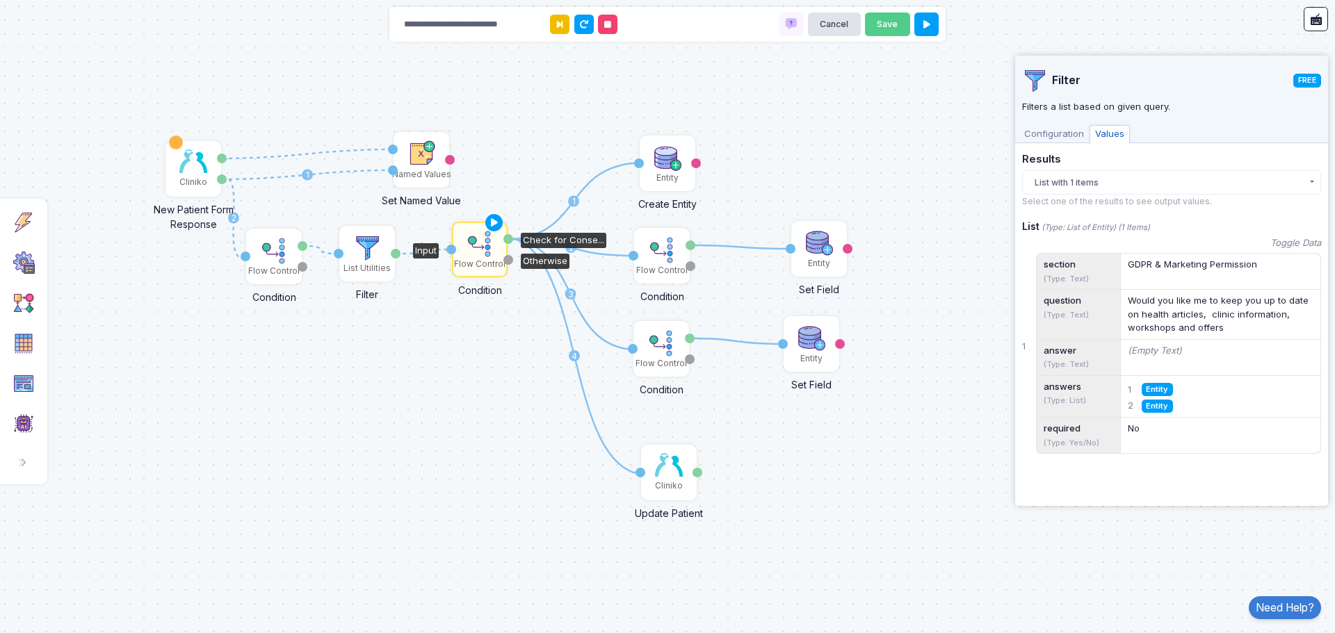
click at [560, 24] on icon at bounding box center [560, 24] width 6 height 9
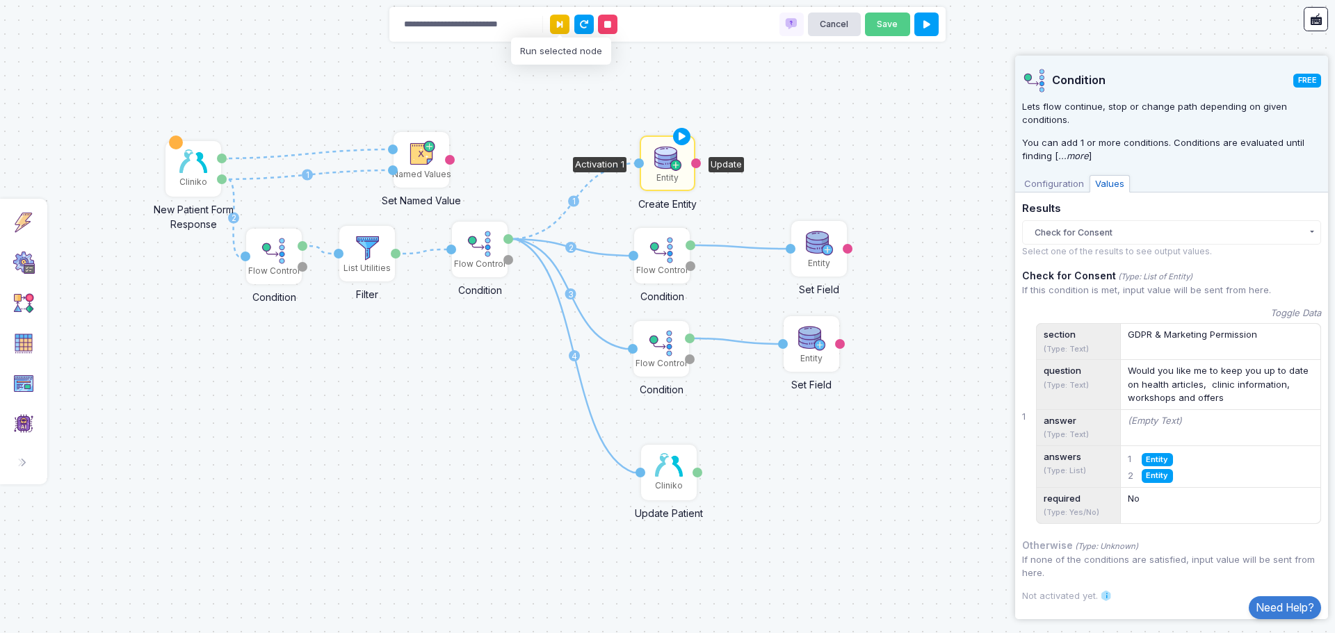
click at [560, 24] on icon at bounding box center [560, 24] width 6 height 9
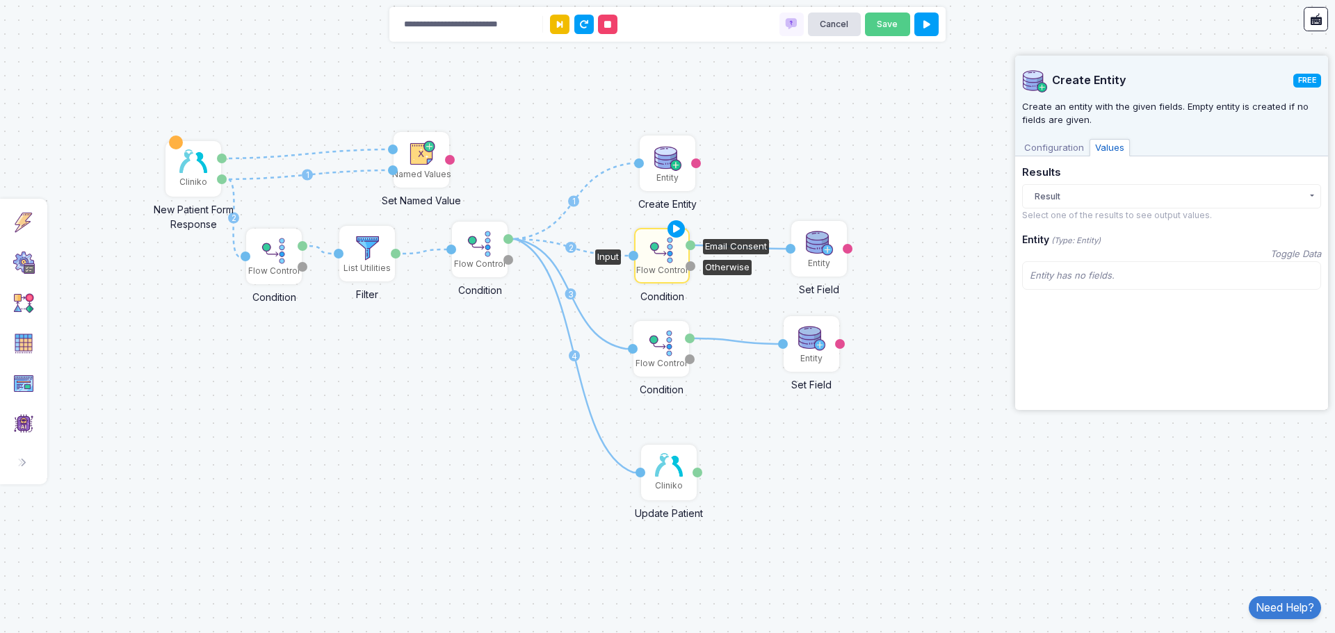
click at [560, 24] on icon at bounding box center [560, 24] width 6 height 9
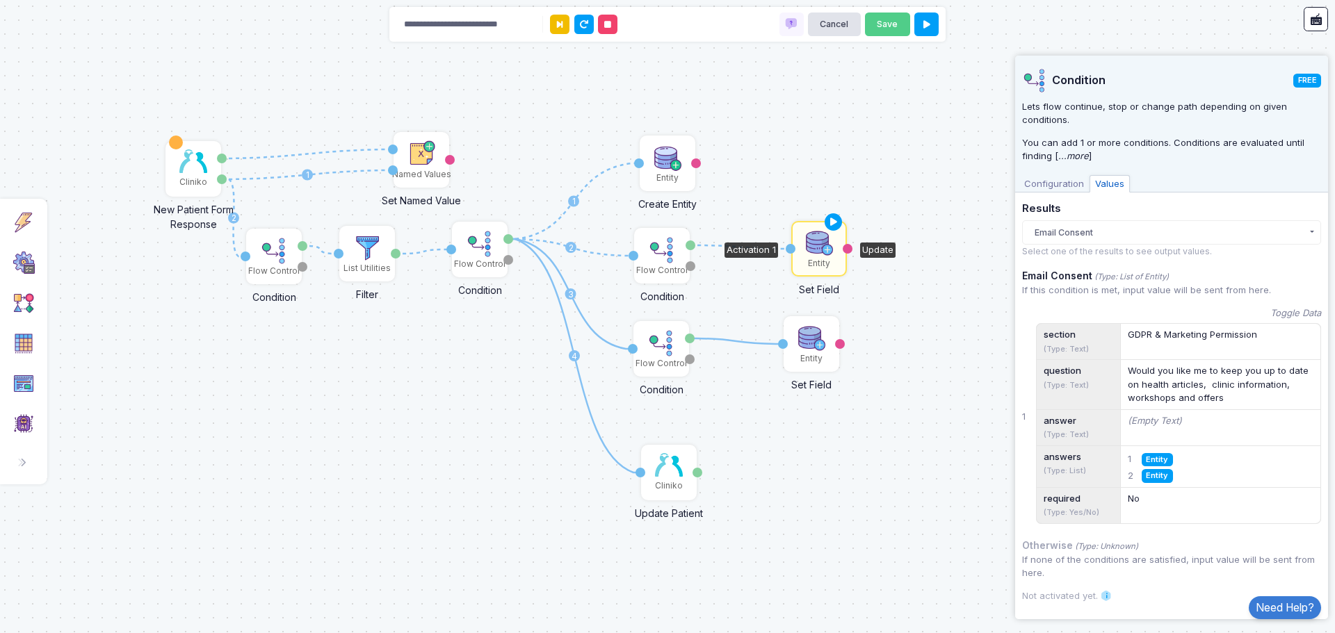
click at [560, 24] on icon at bounding box center [560, 24] width 6 height 9
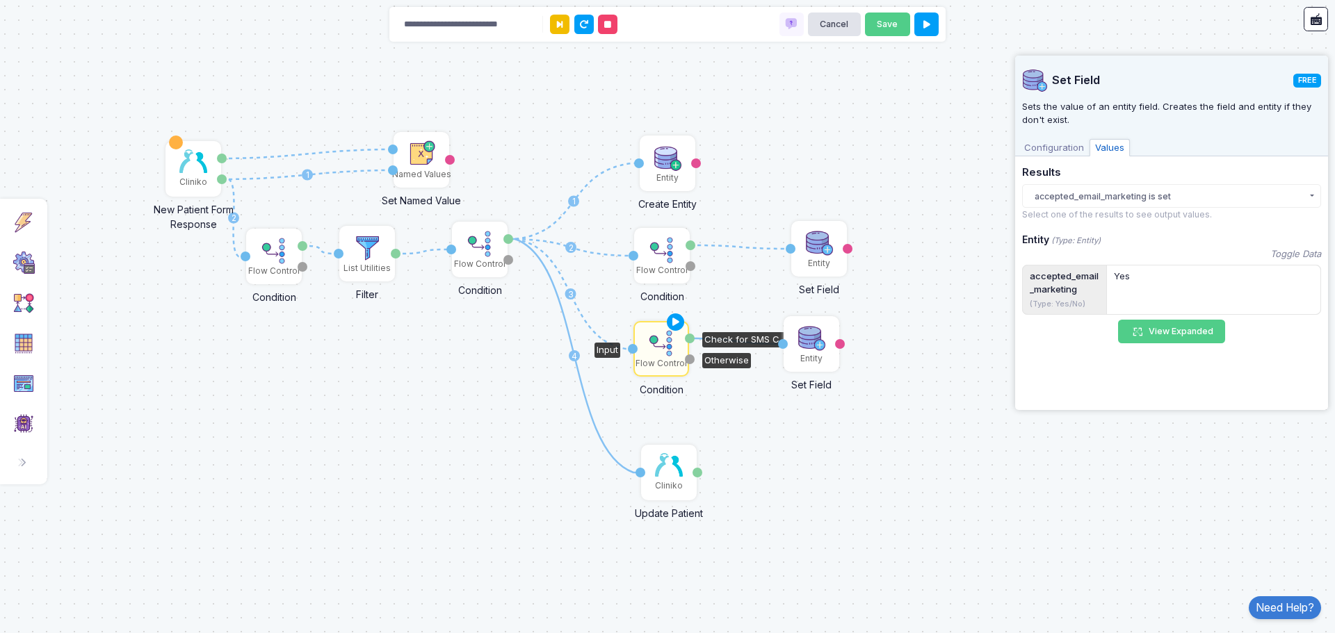
click at [560, 24] on icon at bounding box center [560, 24] width 6 height 9
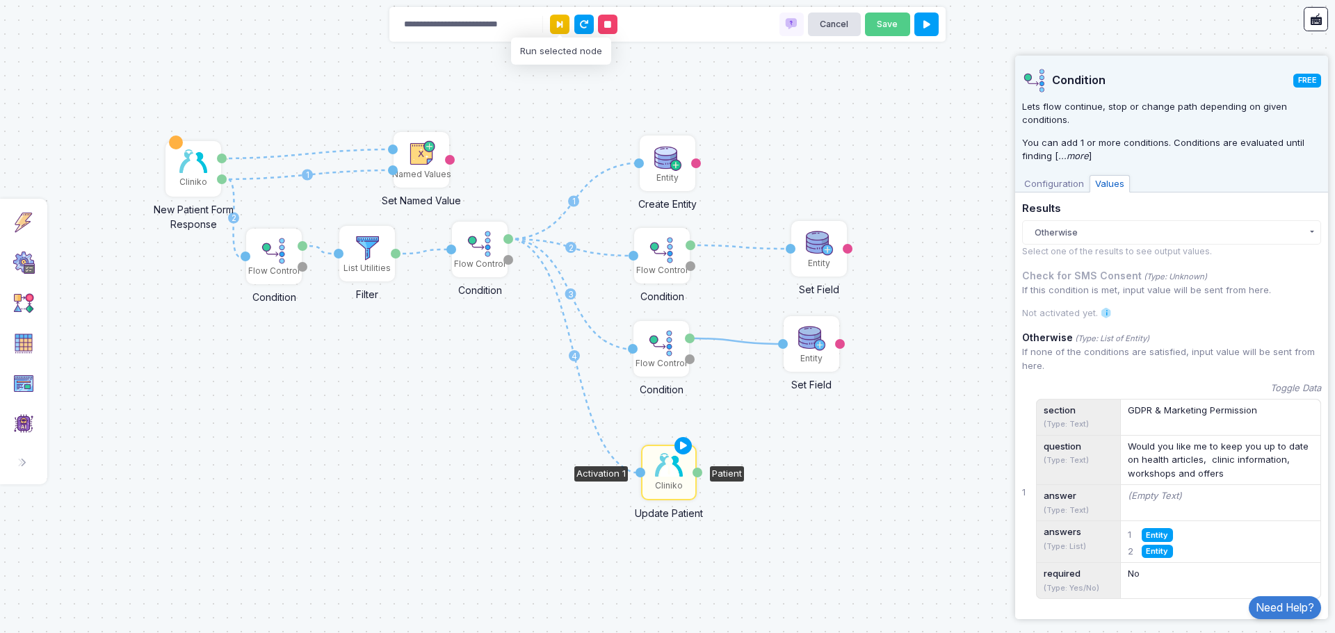
click at [552, 24] on button at bounding box center [559, 24] width 19 height 19
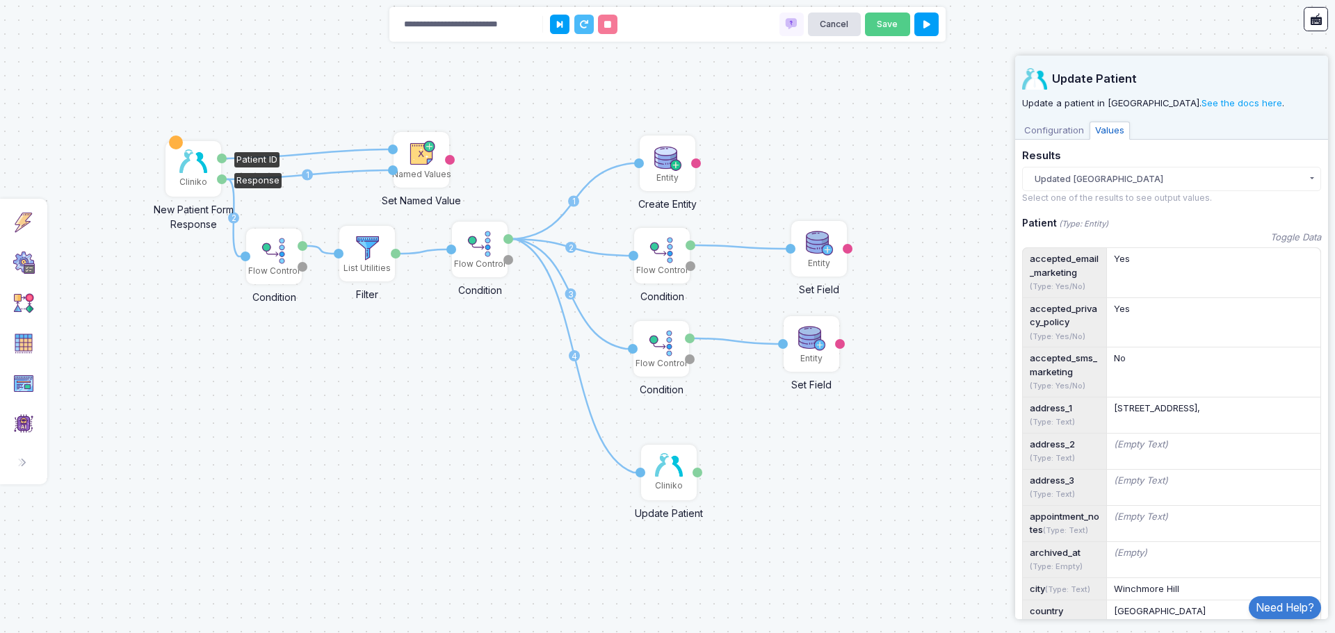
click at [192, 162] on img at bounding box center [193, 161] width 28 height 24
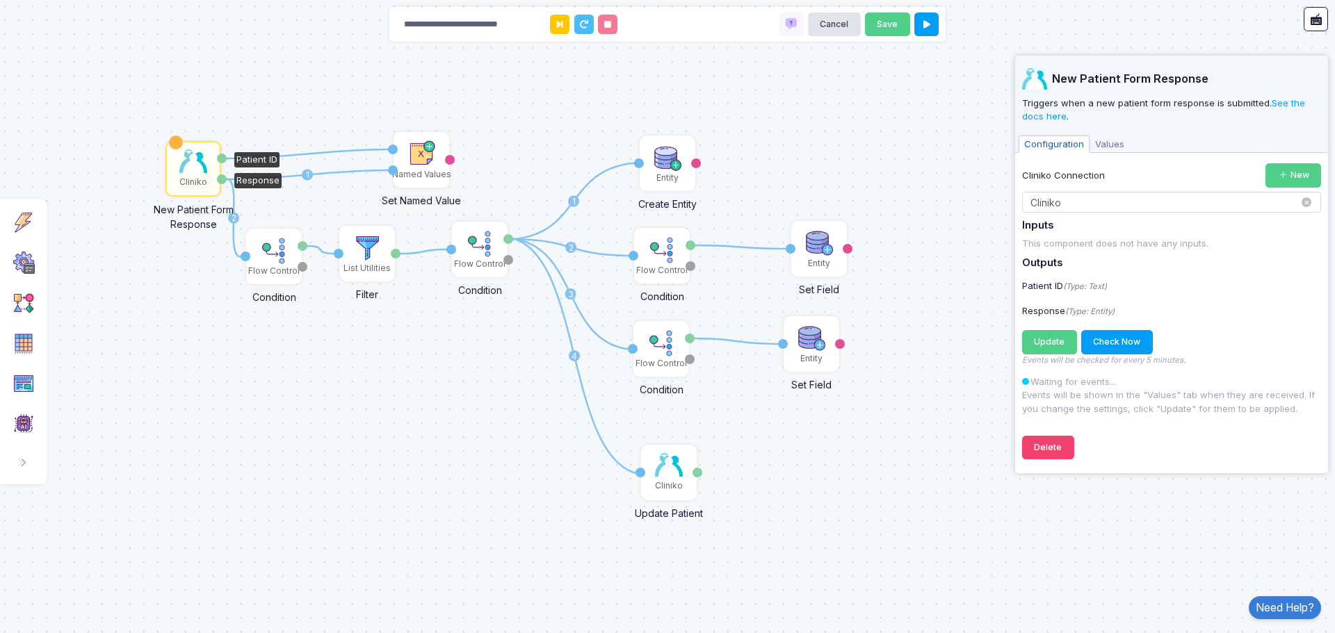
click at [1092, 206] on input "text" at bounding box center [1157, 202] width 256 height 15
click at [1209, 282] on div "Patient ID (Type: Text)" at bounding box center [1171, 286] width 313 height 14
click at [1117, 136] on span "Values" at bounding box center [1109, 145] width 40 height 18
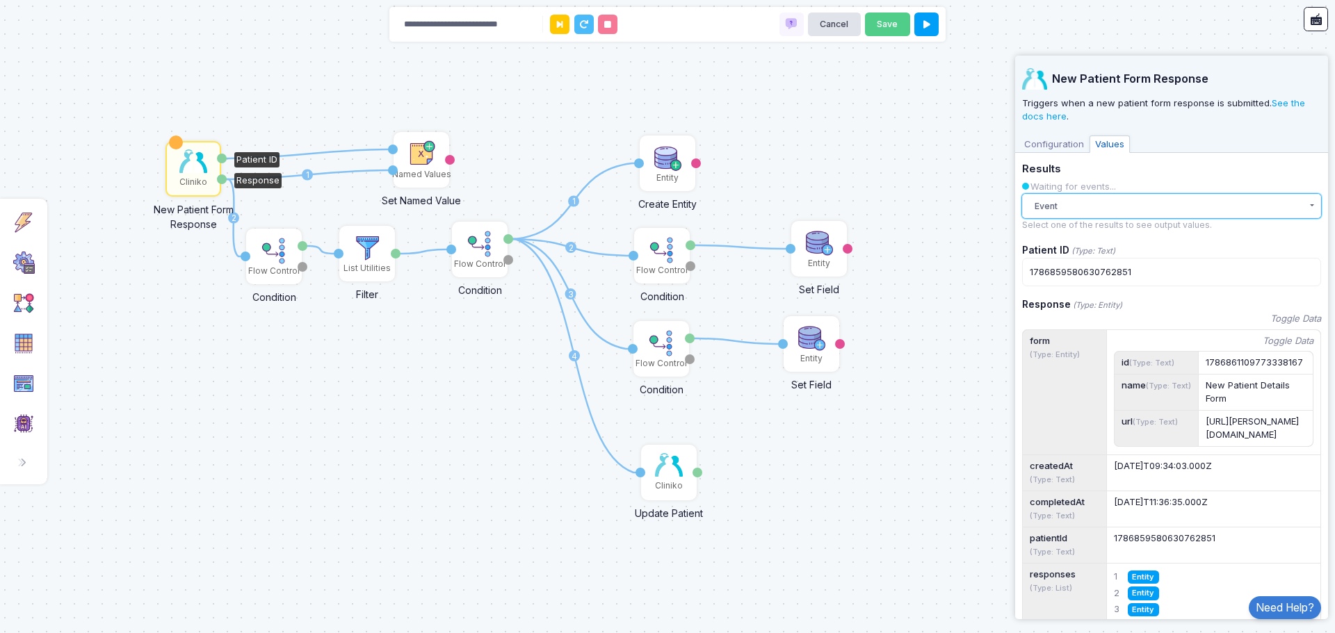
click at [1090, 209] on button "Event" at bounding box center [1171, 206] width 299 height 24
click at [1084, 230] on div "Event" at bounding box center [1159, 234] width 243 height 14
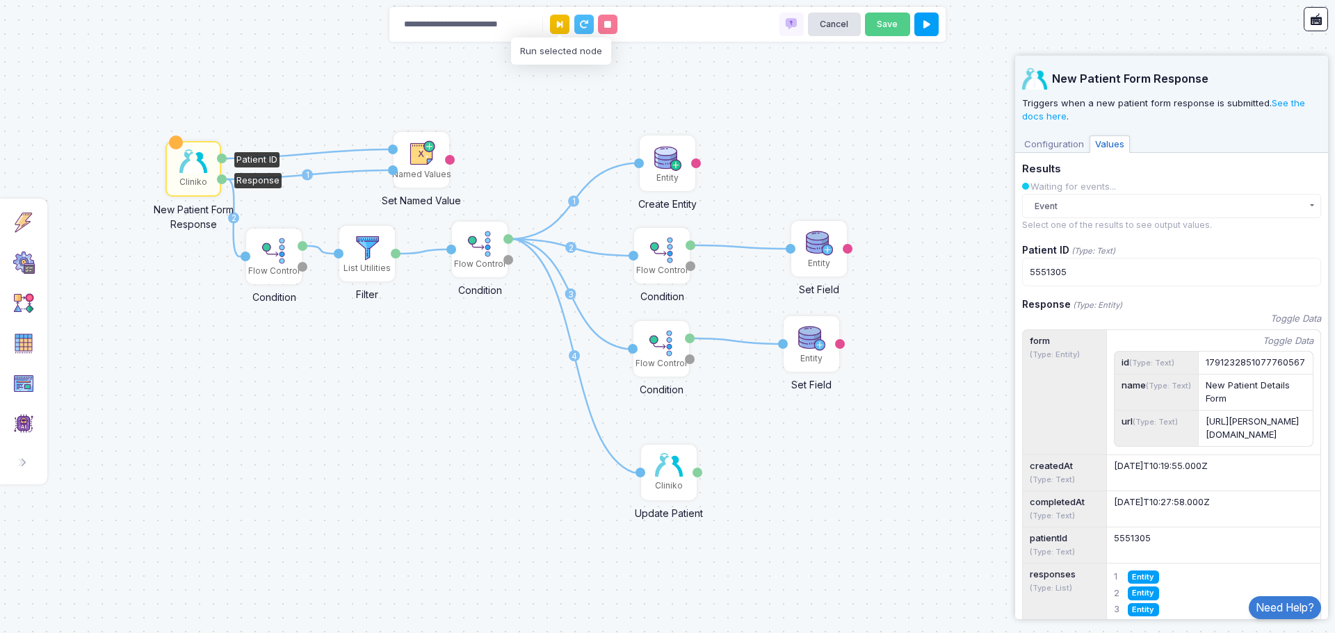
click at [557, 24] on icon at bounding box center [560, 24] width 6 height 9
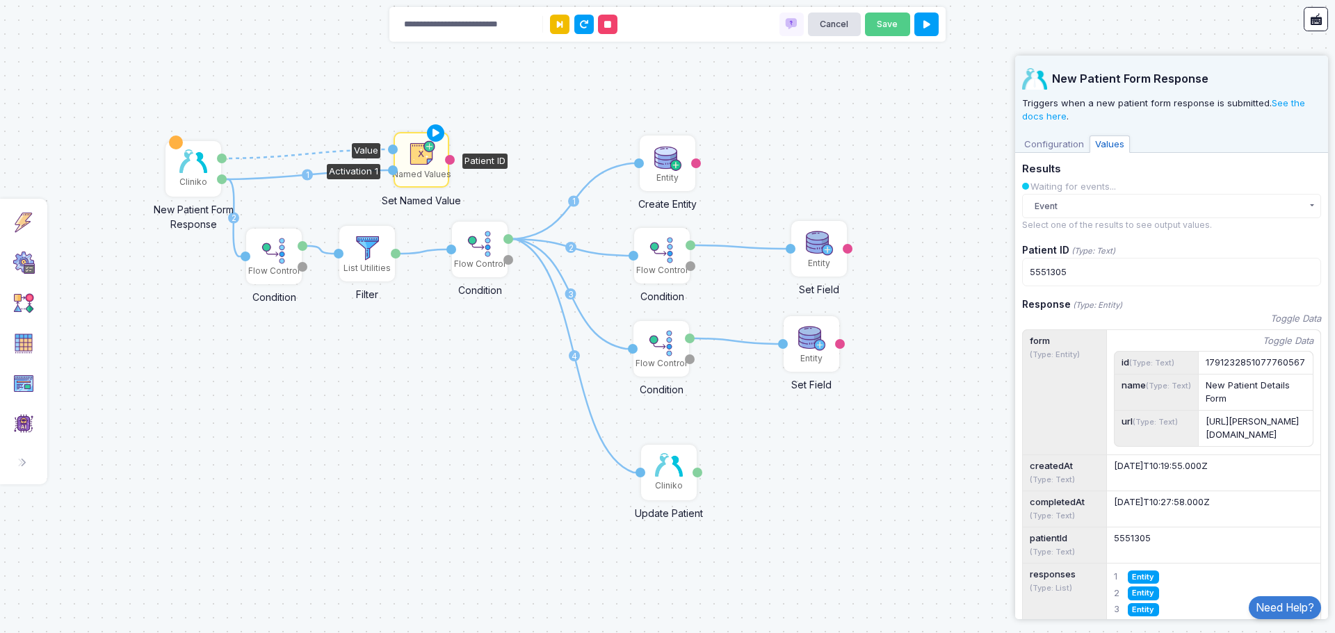
click at [557, 24] on icon at bounding box center [560, 24] width 6 height 9
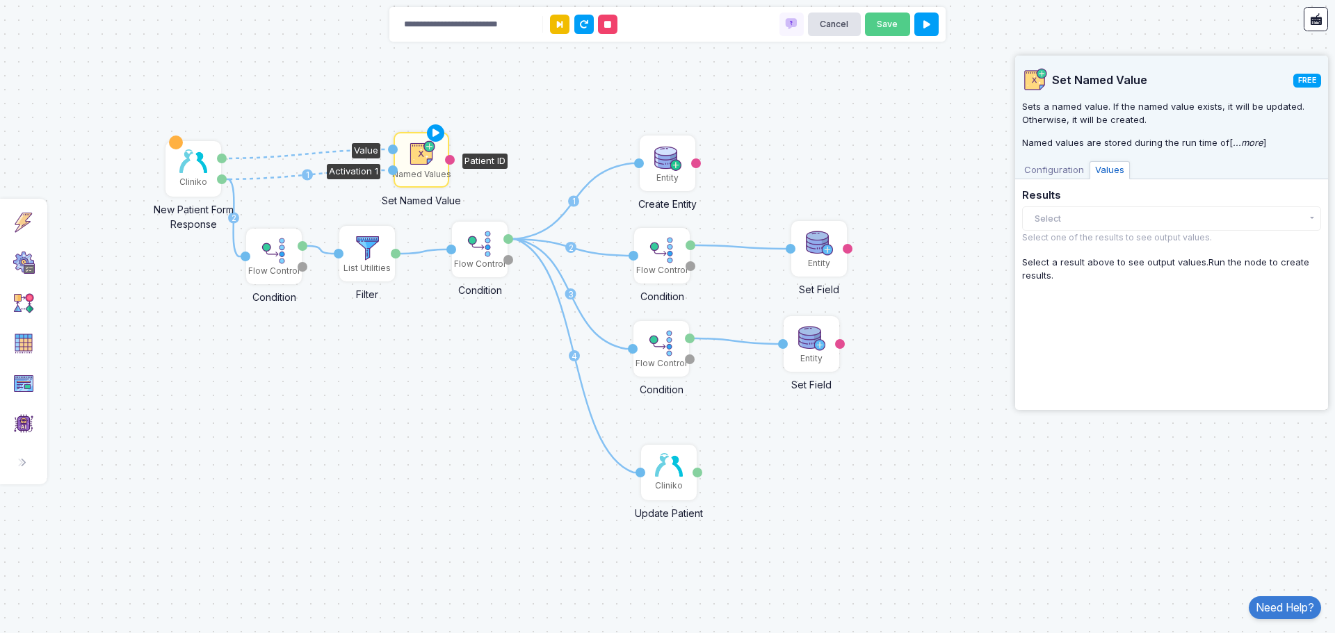
click at [557, 24] on icon at bounding box center [560, 24] width 6 height 9
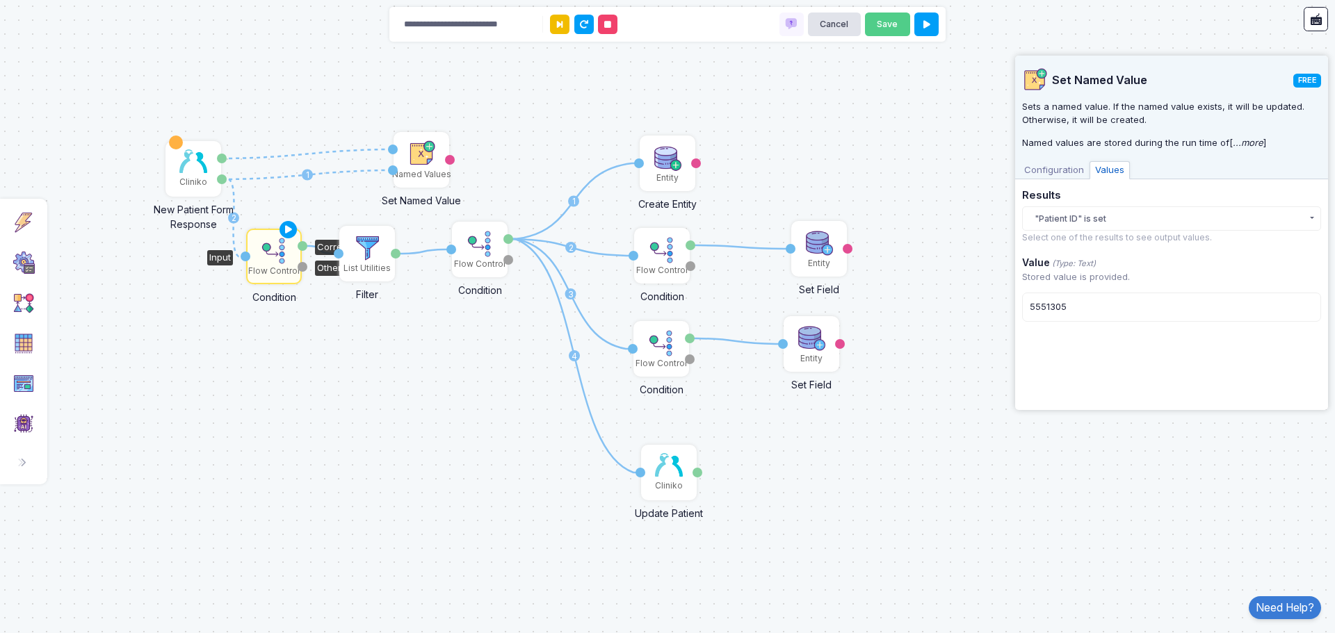
click at [557, 24] on icon at bounding box center [560, 24] width 6 height 9
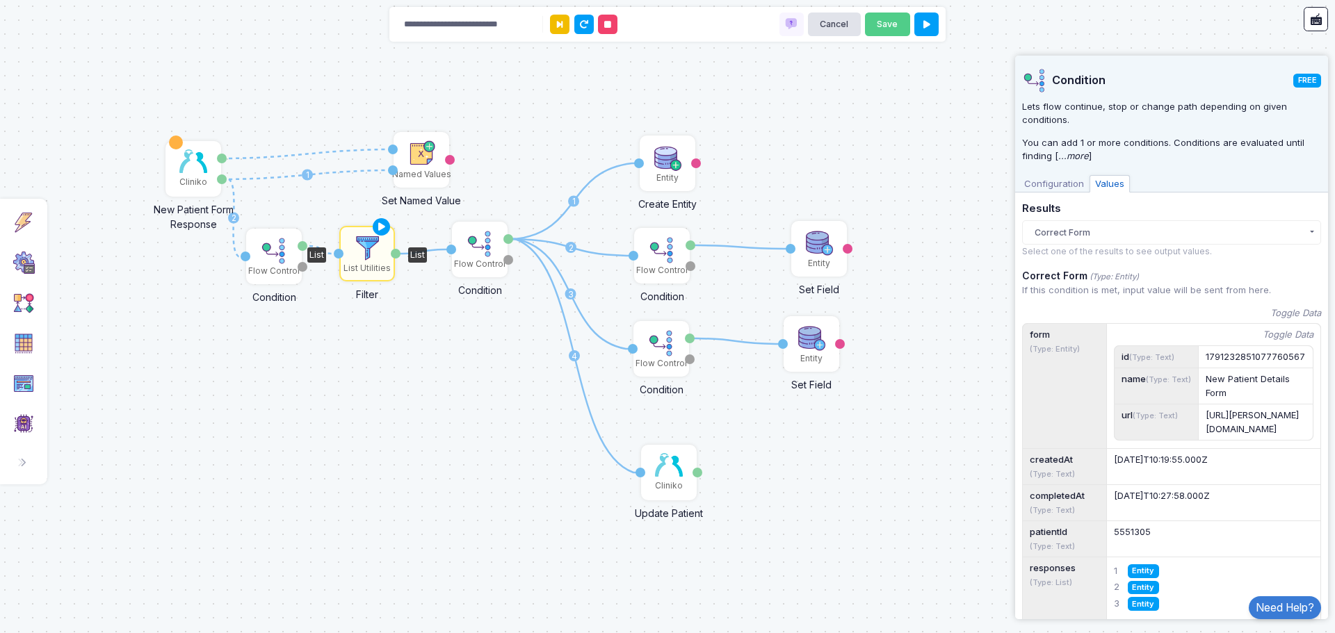
click at [557, 24] on icon at bounding box center [560, 24] width 6 height 9
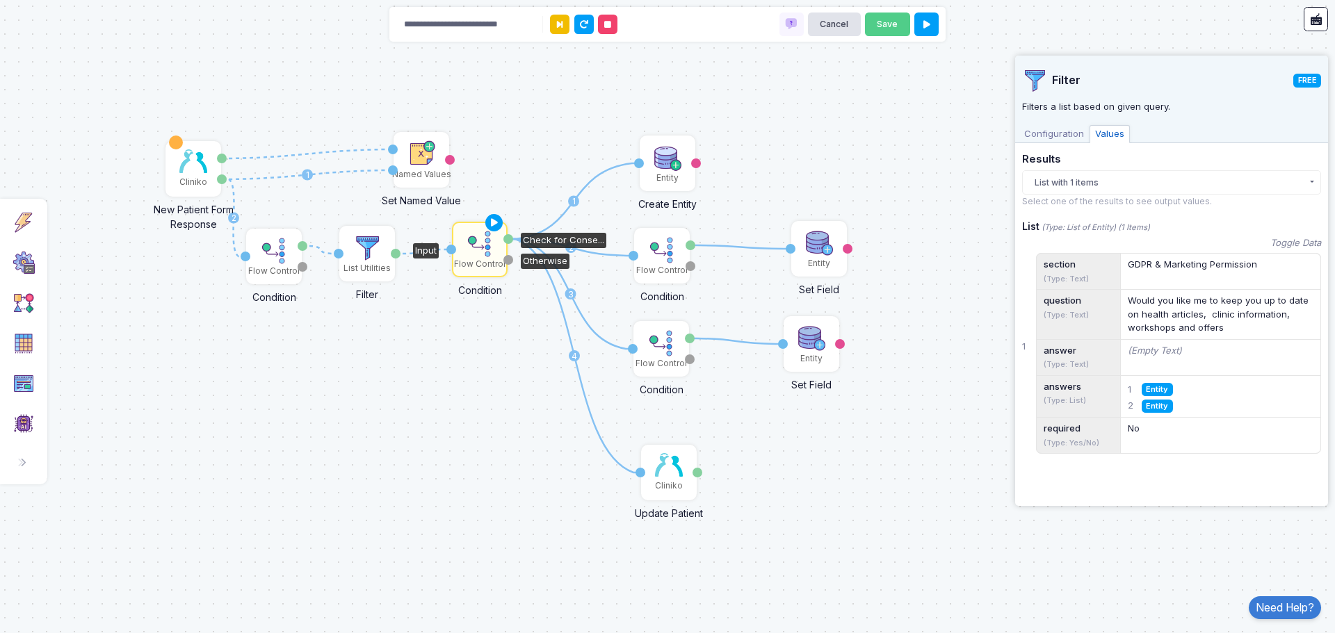
click at [557, 24] on icon at bounding box center [560, 24] width 6 height 9
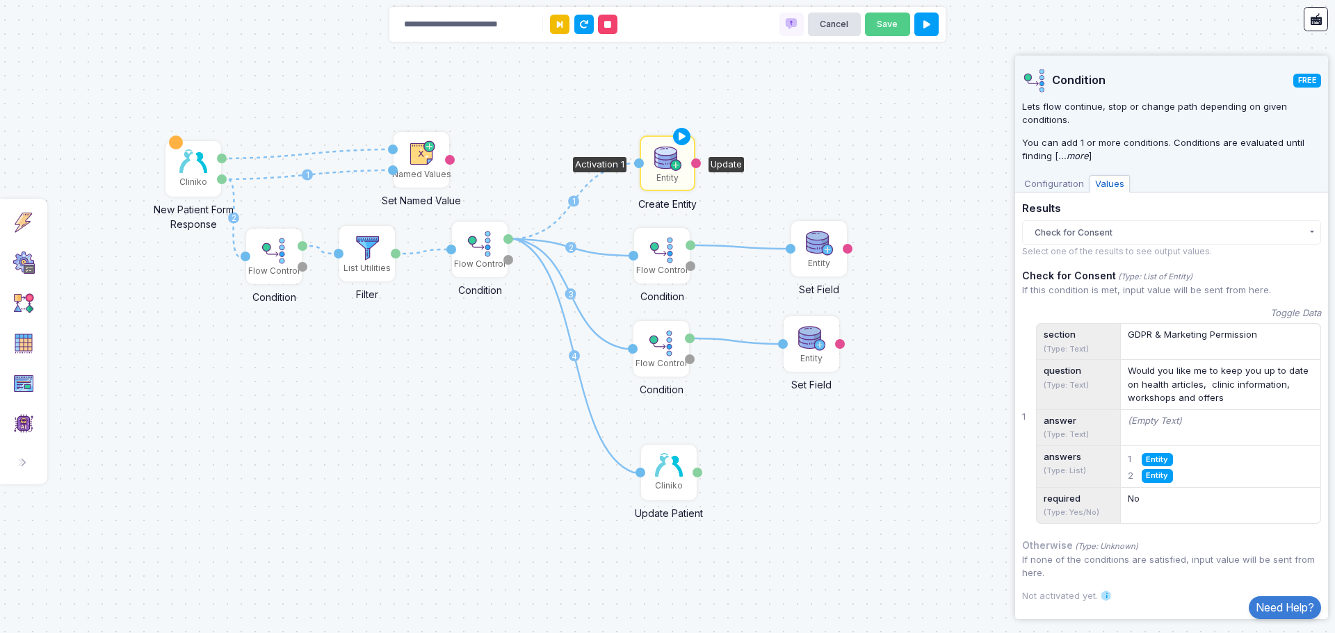
click at [557, 24] on icon at bounding box center [560, 24] width 6 height 9
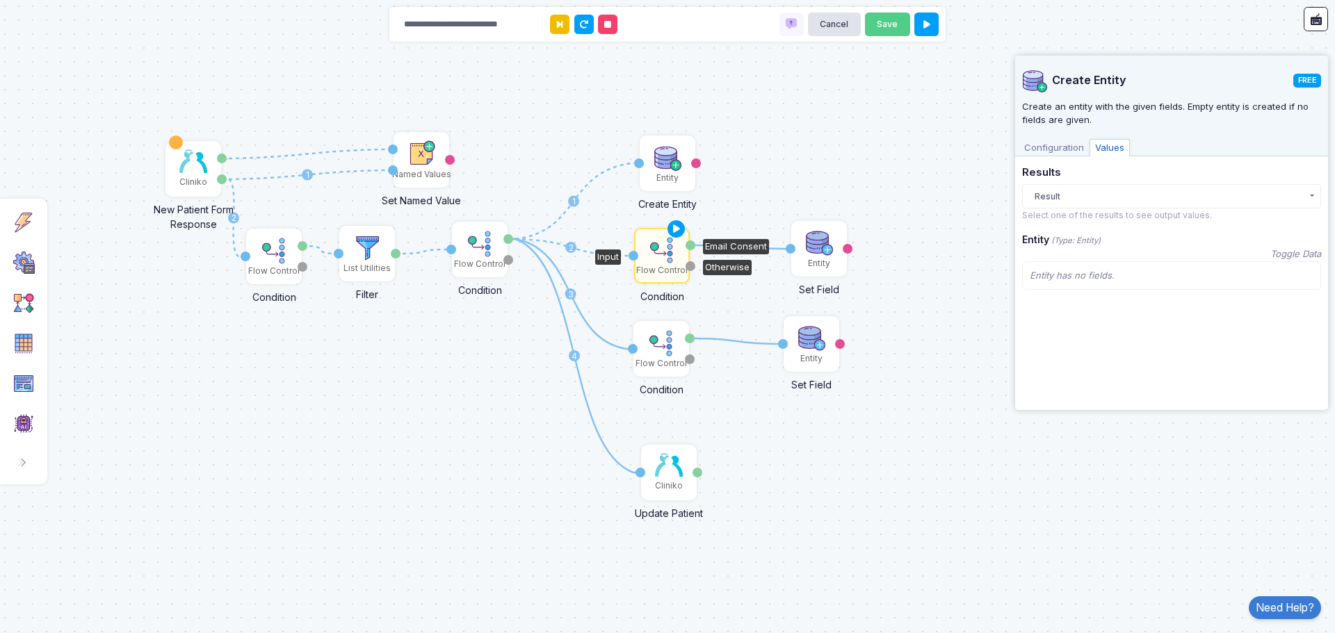
click at [557, 24] on icon at bounding box center [560, 24] width 6 height 9
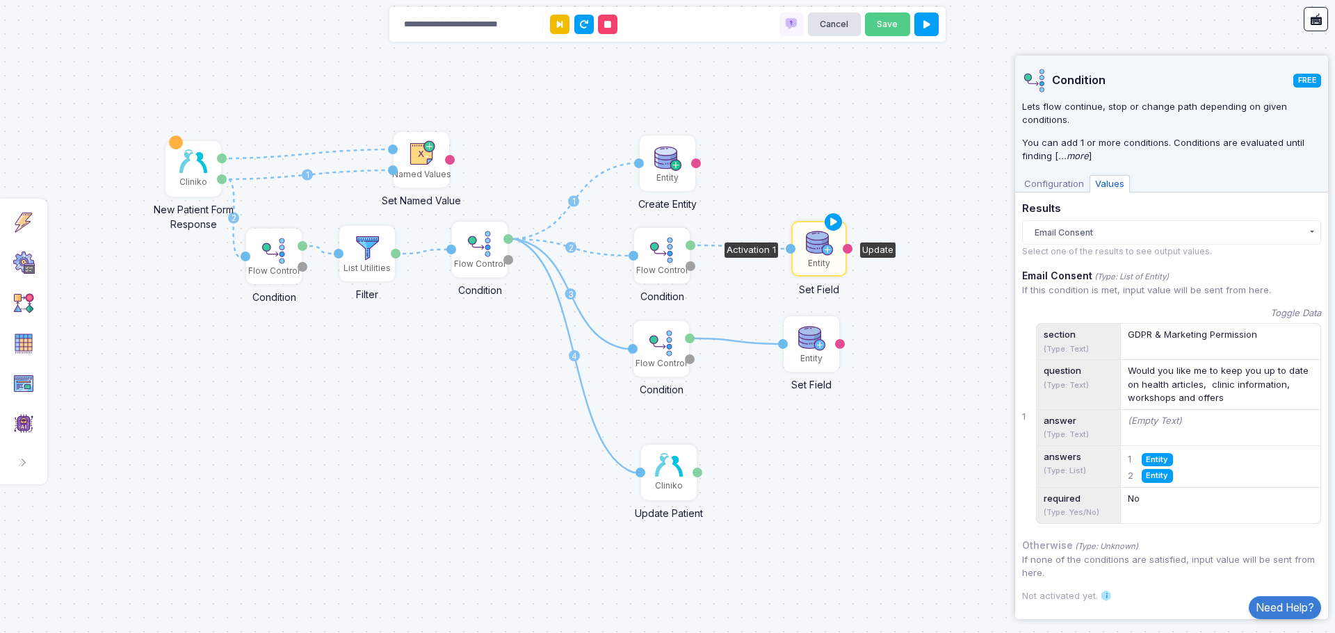
click at [557, 24] on icon at bounding box center [560, 24] width 6 height 9
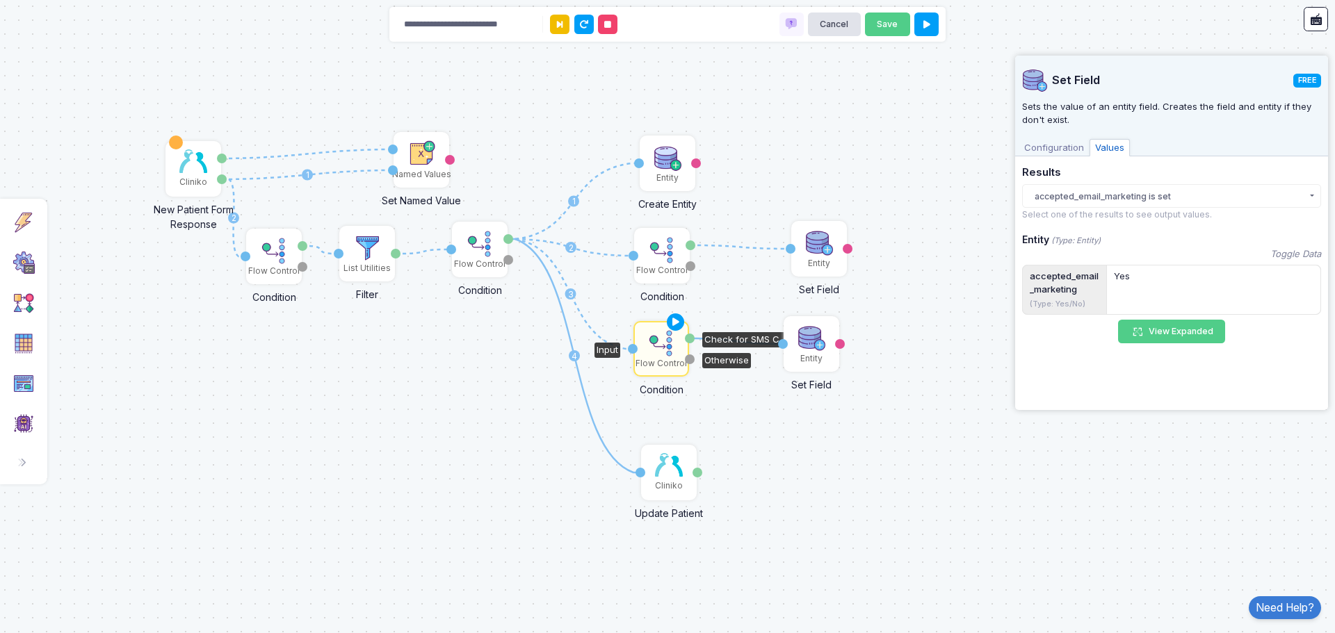
click at [557, 24] on icon at bounding box center [560, 24] width 6 height 9
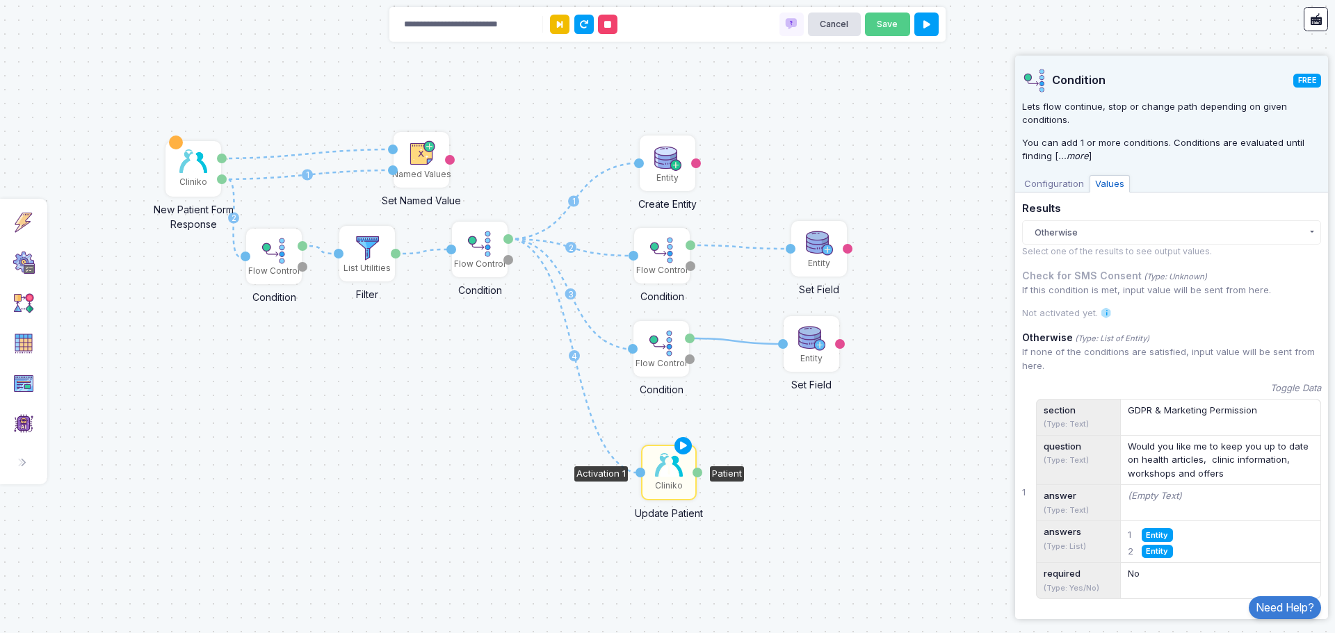
click at [557, 24] on icon at bounding box center [560, 24] width 6 height 9
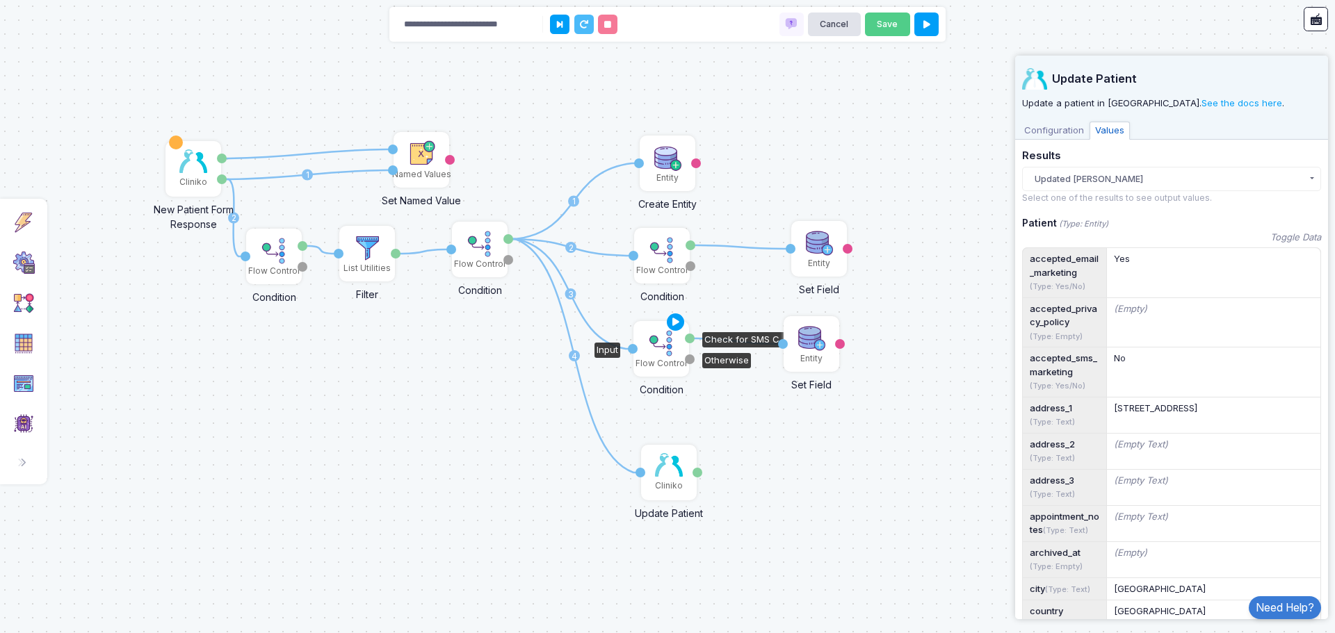
click at [673, 350] on img at bounding box center [661, 343] width 28 height 28
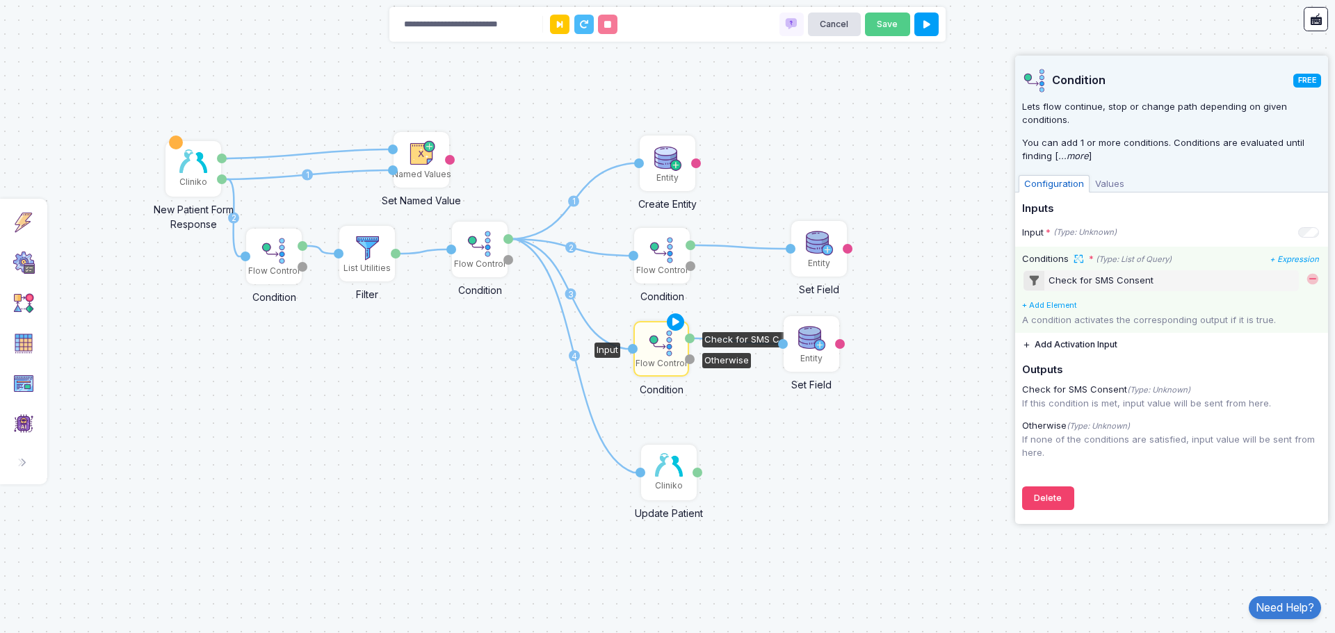
click at [1115, 279] on div "Check for SMS Consent" at bounding box center [1100, 281] width 105 height 14
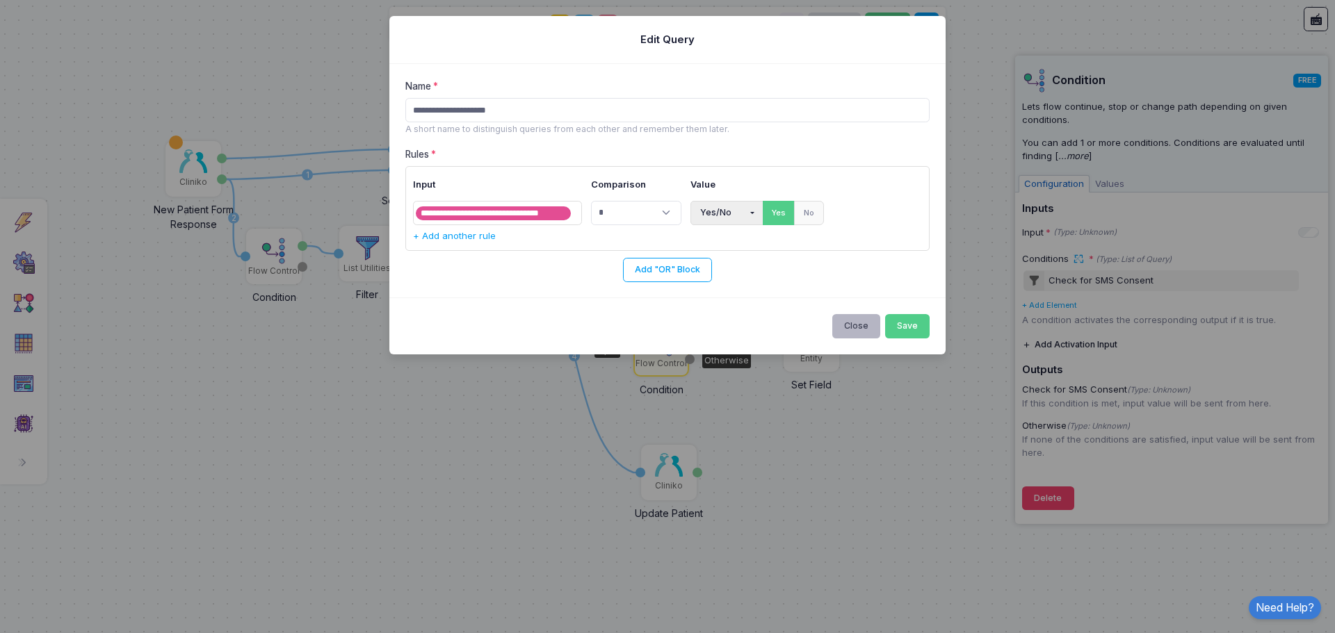
click at [870, 316] on button "Close" at bounding box center [856, 326] width 49 height 24
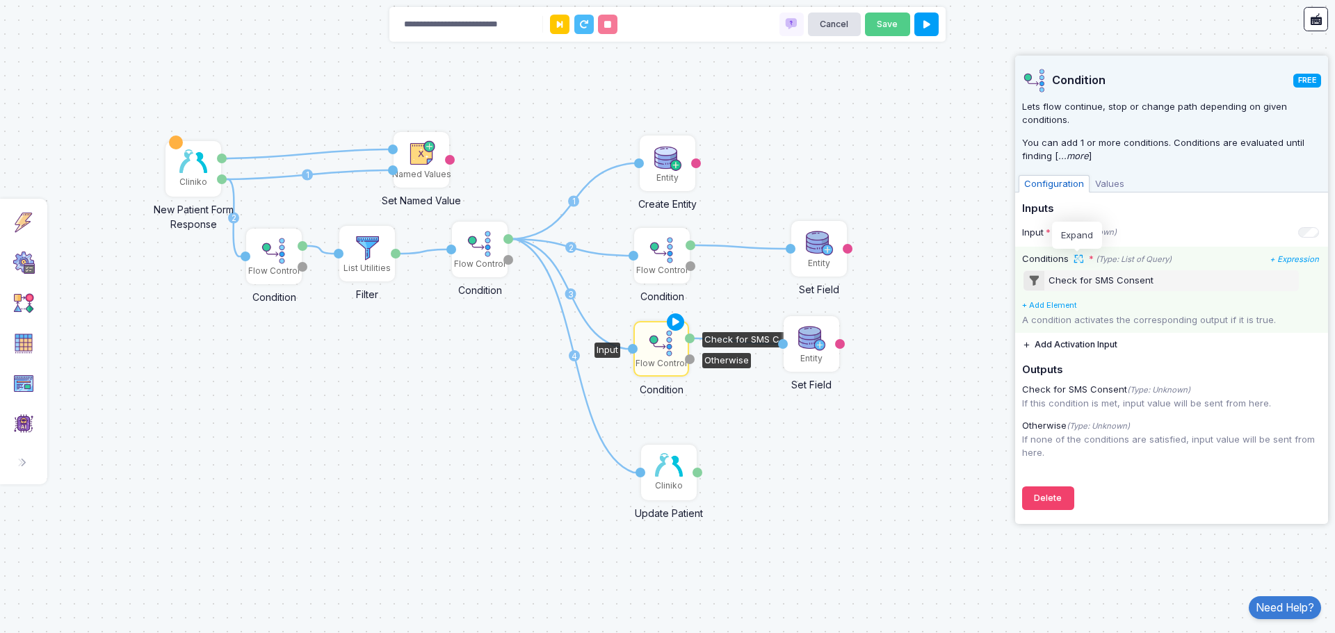
click at [1077, 257] on span at bounding box center [1077, 259] width 14 height 14
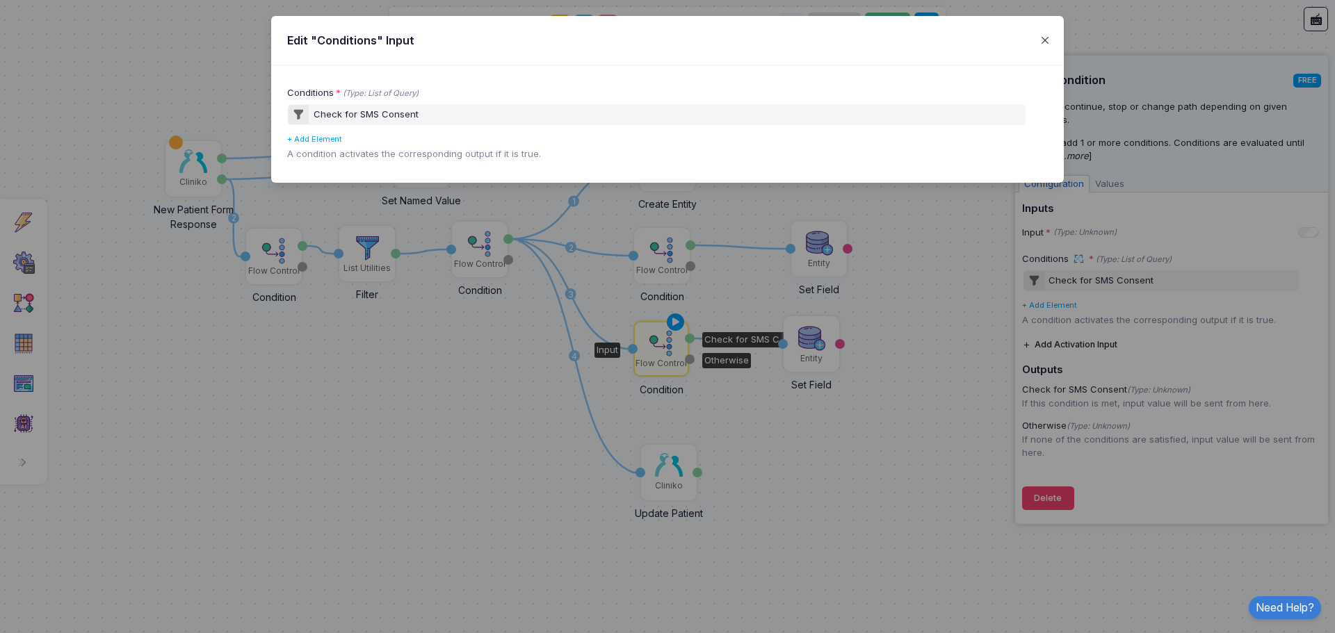
click at [1042, 39] on button "Close" at bounding box center [1044, 40] width 23 height 23
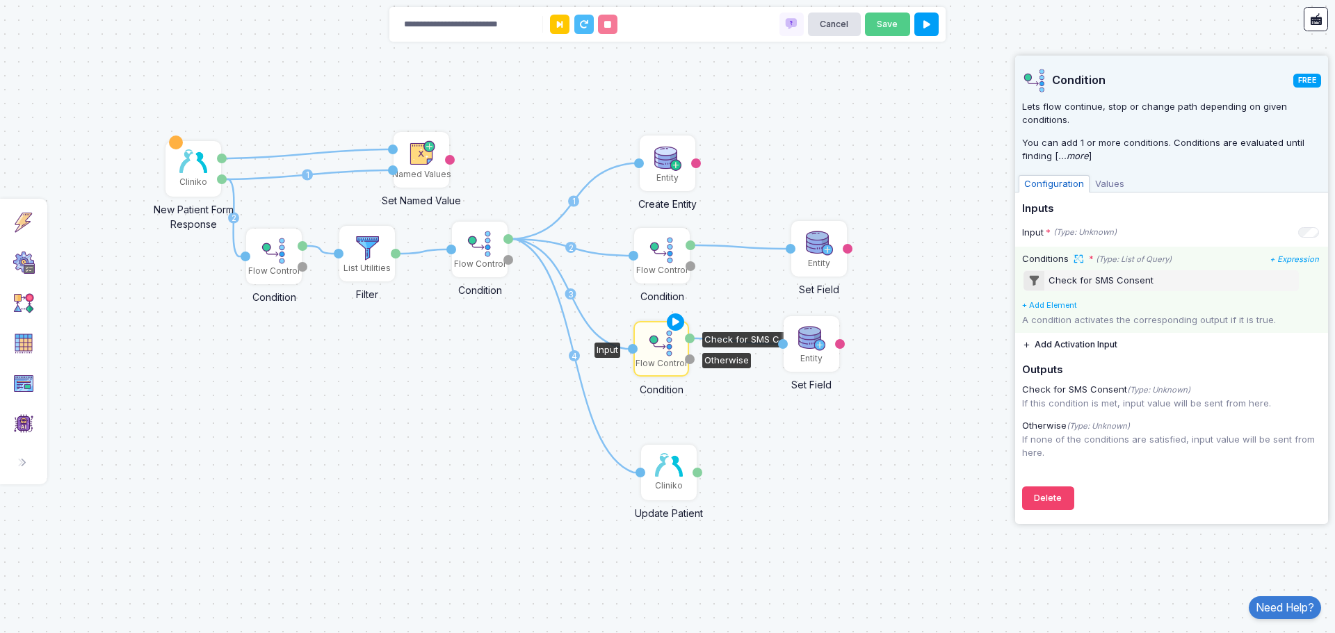
click at [1076, 254] on span at bounding box center [1077, 259] width 14 height 14
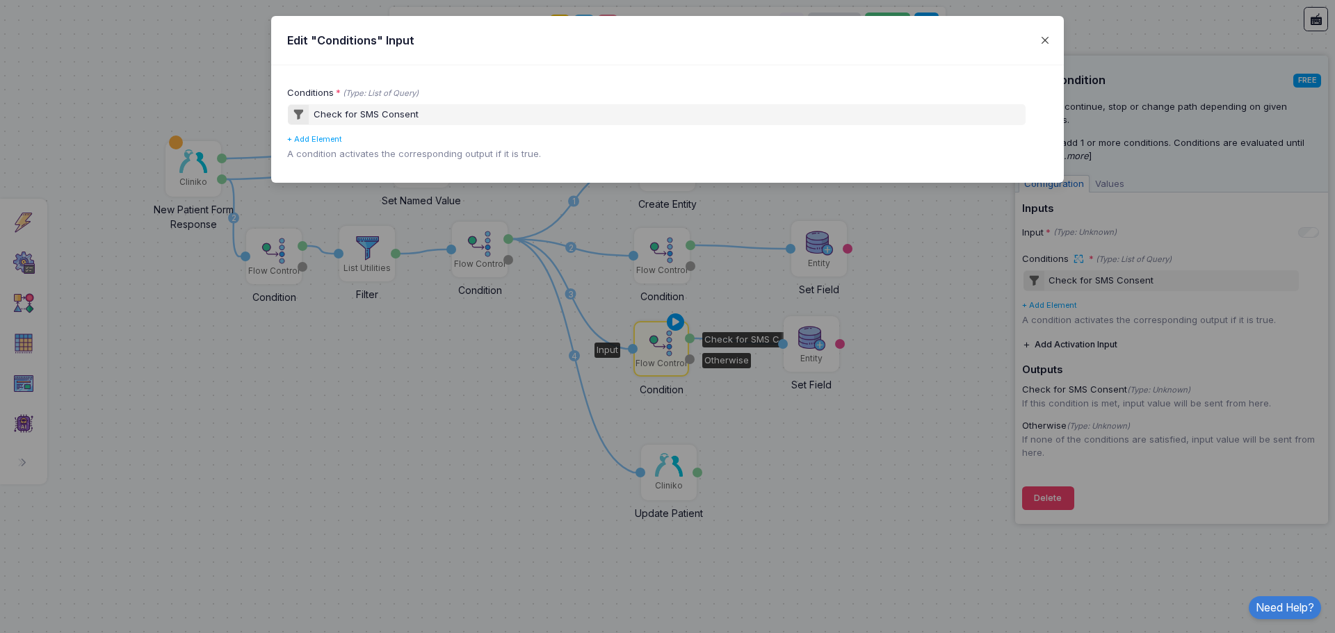
click at [1042, 44] on button "Close" at bounding box center [1044, 40] width 23 height 23
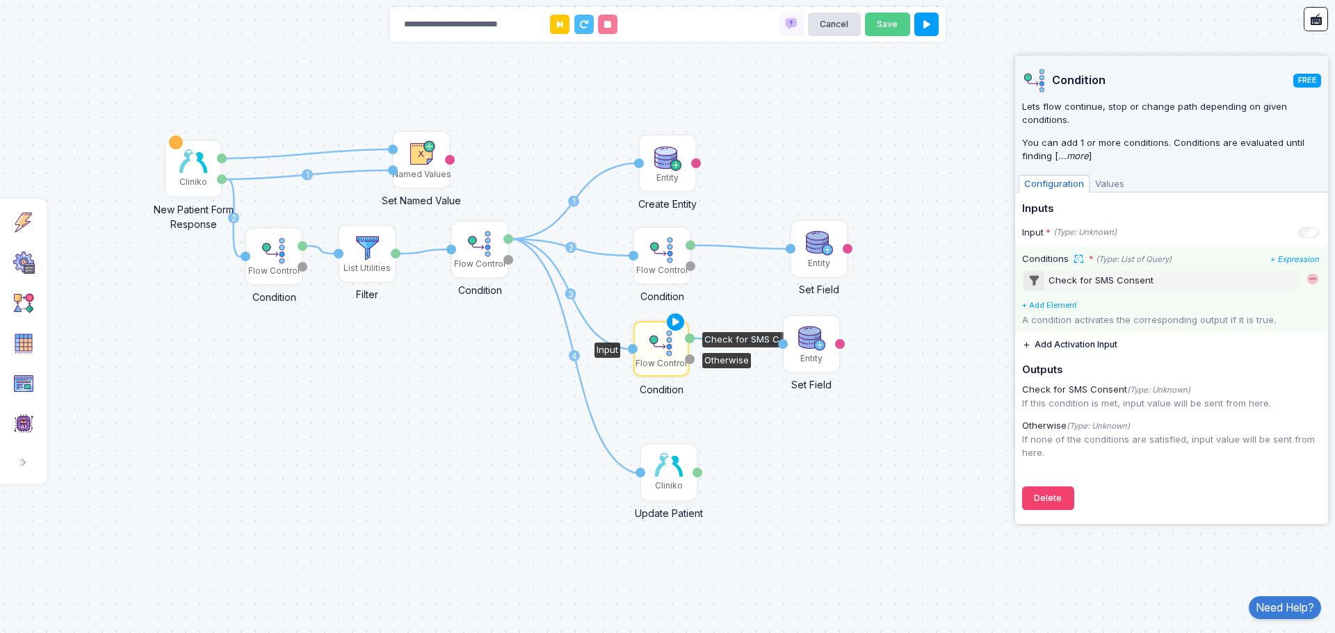
click at [1078, 276] on div "Check for SMS Consent" at bounding box center [1100, 281] width 105 height 14
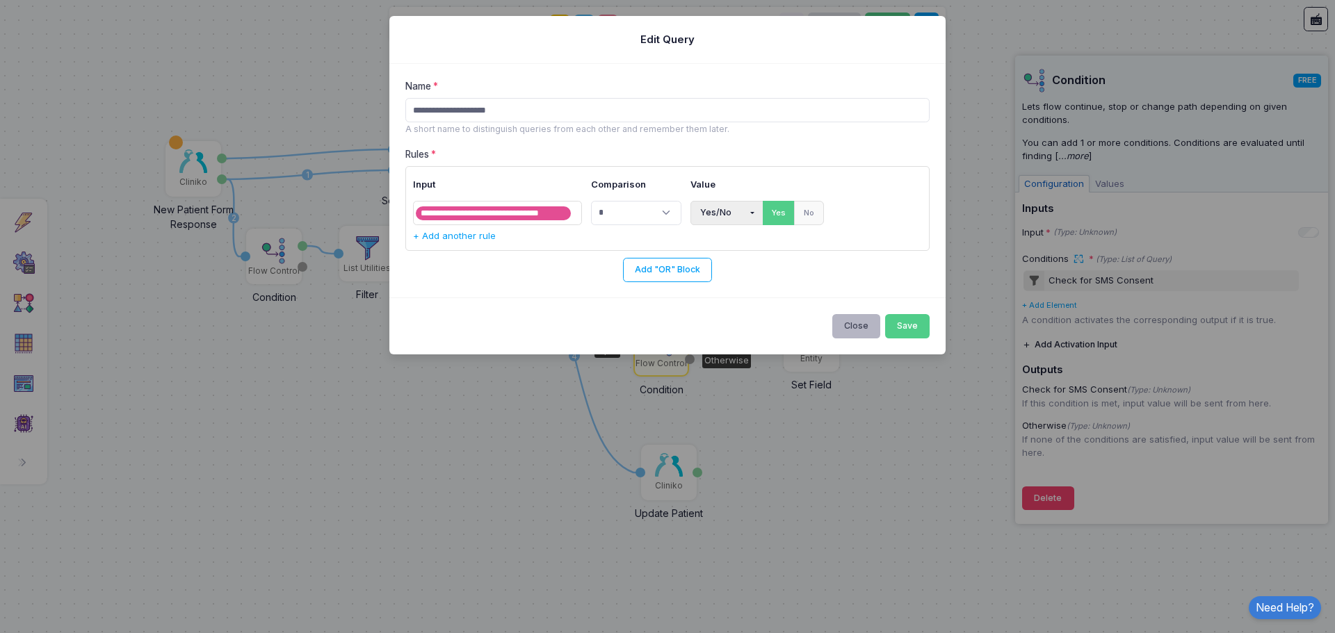
click at [846, 325] on button "Close" at bounding box center [856, 326] width 49 height 24
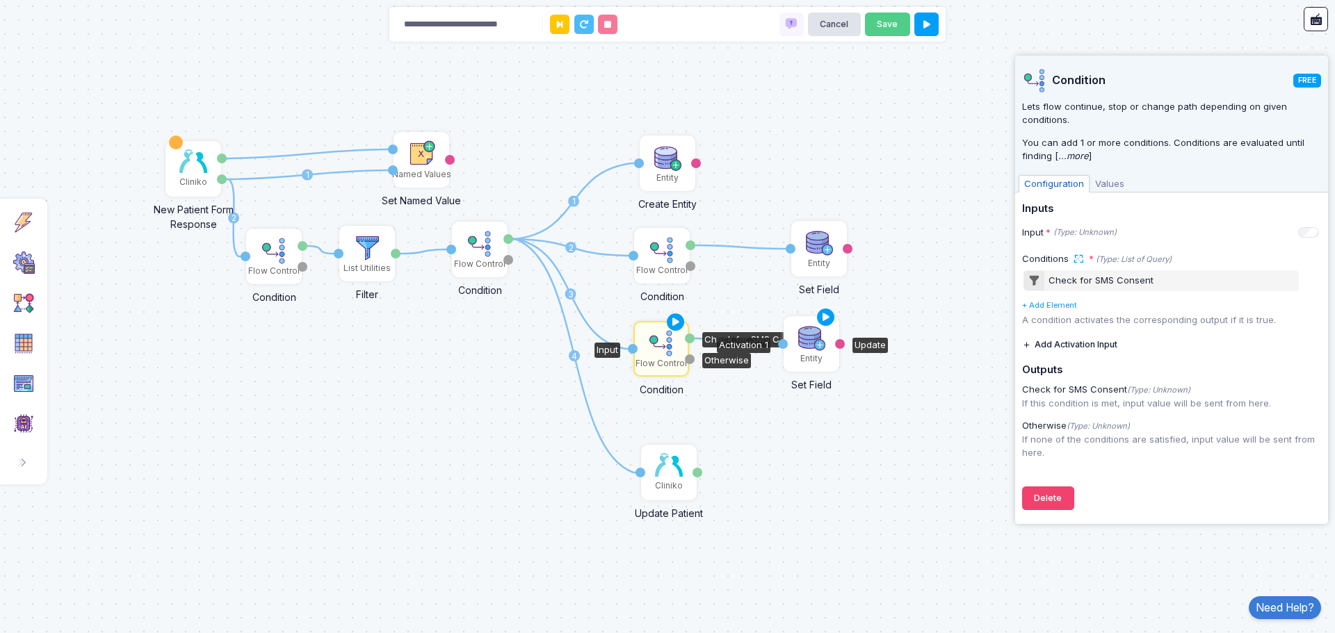
click at [821, 345] on img at bounding box center [811, 339] width 28 height 28
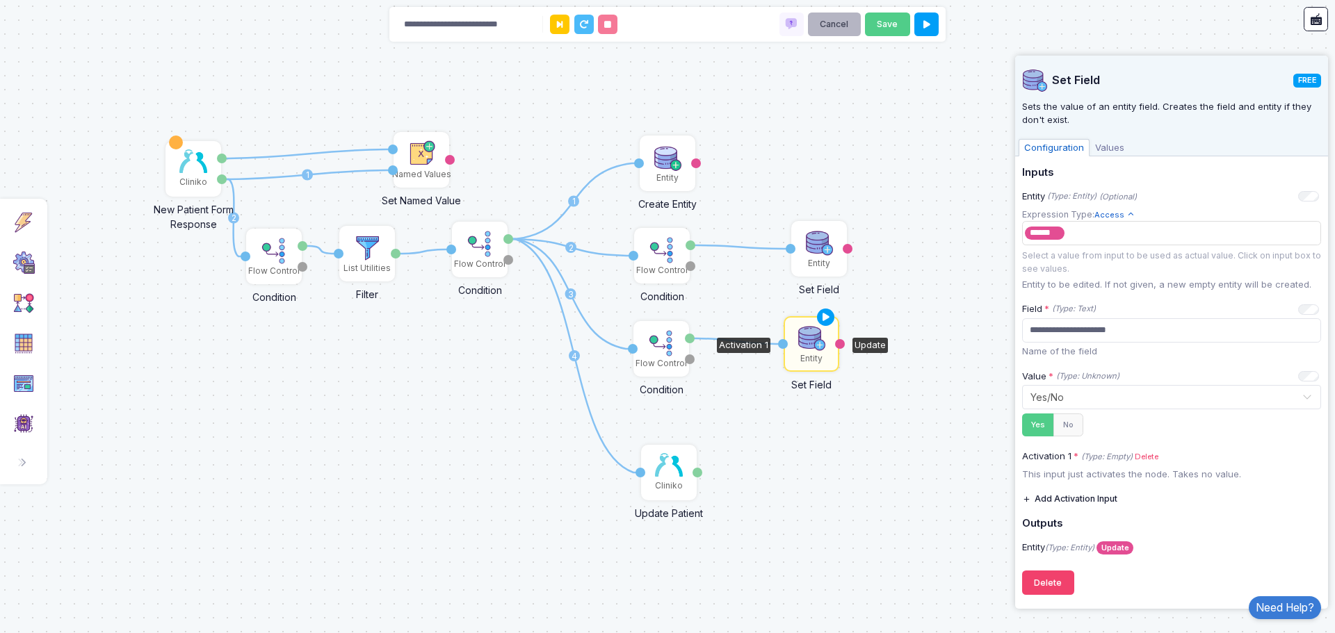
click at [840, 24] on button "Cancel" at bounding box center [834, 25] width 53 height 24
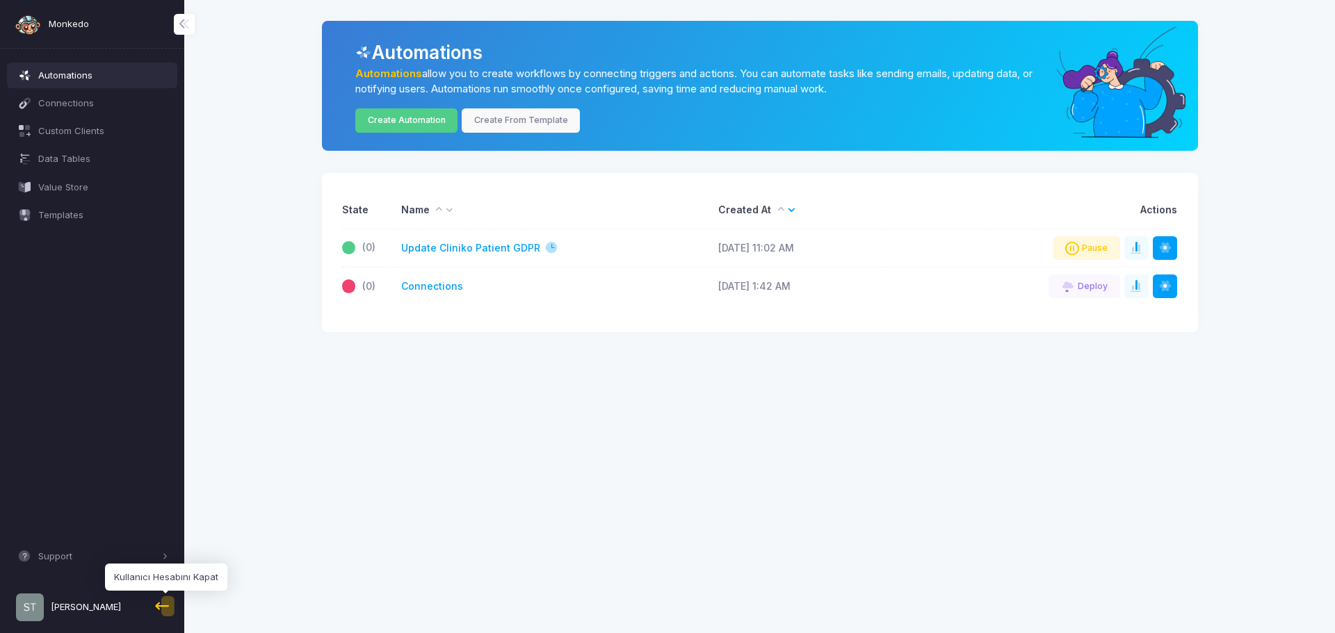
click at [165, 608] on span at bounding box center [164, 606] width 25 height 25
